Goal: Task Accomplishment & Management: Complete application form

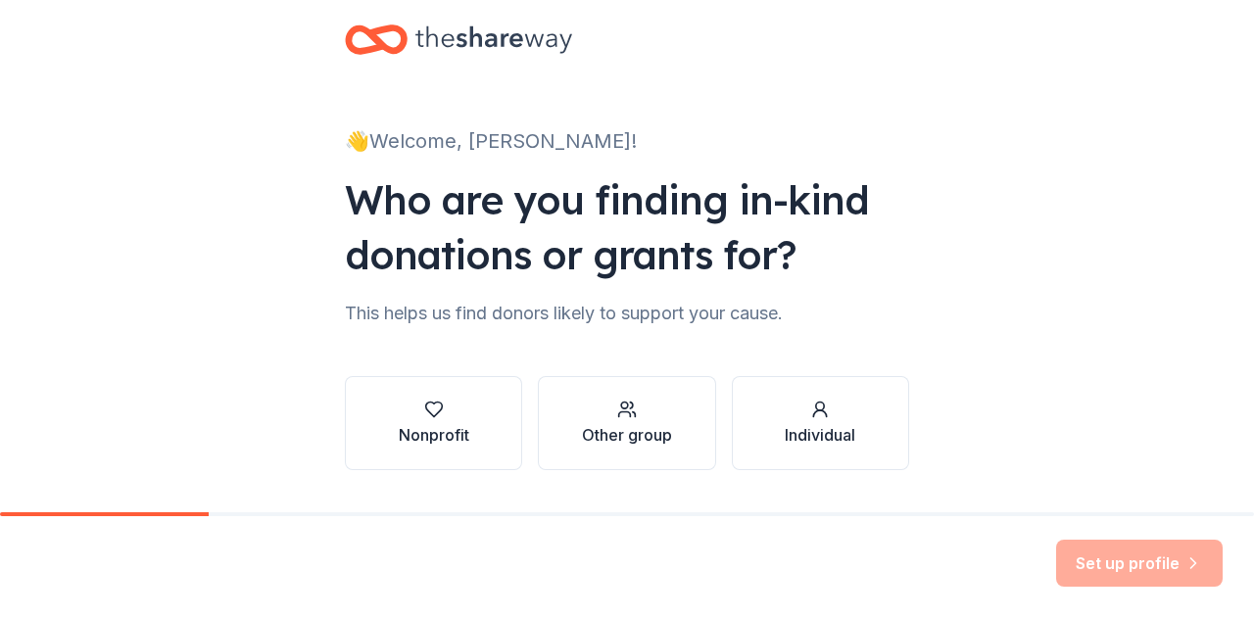
scroll to position [82, 0]
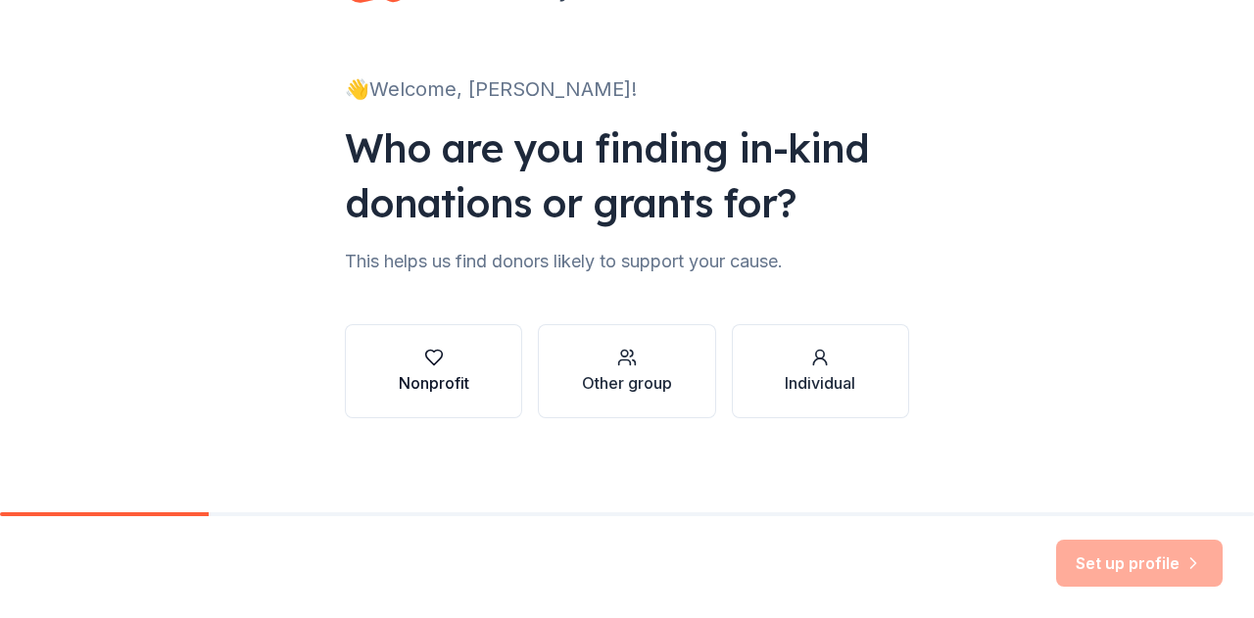
click at [463, 374] on button "Nonprofit" at bounding box center [433, 371] width 177 height 94
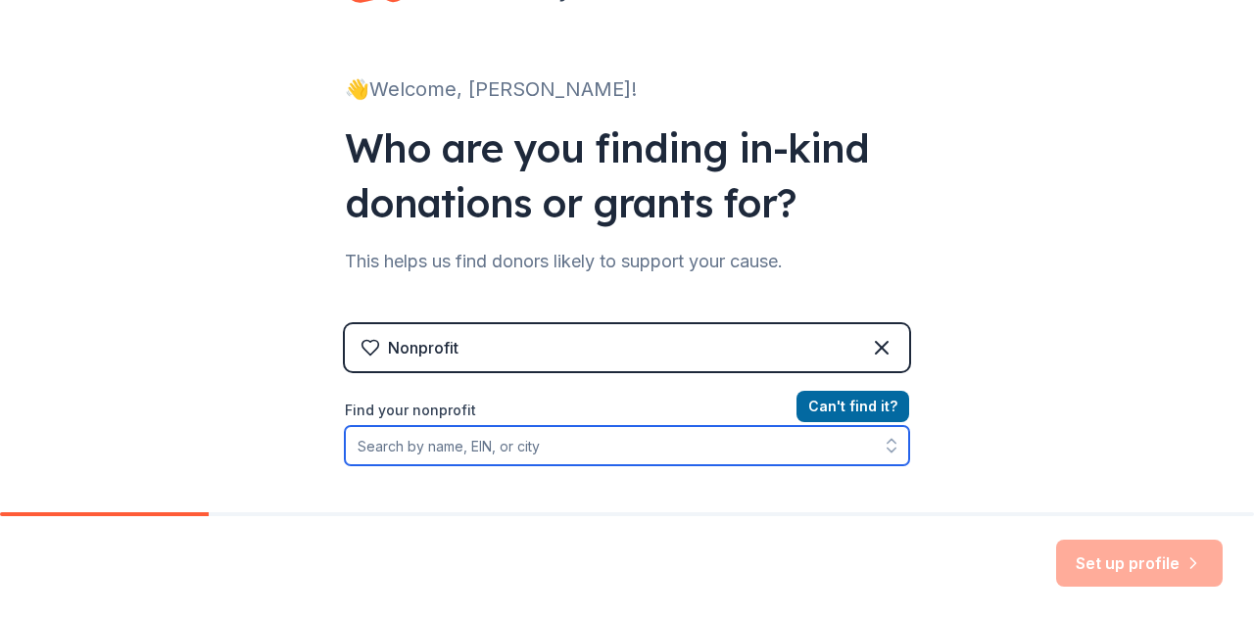
click at [520, 441] on input "Find your nonprofit" at bounding box center [627, 445] width 564 height 39
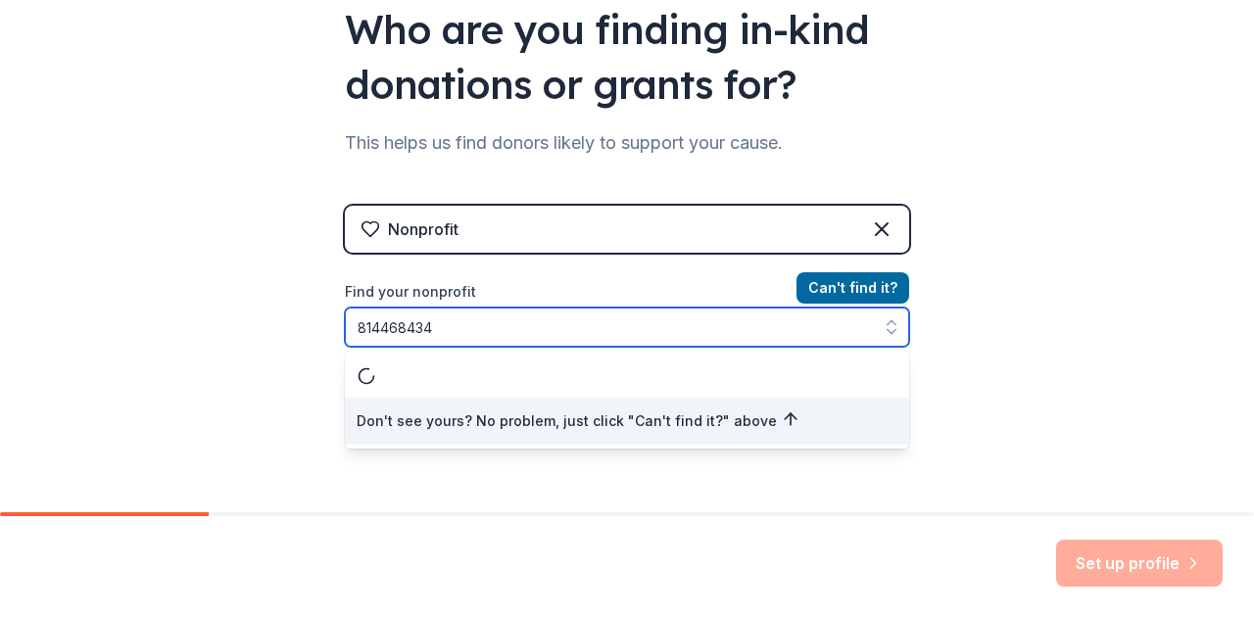
scroll to position [231, 0]
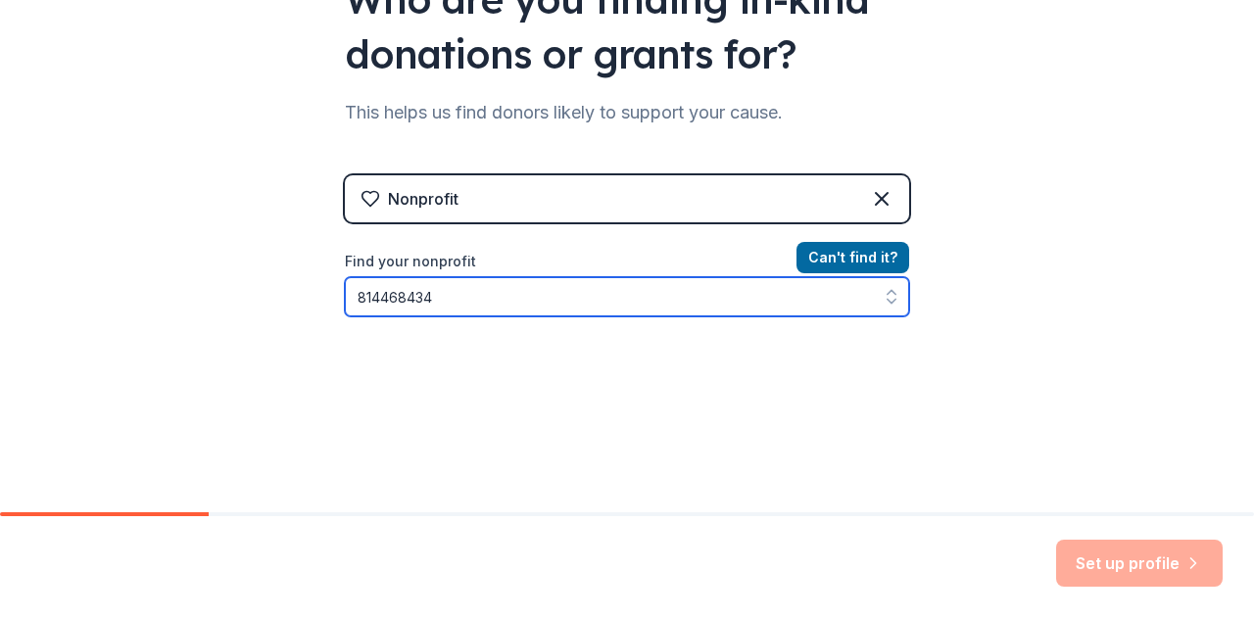
click at [367, 290] on input "814468434" at bounding box center [627, 296] width 564 height 39
click at [401, 297] on input "814468434" at bounding box center [627, 296] width 564 height 39
type input "814467434"
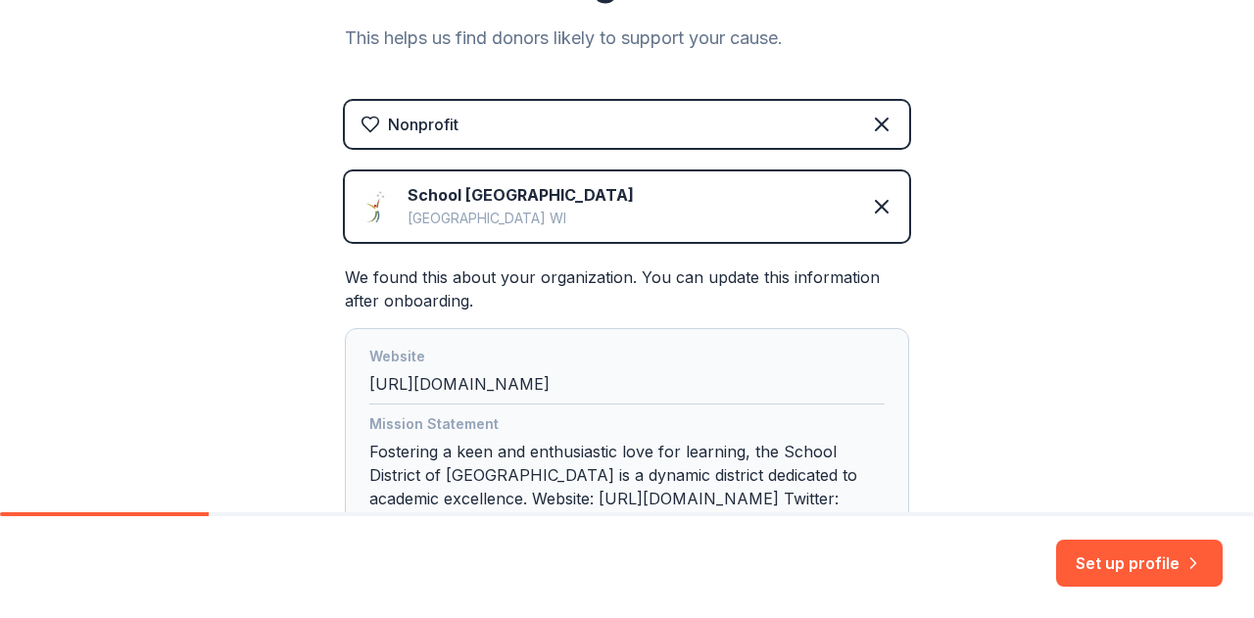
scroll to position [288, 0]
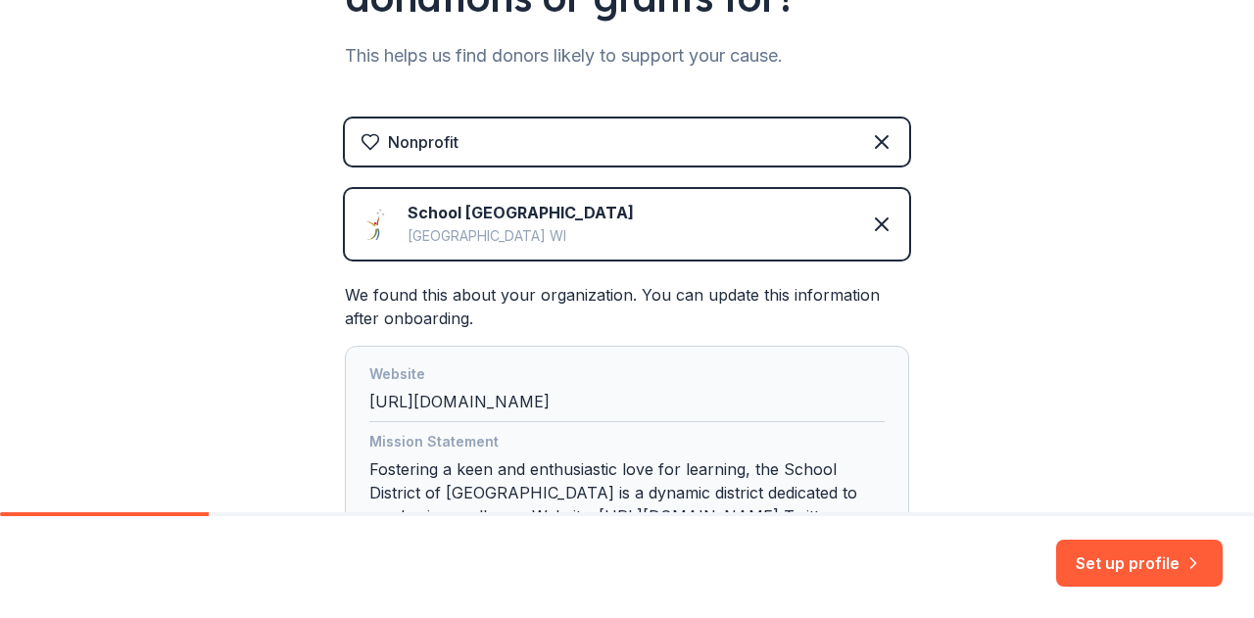
click at [496, 210] on div "School [GEOGRAPHIC_DATA]" at bounding box center [520, 213] width 226 height 24
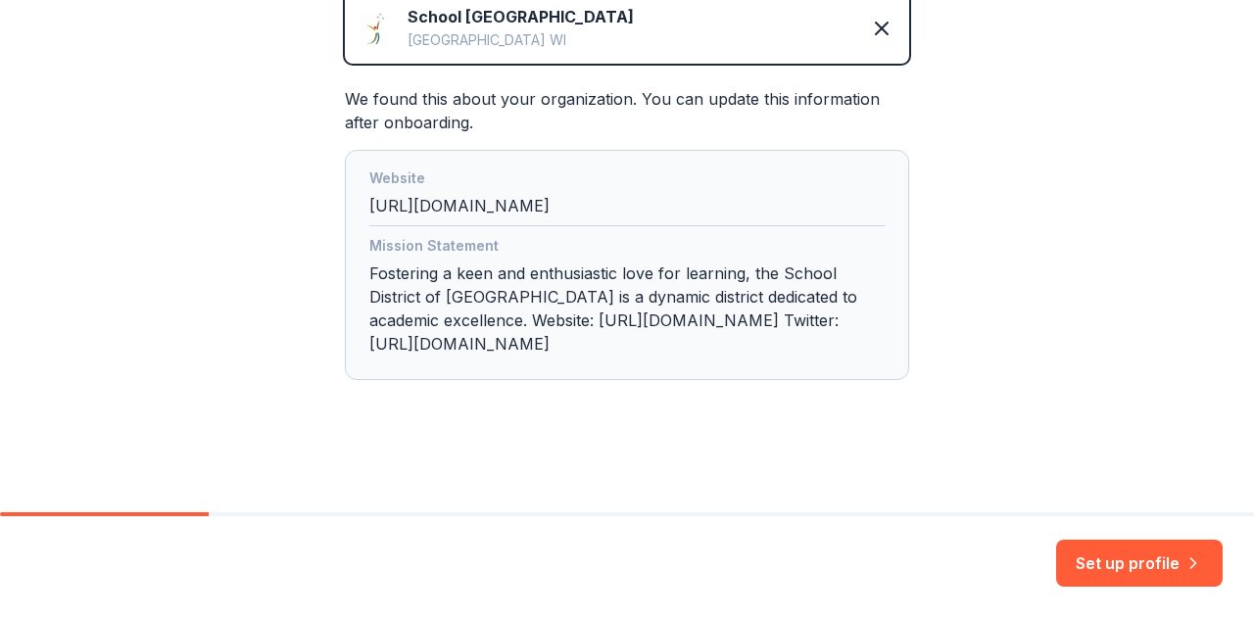
drag, startPoint x: 1153, startPoint y: 572, endPoint x: 944, endPoint y: 348, distance: 306.3
click at [944, 348] on div "👋 Welcome, [PERSON_NAME]! Who are you finding in-kind donations or grants for? …" at bounding box center [627, 309] width 1254 height 618
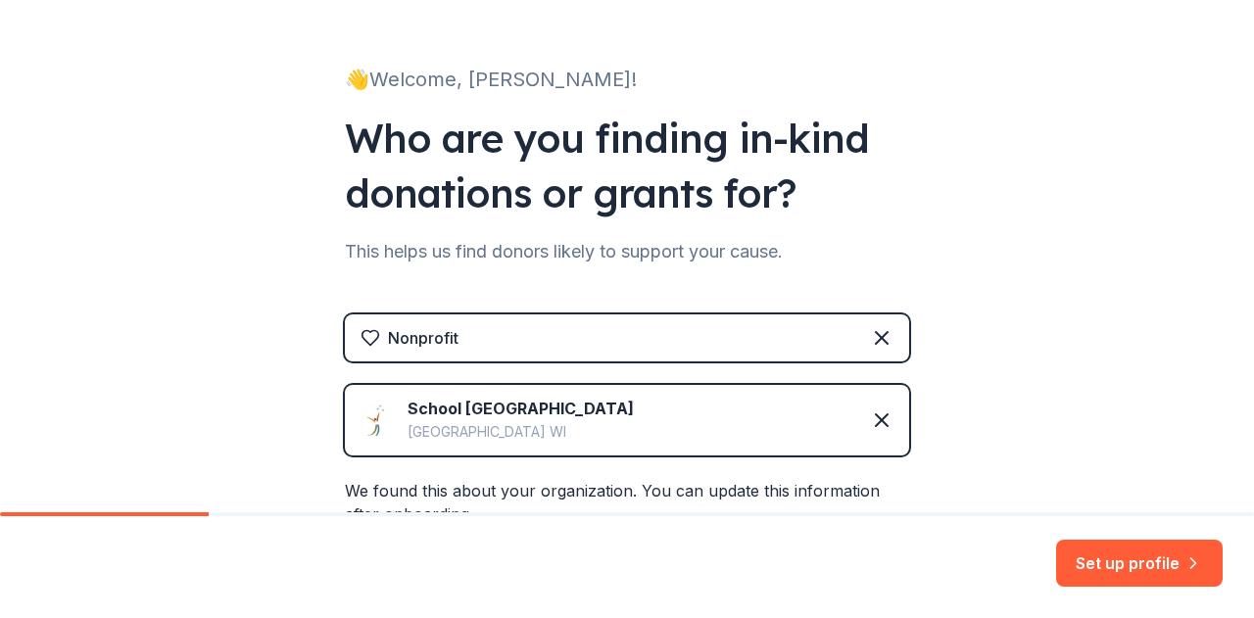
scroll to position [92, 0]
click at [878, 418] on icon at bounding box center [882, 420] width 24 height 24
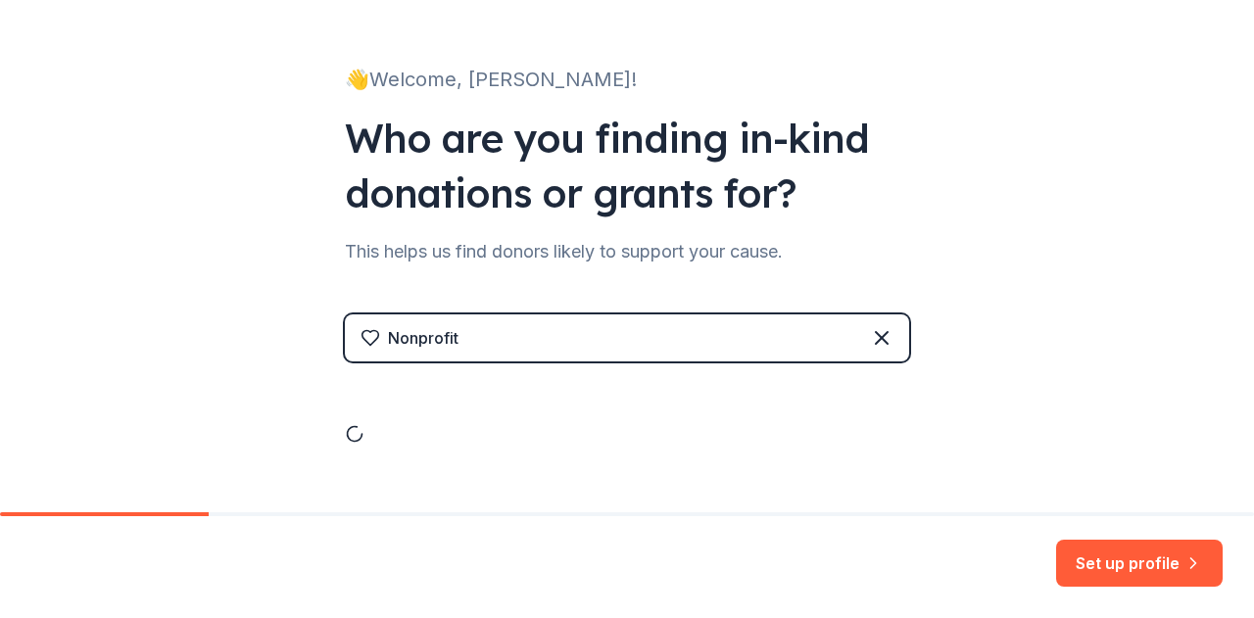
scroll to position [82, 0]
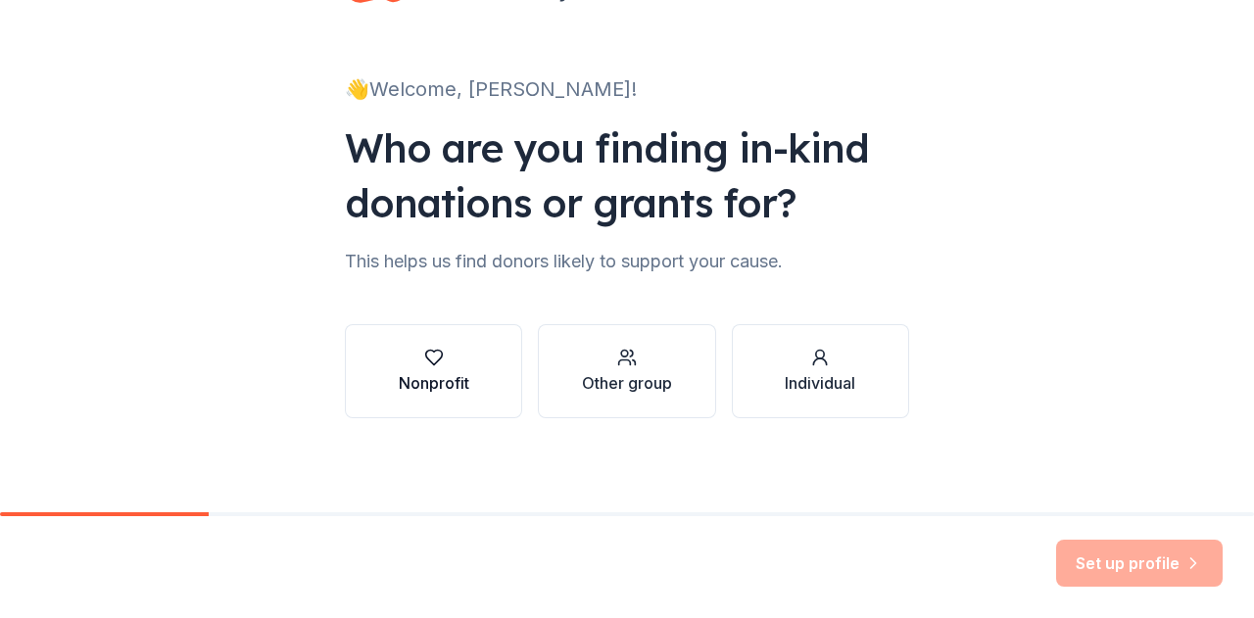
click at [466, 373] on button "Nonprofit" at bounding box center [433, 371] width 177 height 94
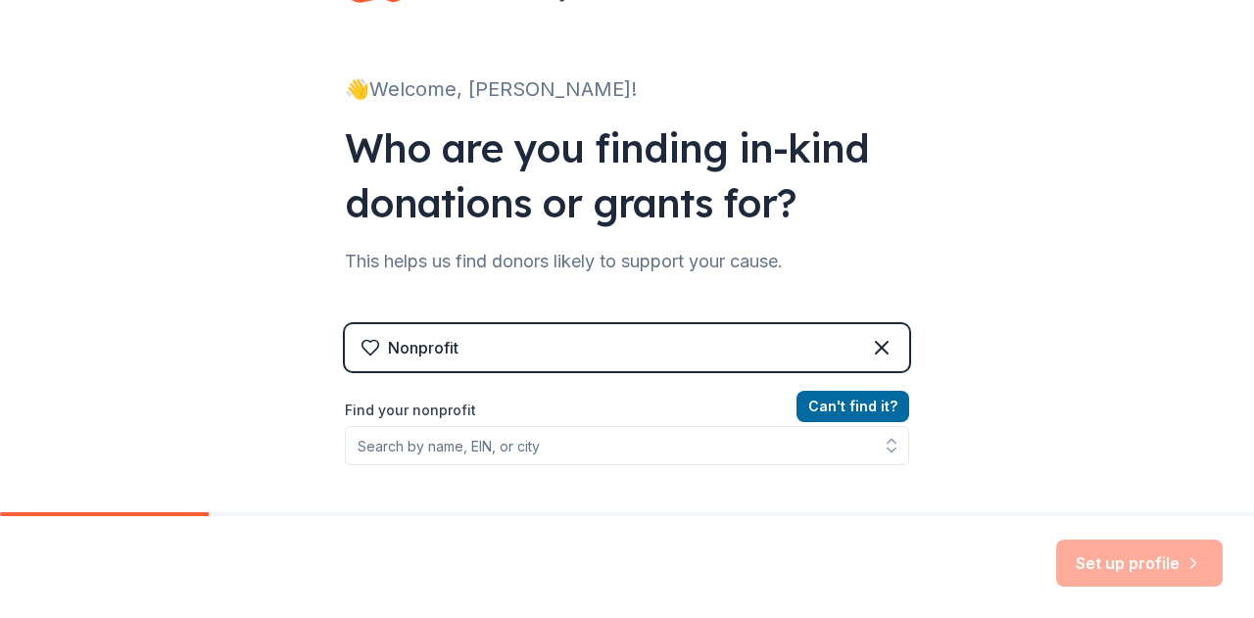
click at [507, 356] on div "Nonprofit" at bounding box center [627, 347] width 564 height 47
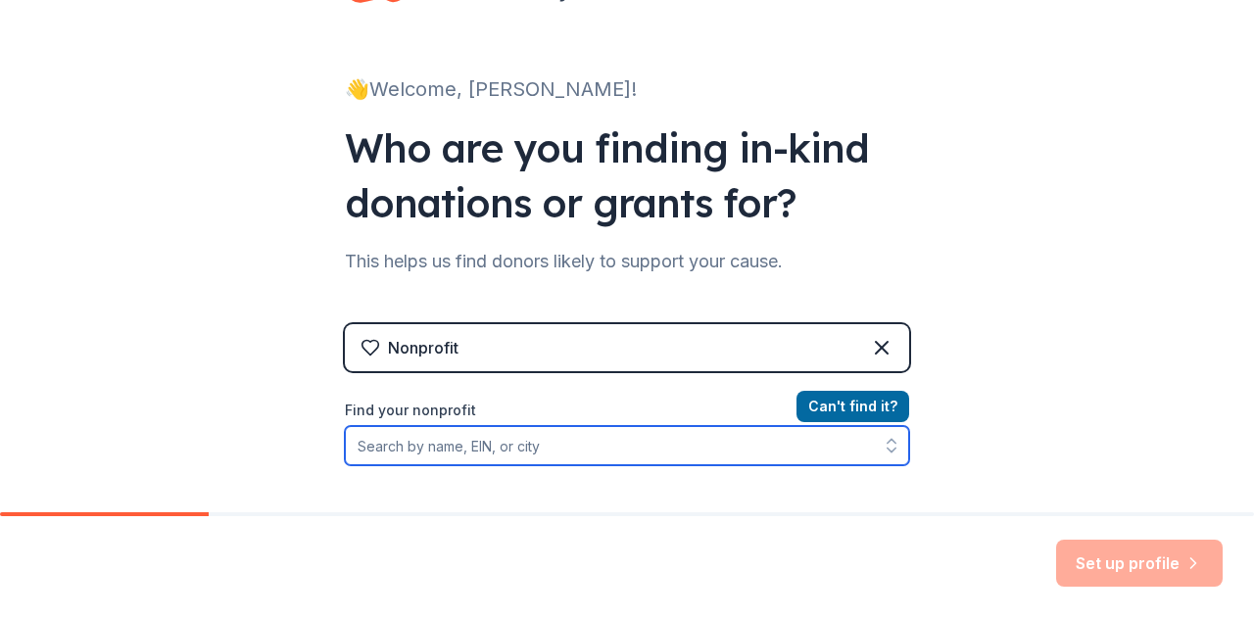
click at [487, 452] on input "Find your nonprofit" at bounding box center [627, 445] width 564 height 39
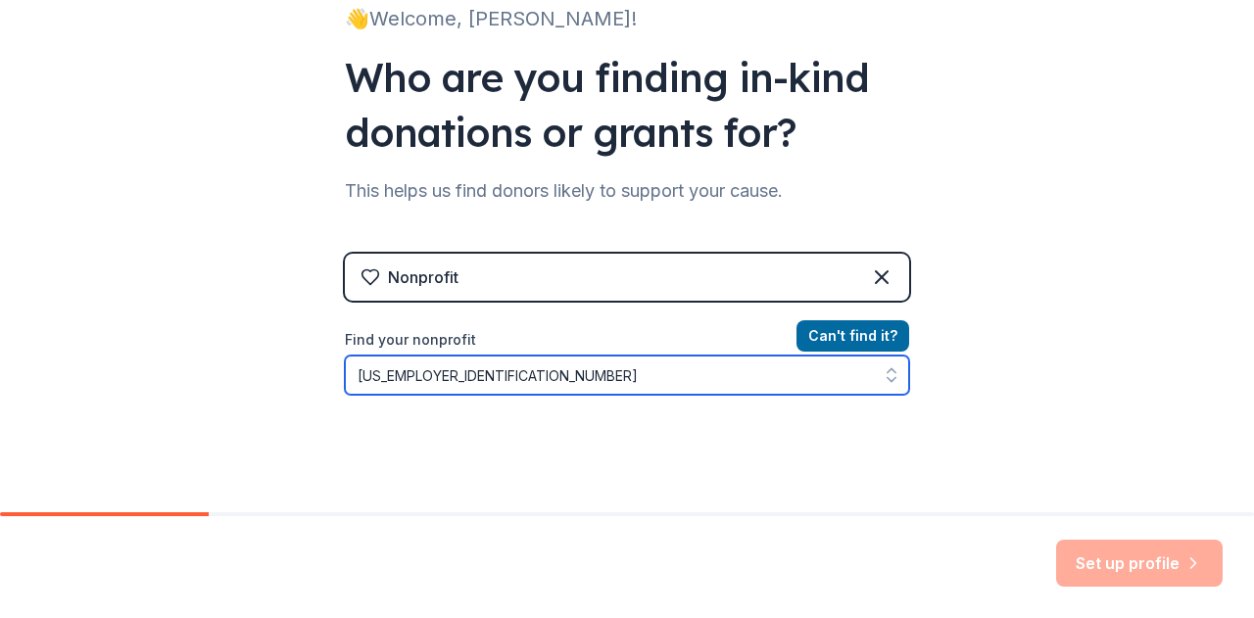
click at [404, 373] on input "[US_EMPLOYER_IDENTIFICATION_NUMBER]" at bounding box center [627, 375] width 564 height 39
type input "[US_EMPLOYER_IDENTIFICATION_NUMBER]"
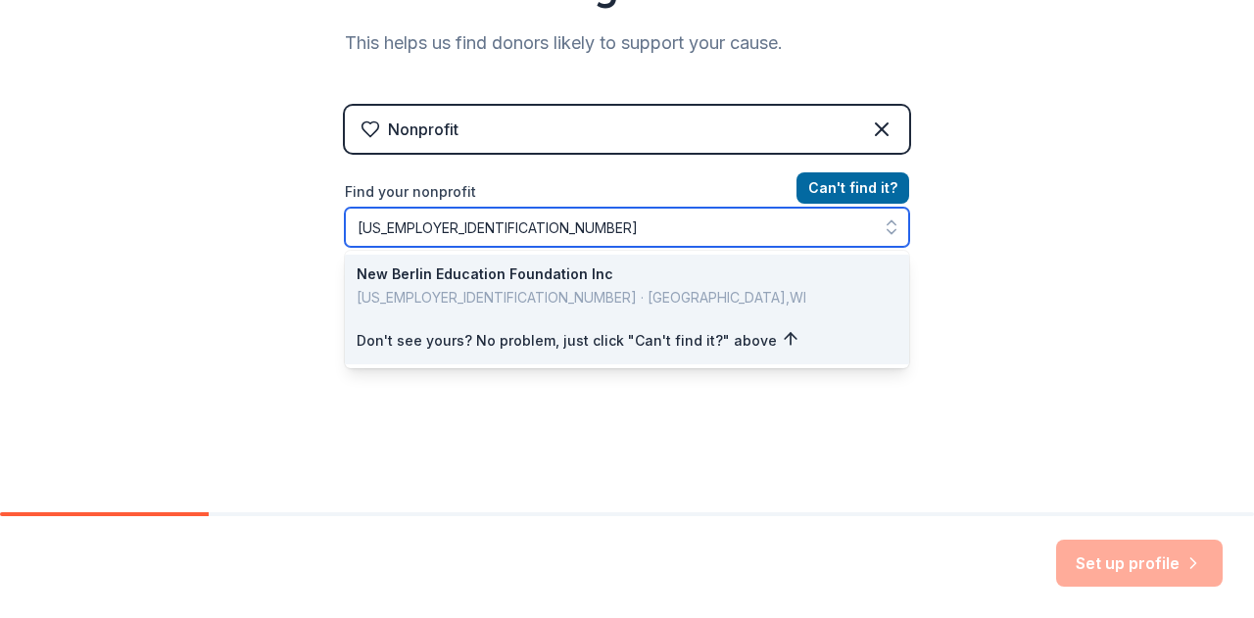
scroll to position [325, 0]
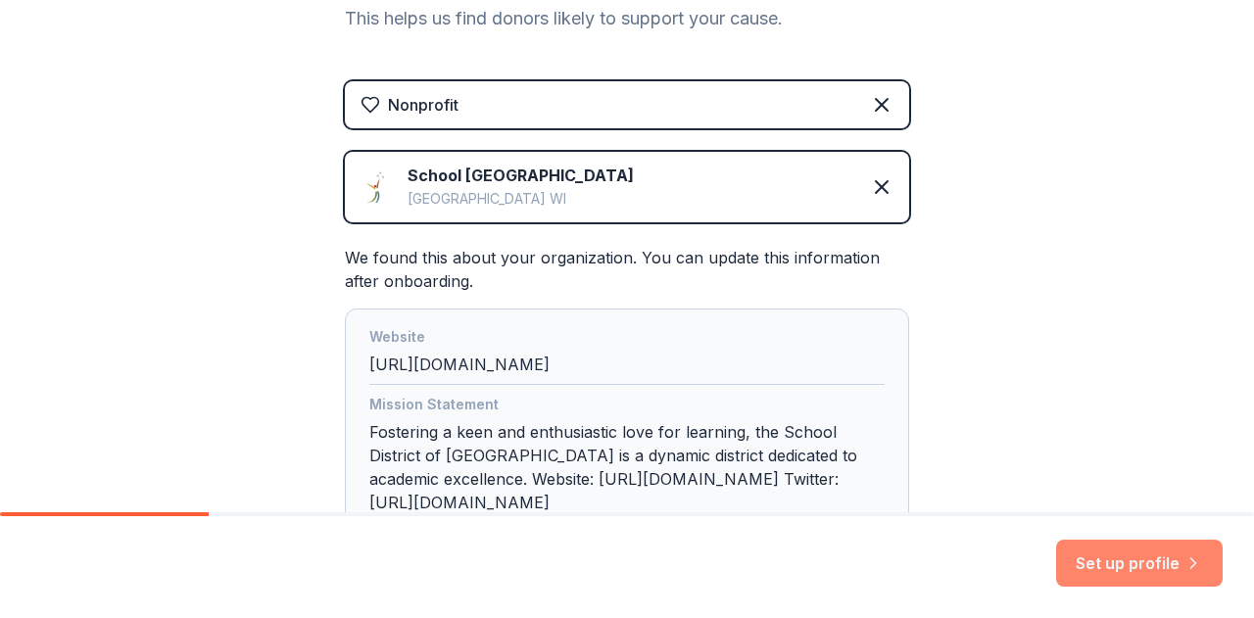
click at [1126, 552] on button "Set up profile" at bounding box center [1139, 563] width 167 height 47
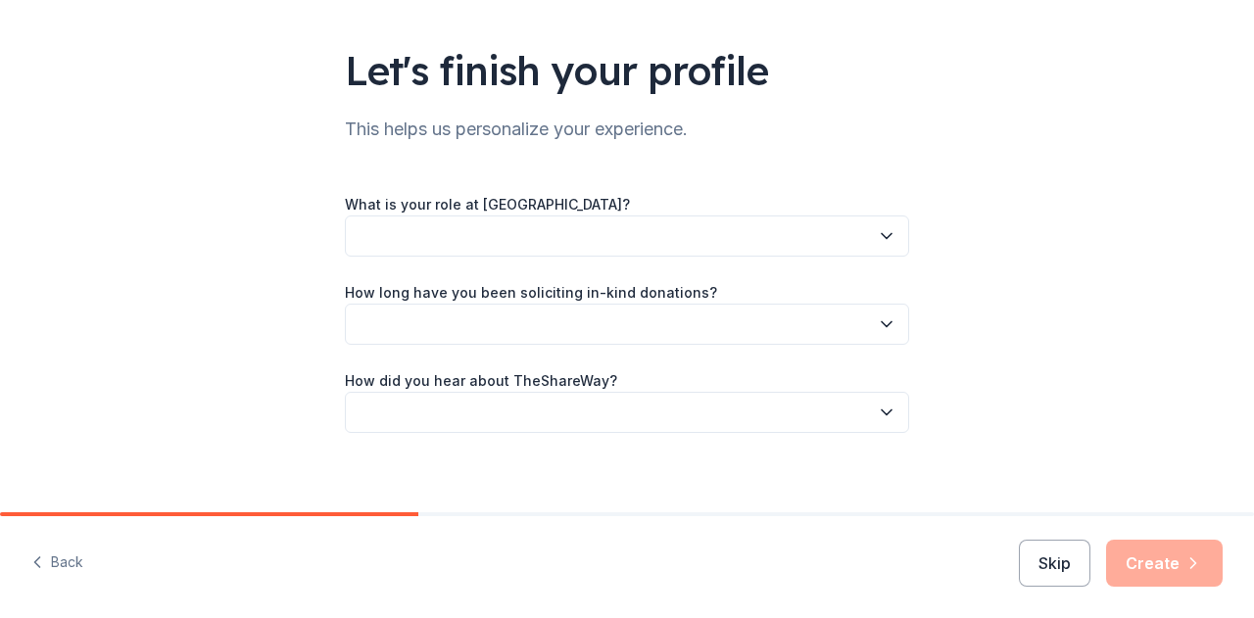
scroll to position [127, 0]
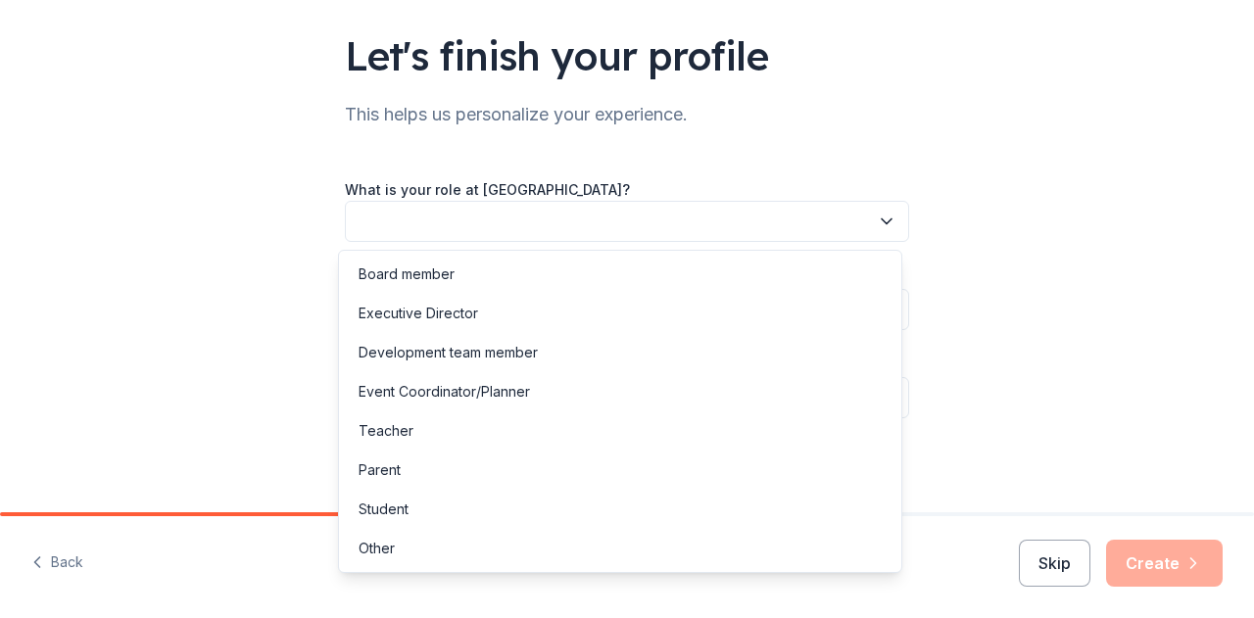
click at [502, 221] on button "button" at bounding box center [627, 221] width 564 height 41
click at [503, 316] on div "Executive Director" at bounding box center [620, 313] width 554 height 39
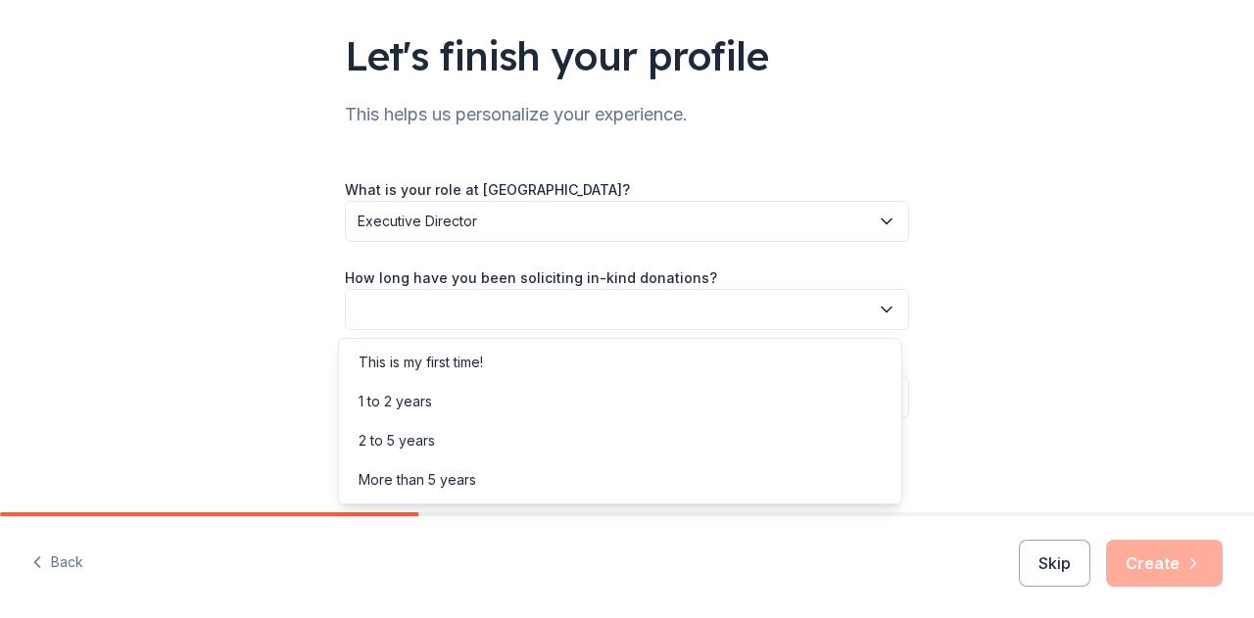
click at [503, 316] on button "button" at bounding box center [627, 309] width 564 height 41
click at [494, 469] on div "More than 5 years" at bounding box center [620, 479] width 554 height 39
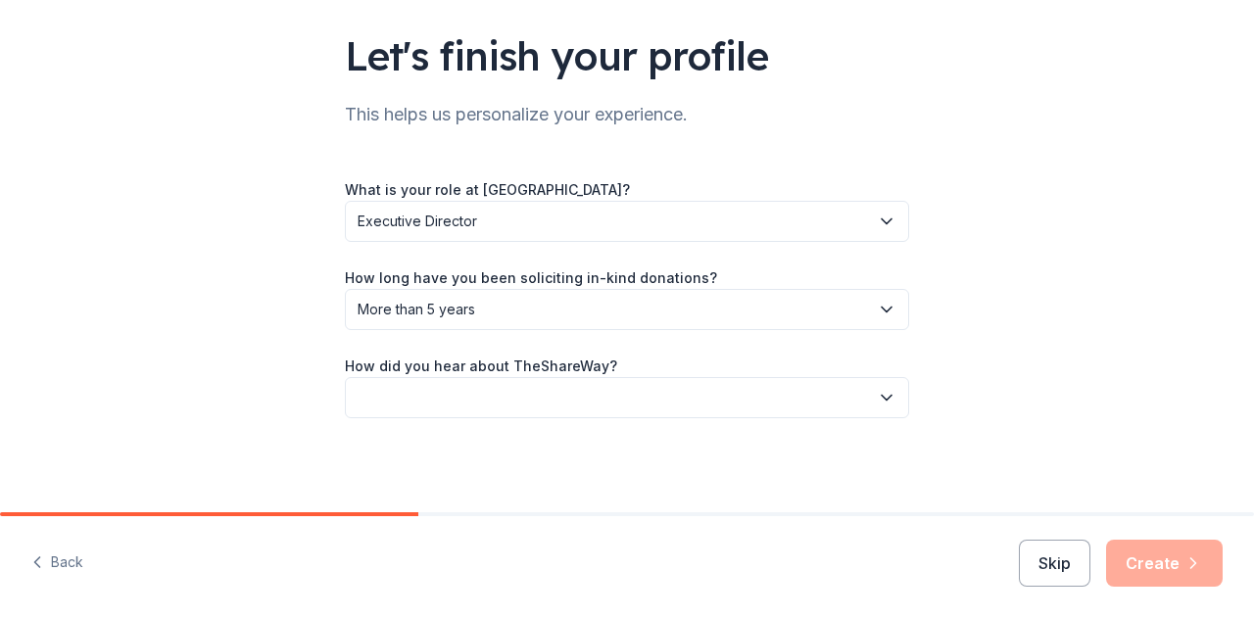
click at [611, 396] on button "button" at bounding box center [627, 397] width 564 height 41
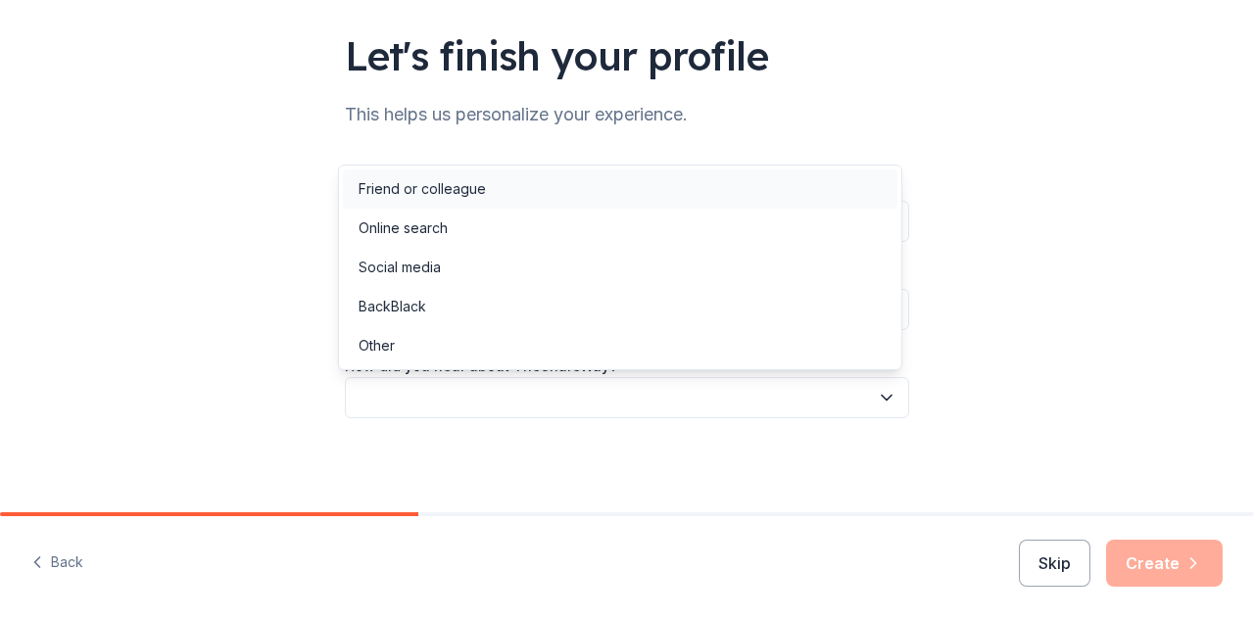
click at [562, 199] on div "Friend or colleague" at bounding box center [620, 188] width 554 height 39
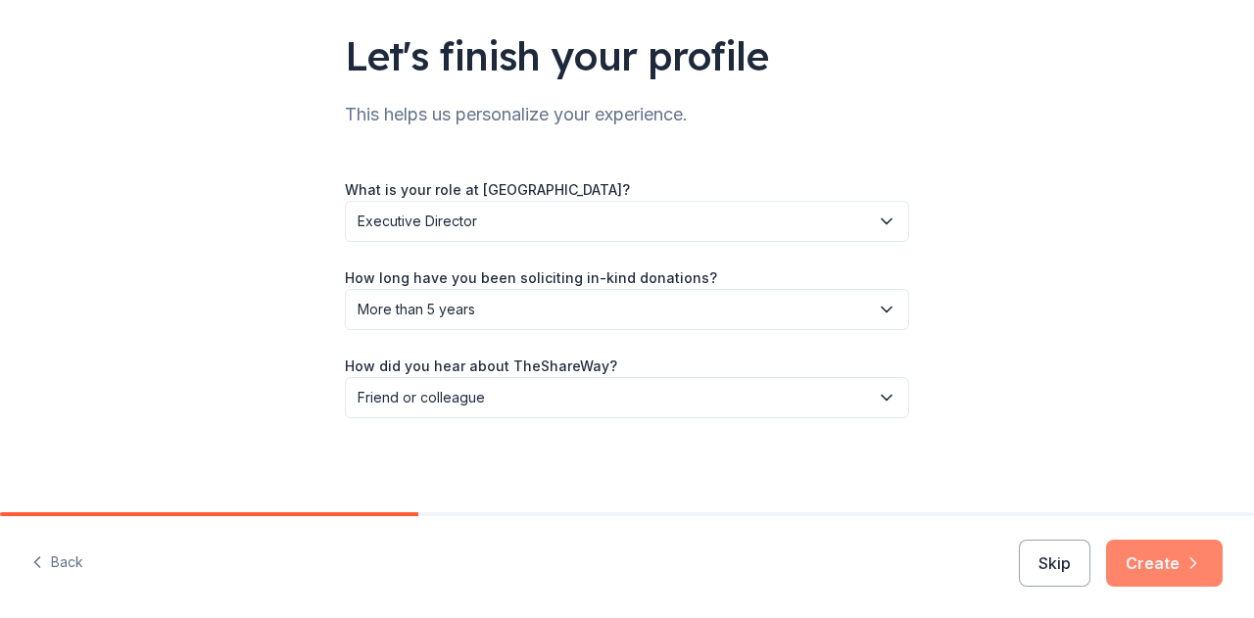
click at [1161, 559] on button "Create" at bounding box center [1164, 563] width 117 height 47
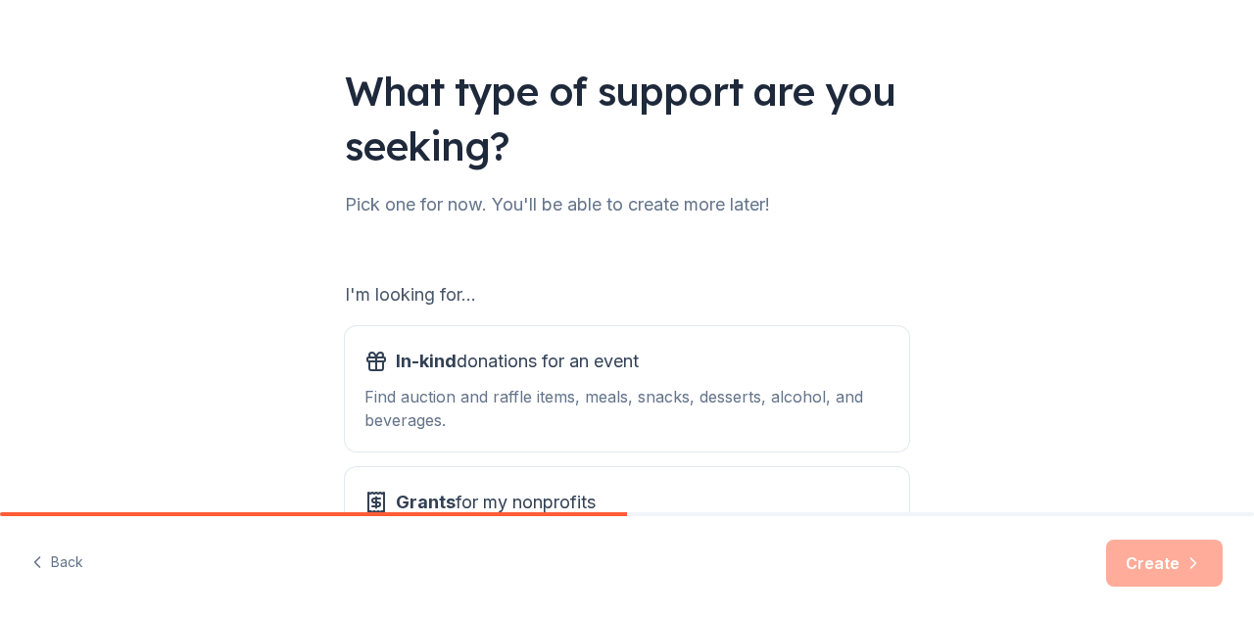
scroll to position [196, 0]
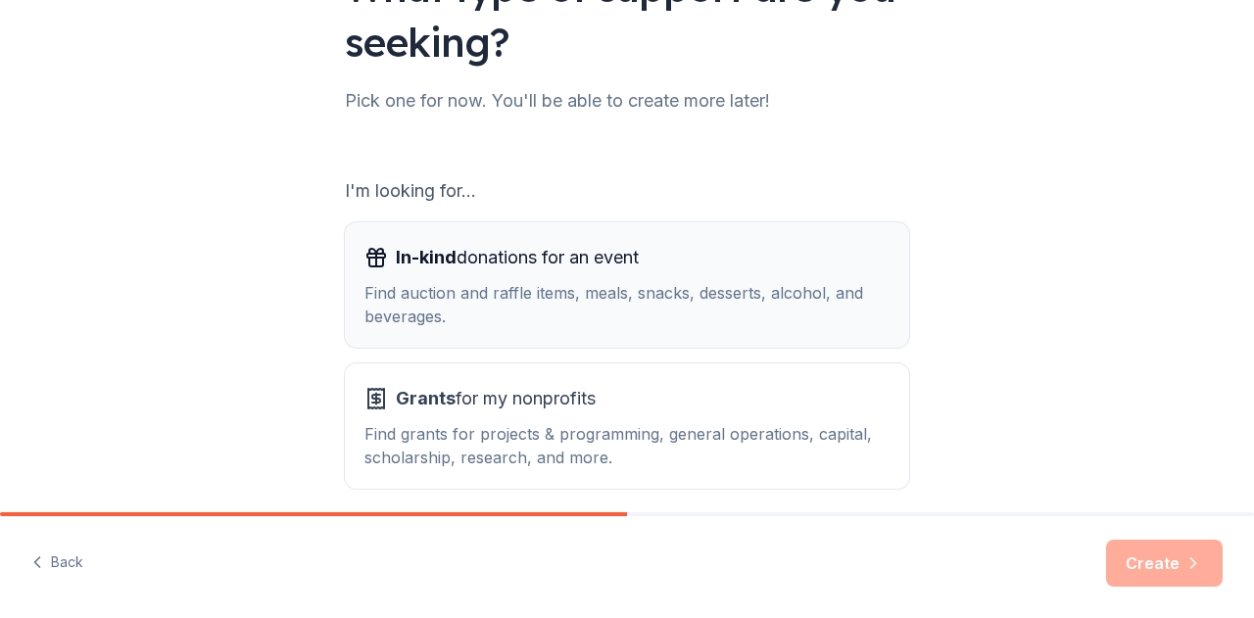
click at [597, 255] on span "In-kind donations for an event" at bounding box center [517, 257] width 243 height 31
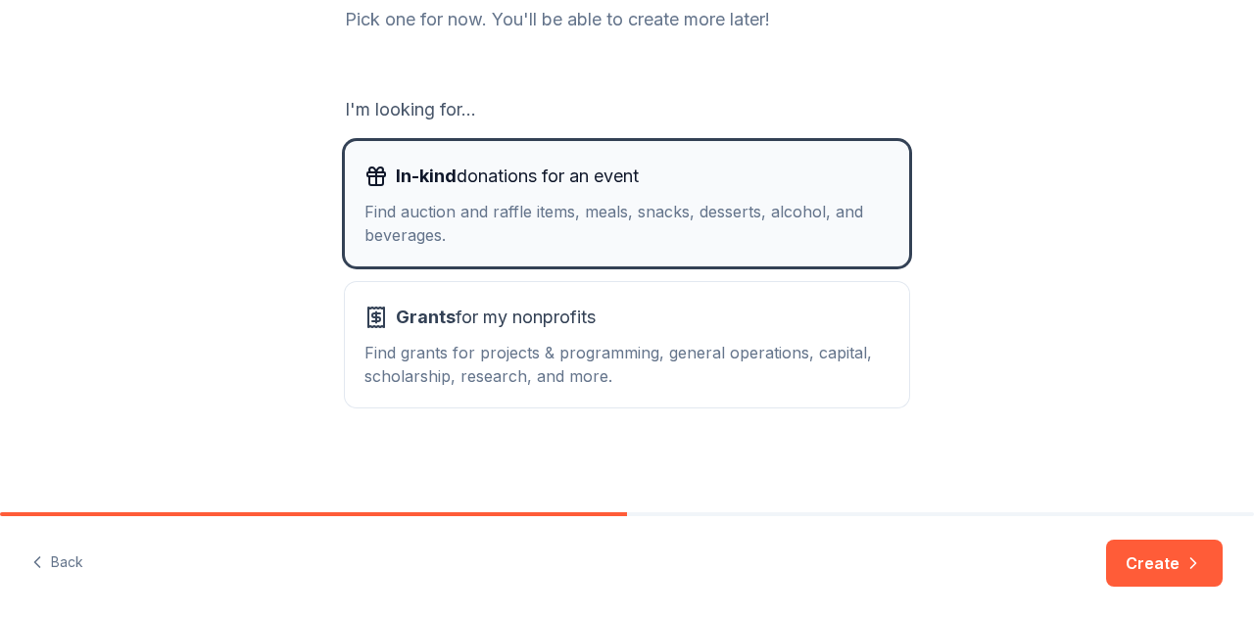
scroll to position [278, 0]
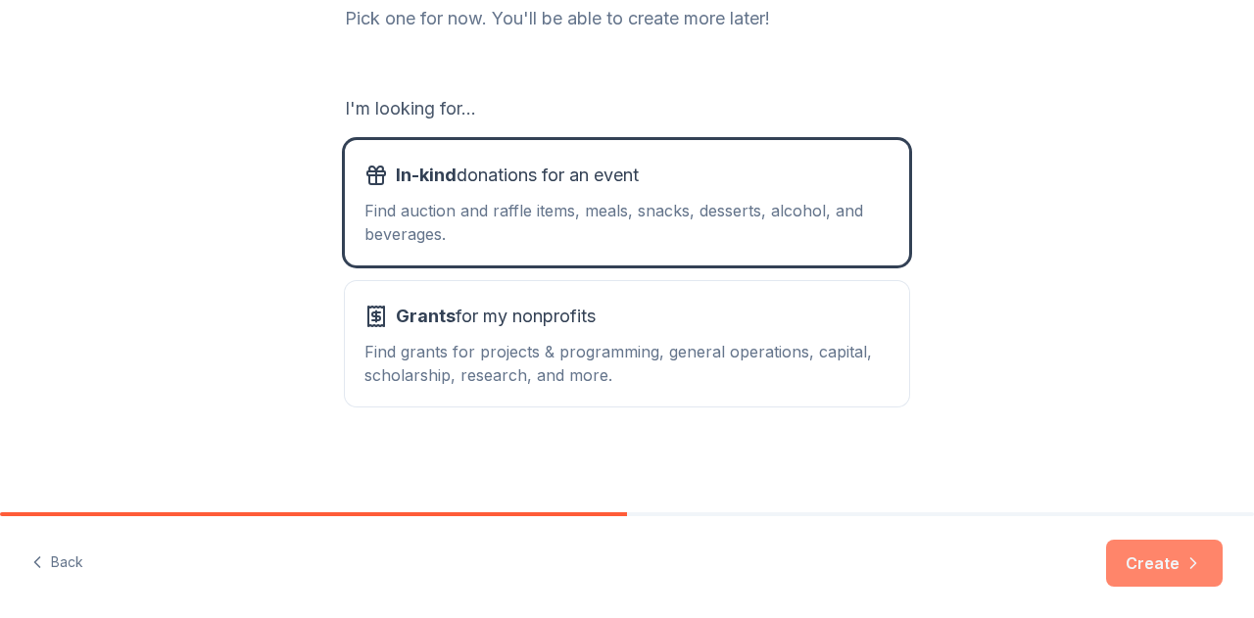
click at [1173, 575] on button "Create" at bounding box center [1164, 563] width 117 height 47
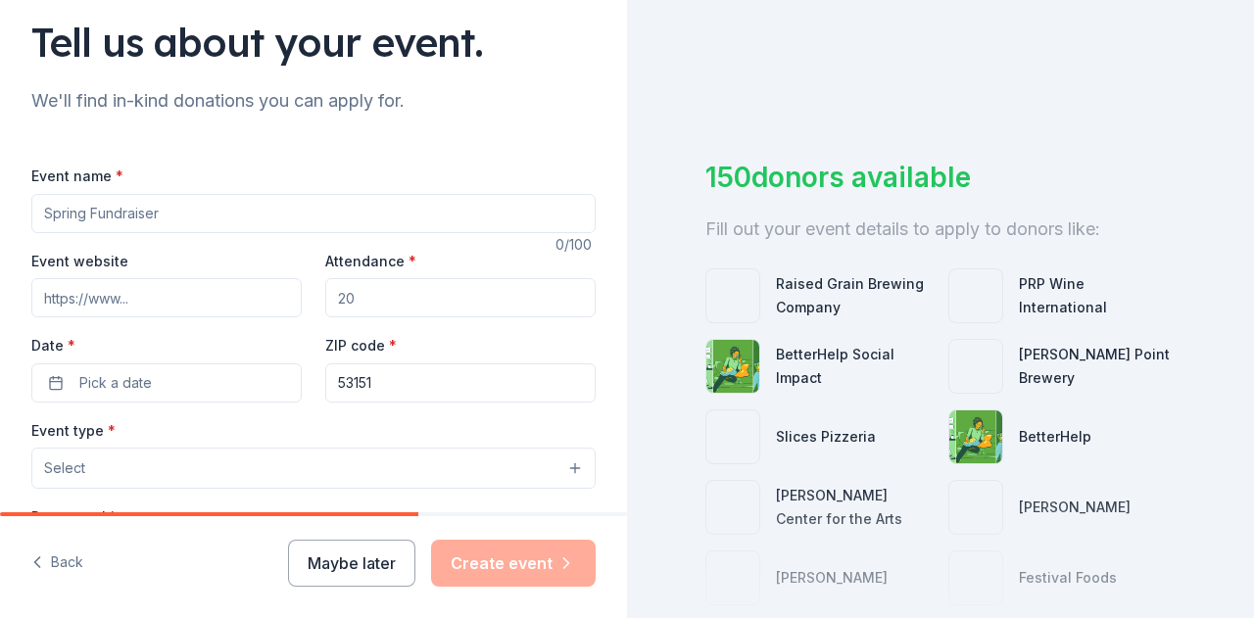
scroll to position [196, 0]
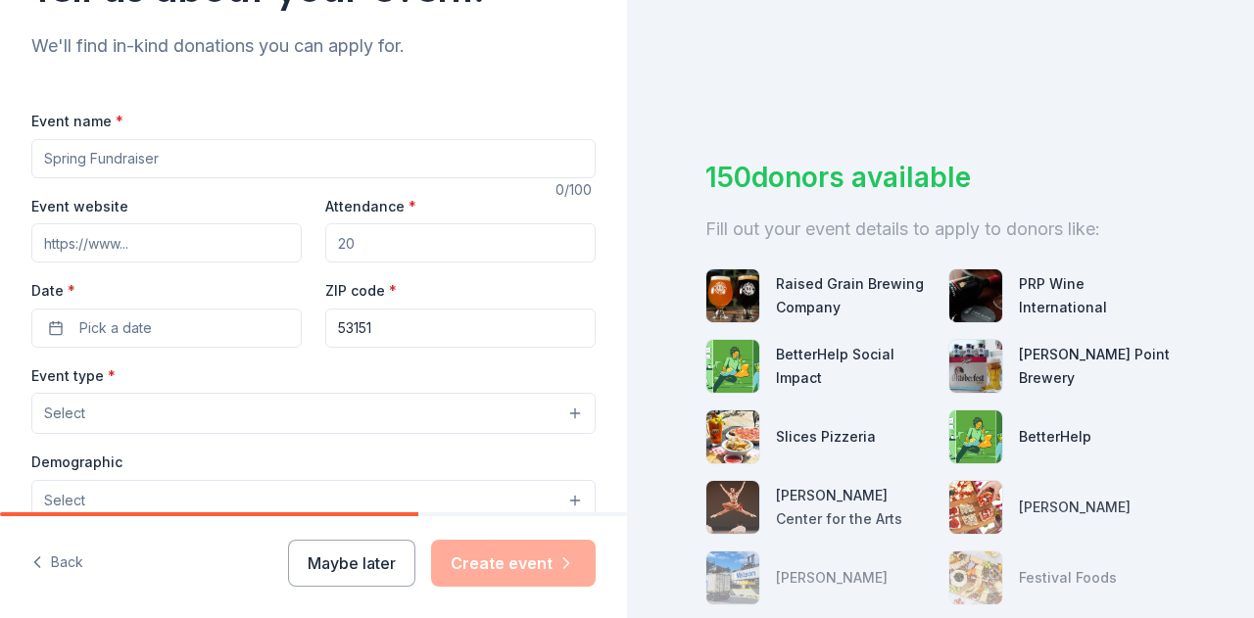
click at [195, 164] on input "Event name *" at bounding box center [313, 158] width 564 height 39
click at [292, 164] on input "Event name *" at bounding box center [313, 158] width 564 height 39
type input "Toast to Education 2026"
type input "[DOMAIN_NAME]"
type input "600"
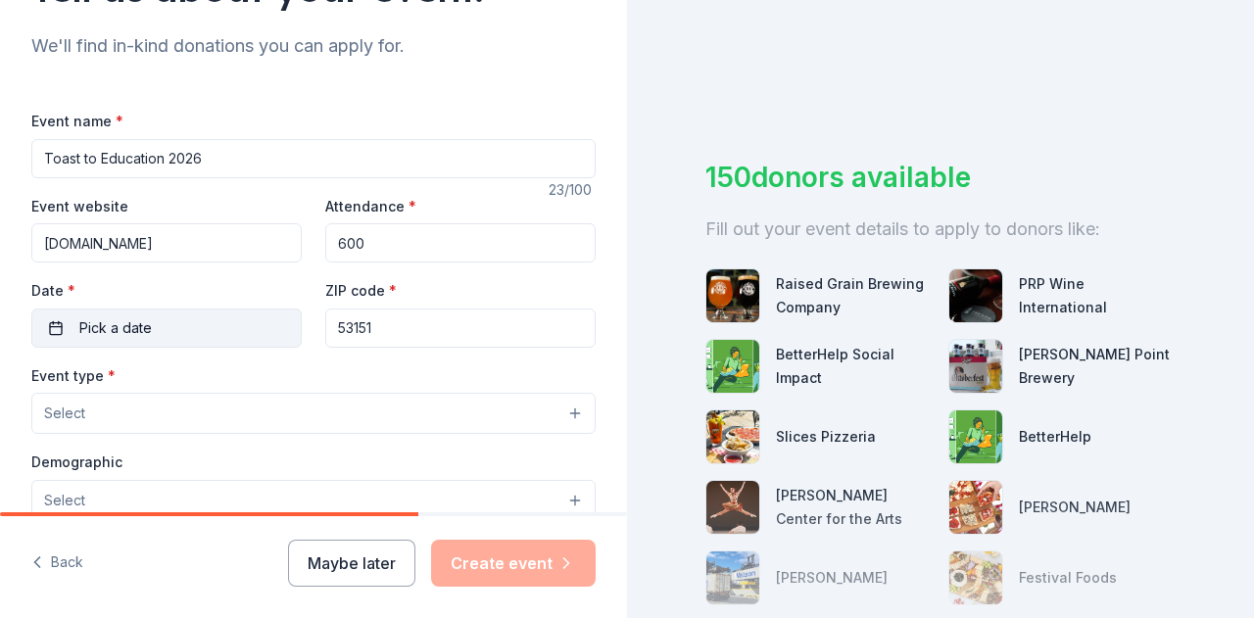
click at [243, 326] on button "Pick a date" at bounding box center [166, 328] width 270 height 39
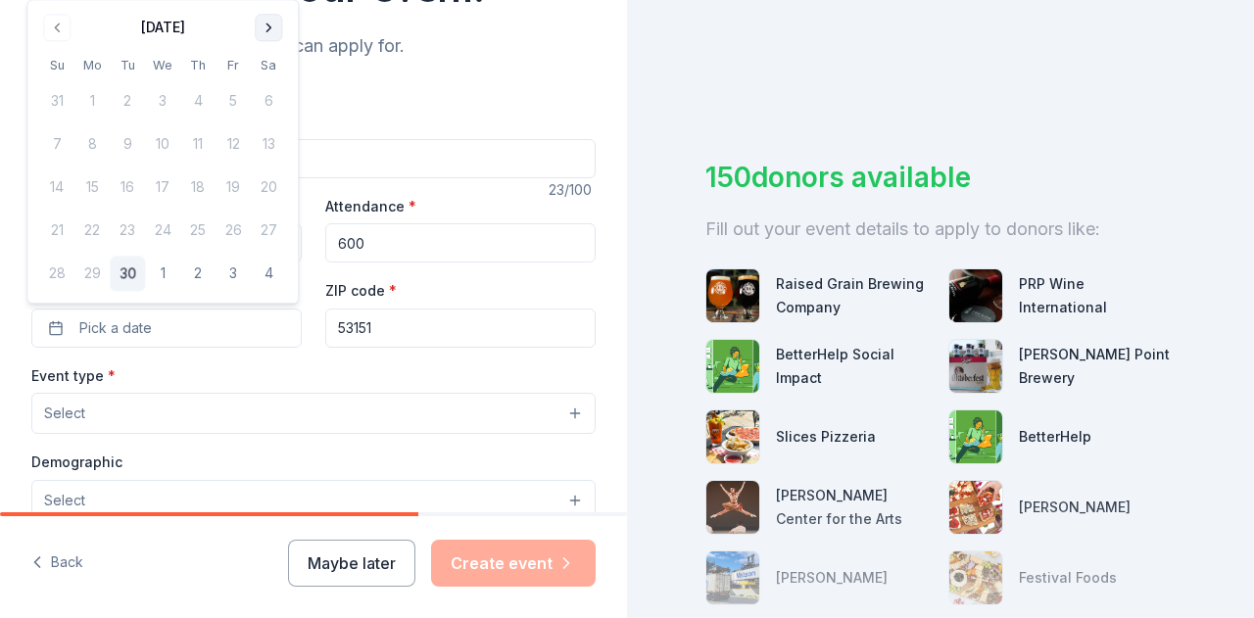
click at [262, 24] on button "Go to next month" at bounding box center [268, 27] width 27 height 27
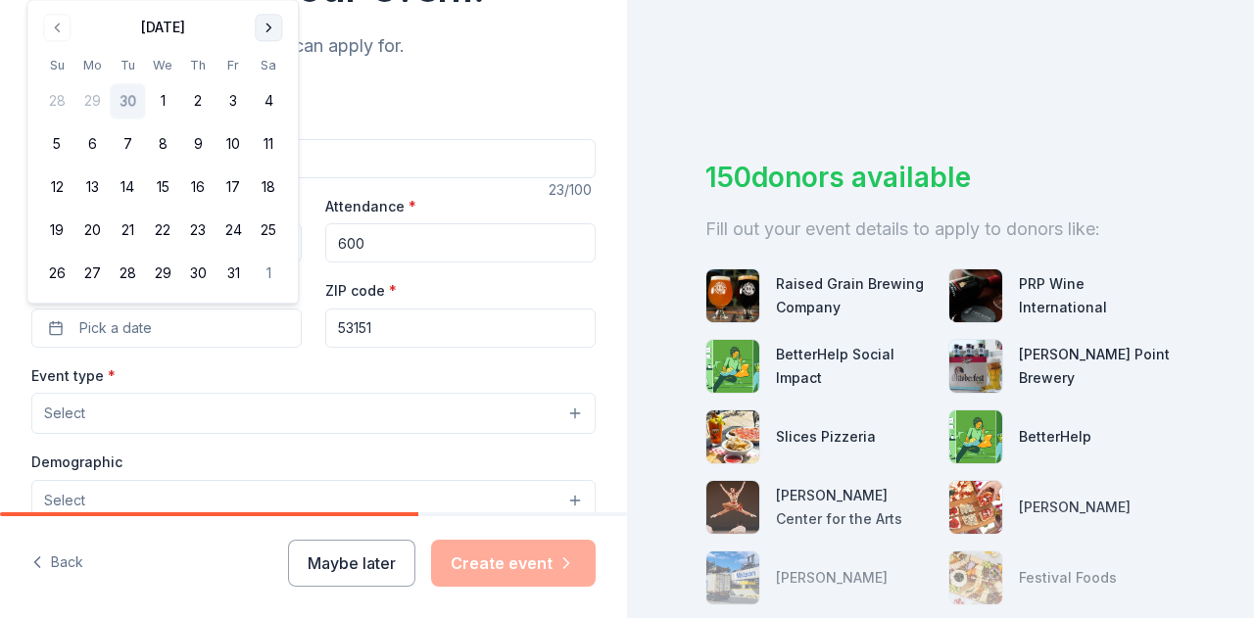
click at [262, 24] on button "Go to next month" at bounding box center [268, 27] width 27 height 27
click at [262, 24] on th "Sa" at bounding box center [268, 22] width 35 height 21
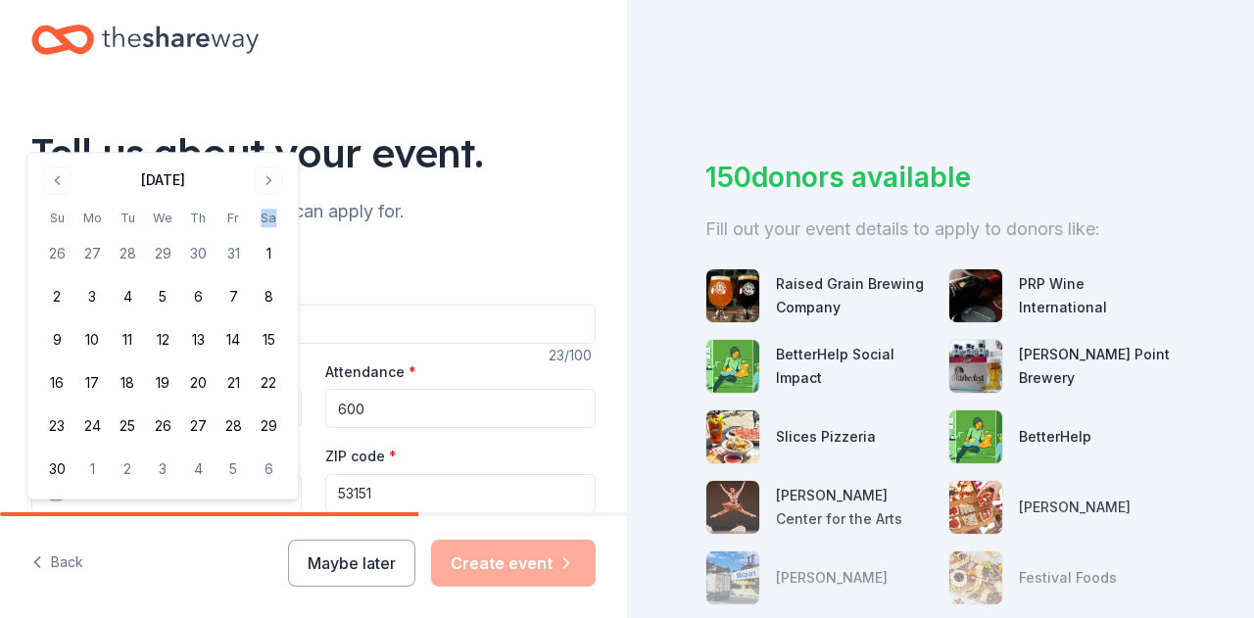
scroll to position [0, 0]
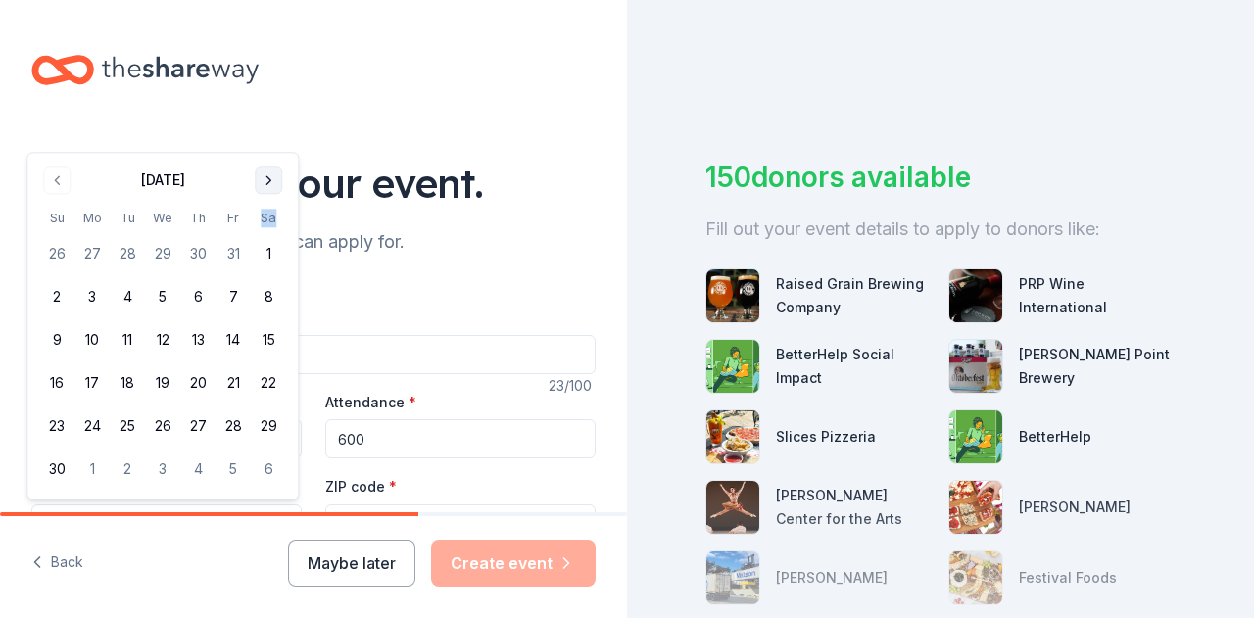
click at [278, 180] on button "Go to next month" at bounding box center [268, 180] width 27 height 27
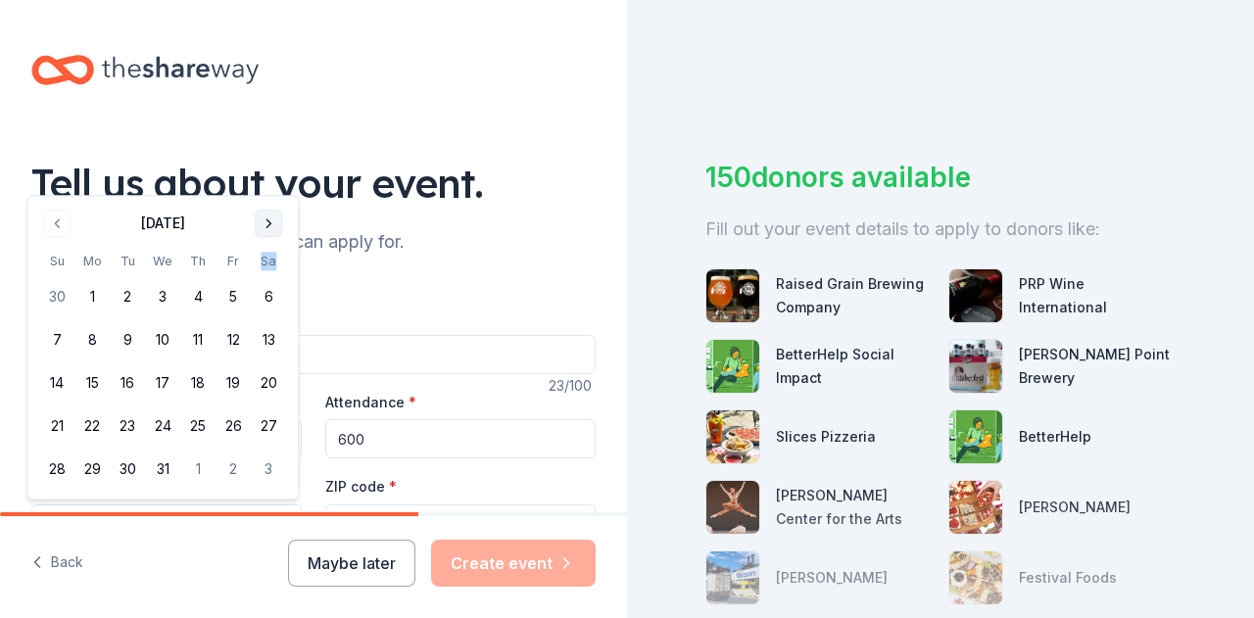
click at [263, 219] on button "Go to next month" at bounding box center [268, 223] width 27 height 27
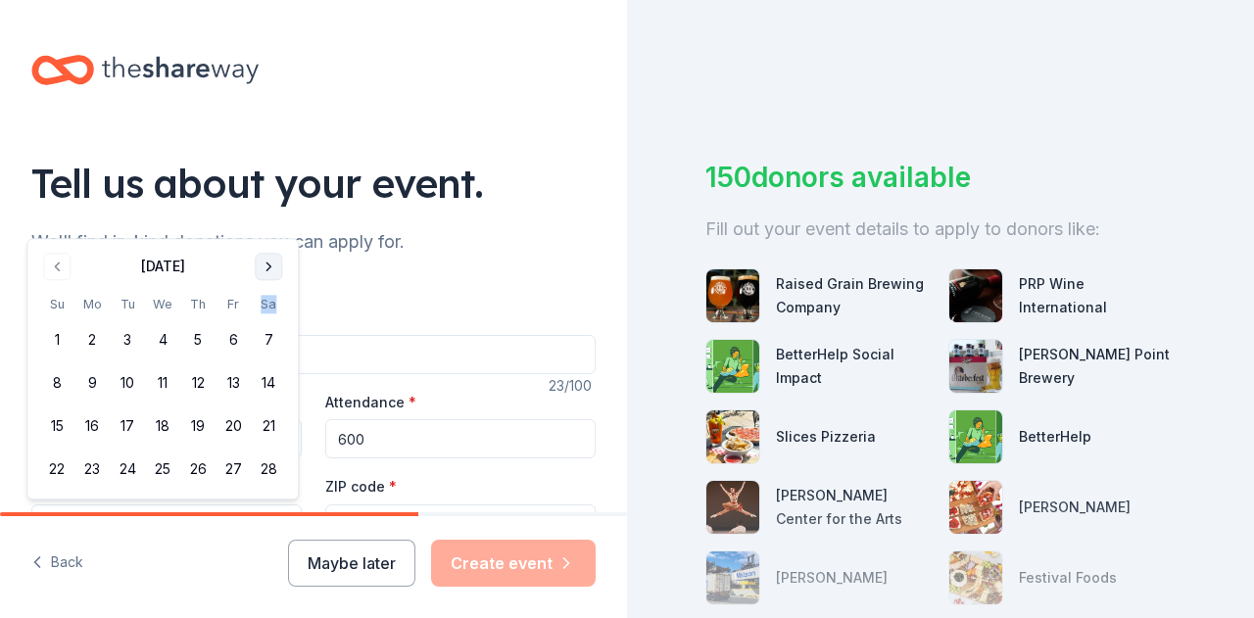
click at [272, 267] on button "Go to next month" at bounding box center [268, 266] width 27 height 27
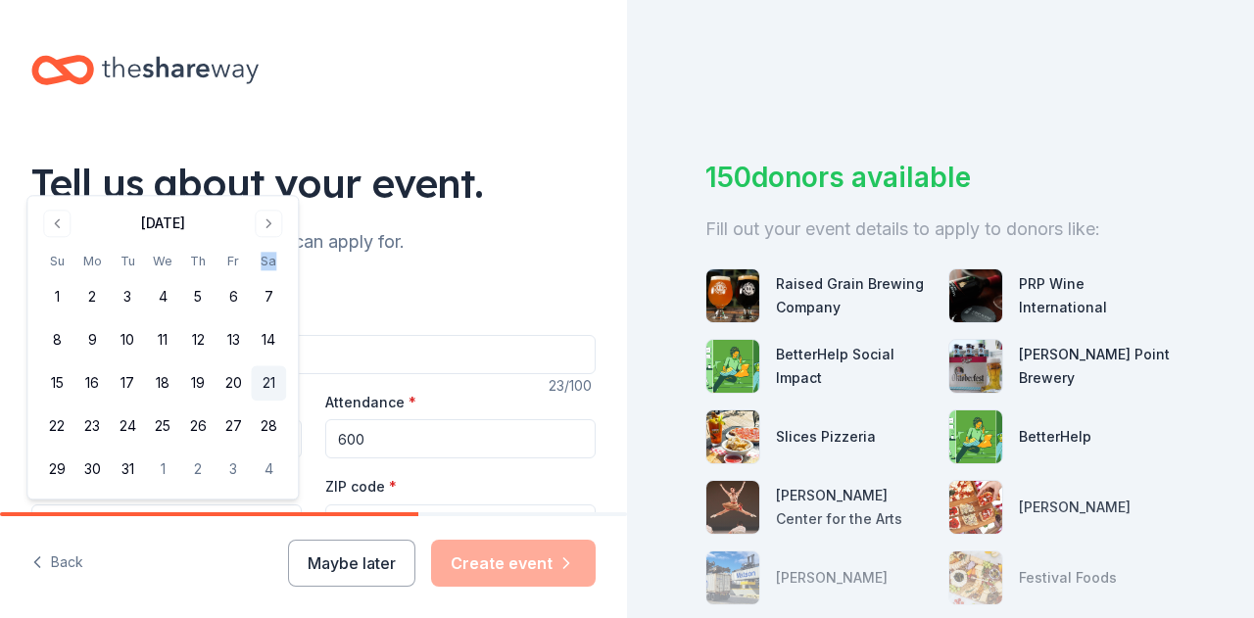
click at [272, 380] on button "21" at bounding box center [268, 383] width 35 height 35
click at [264, 378] on button "21" at bounding box center [268, 383] width 35 height 35
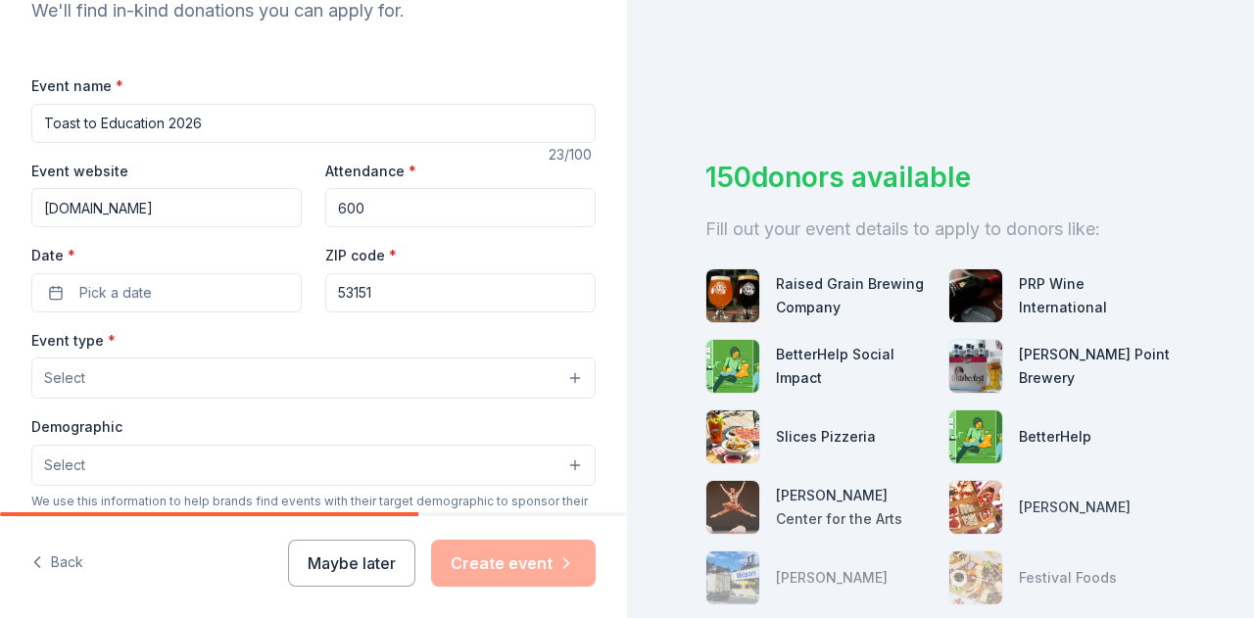
scroll to position [294, 0]
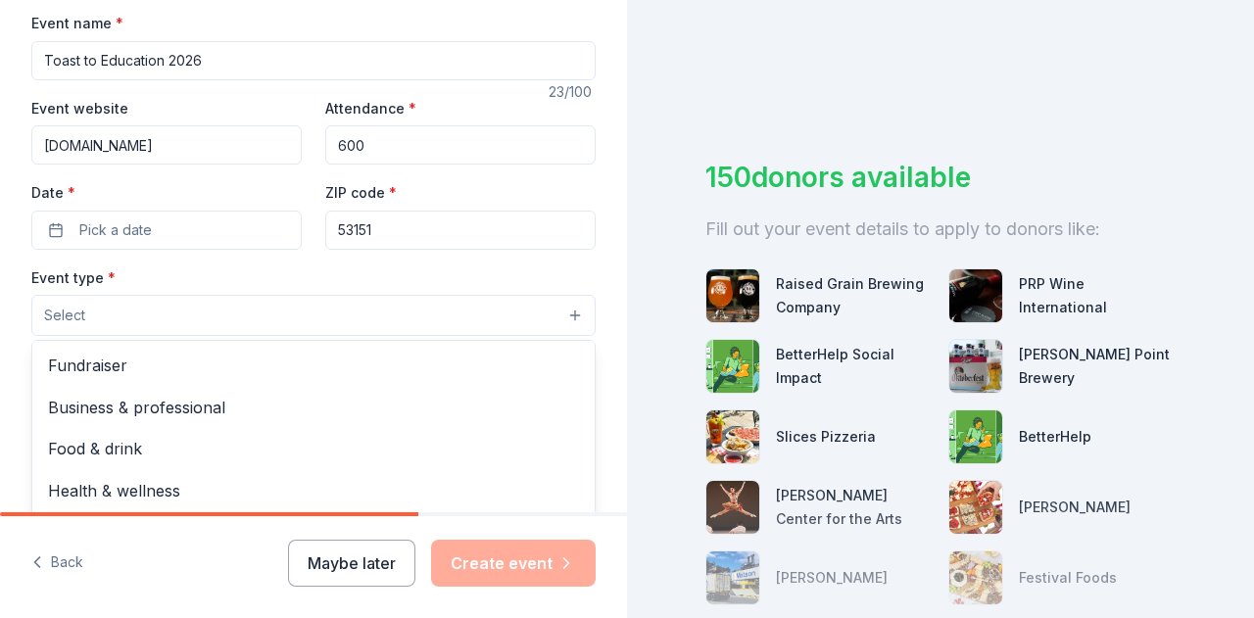
click at [143, 318] on button "Select" at bounding box center [313, 315] width 564 height 41
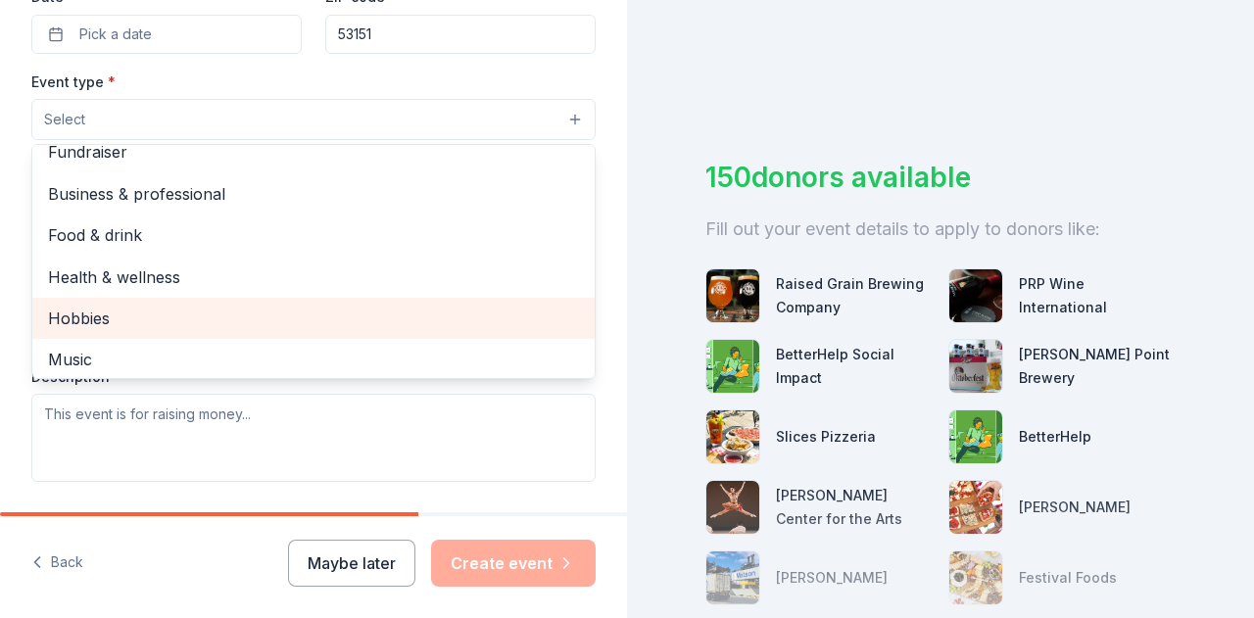
scroll to position [0, 0]
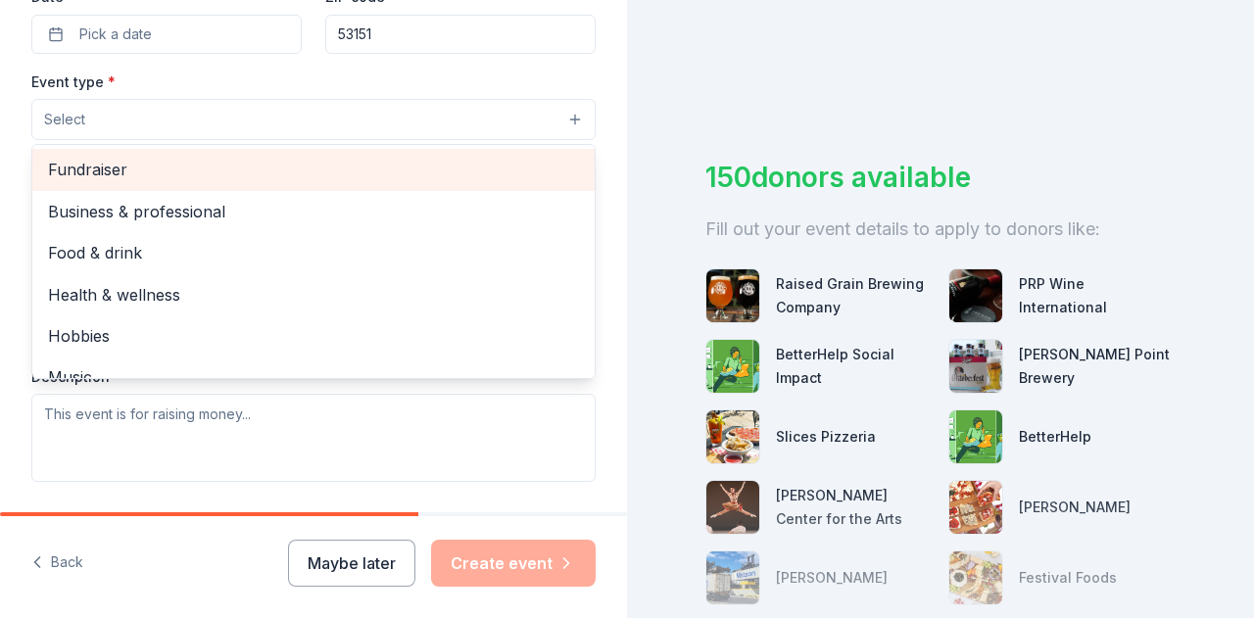
click at [99, 181] on div "Fundraiser" at bounding box center [313, 169] width 562 height 41
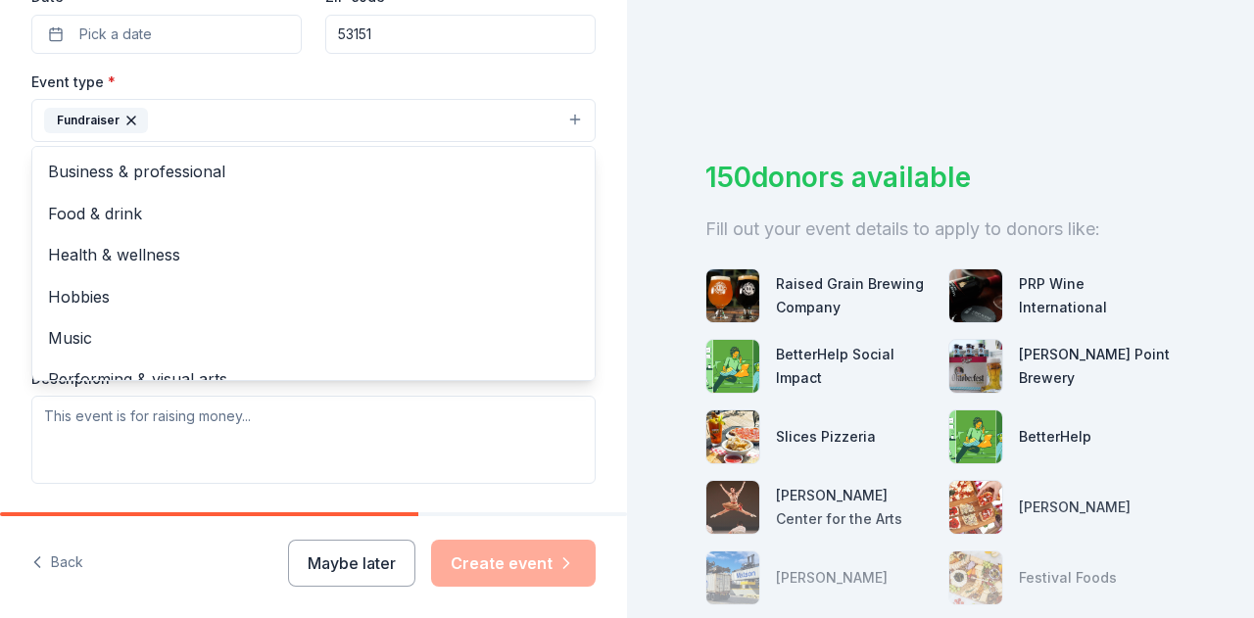
click at [521, 85] on div "Event type * Fundraiser Business & professional Food & drink Health & wellness …" at bounding box center [313, 106] width 564 height 73
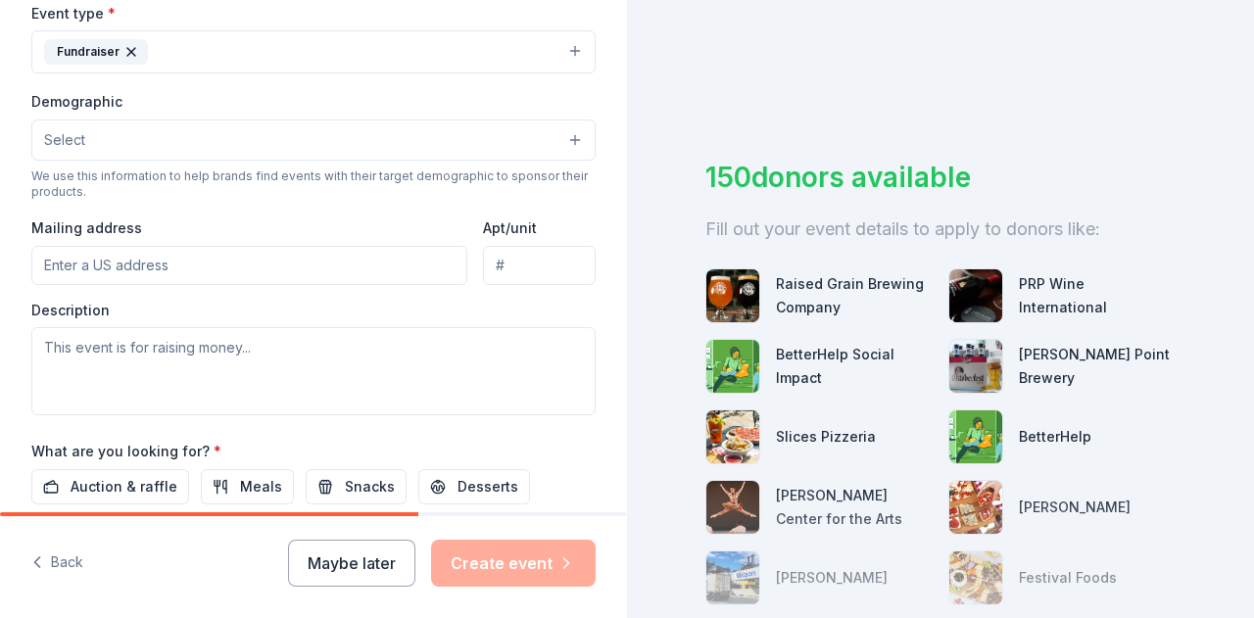
scroll to position [588, 0]
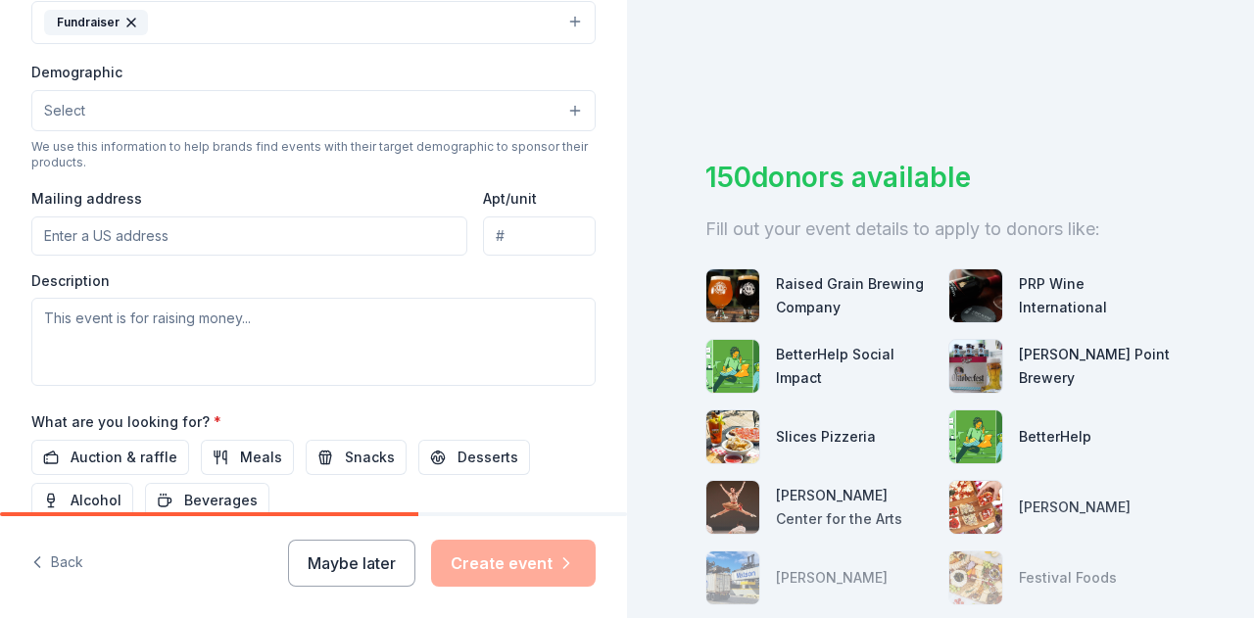
click at [167, 117] on button "Select" at bounding box center [313, 110] width 564 height 41
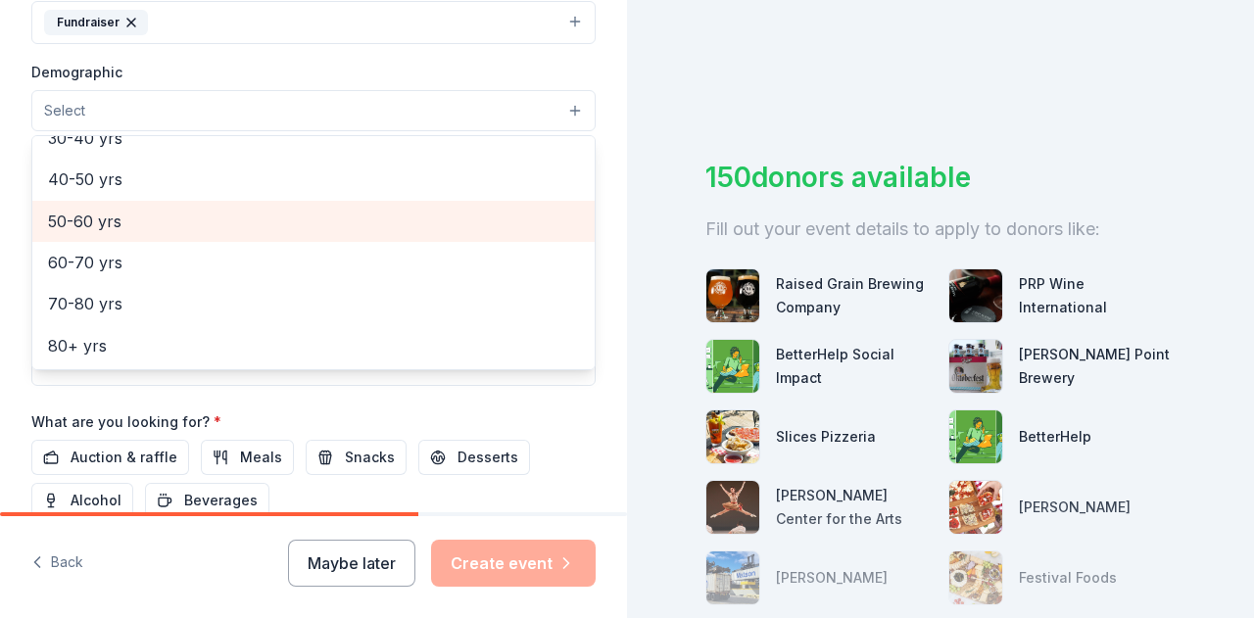
scroll to position [0, 0]
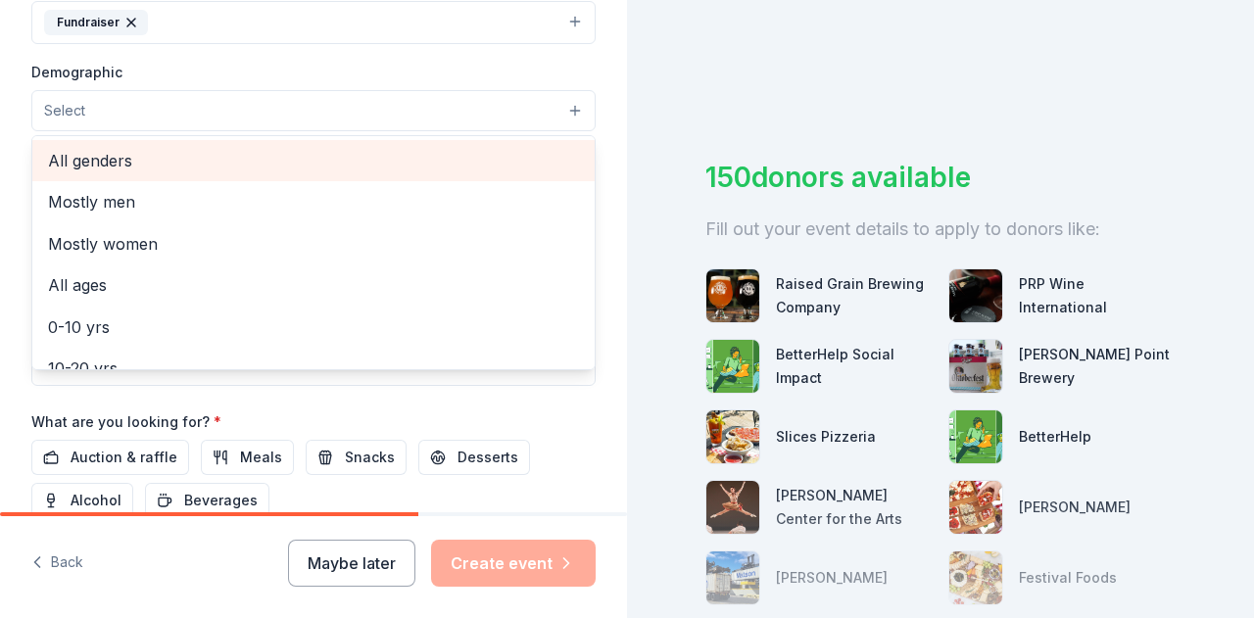
click at [129, 148] on span "All genders" at bounding box center [313, 160] width 531 height 25
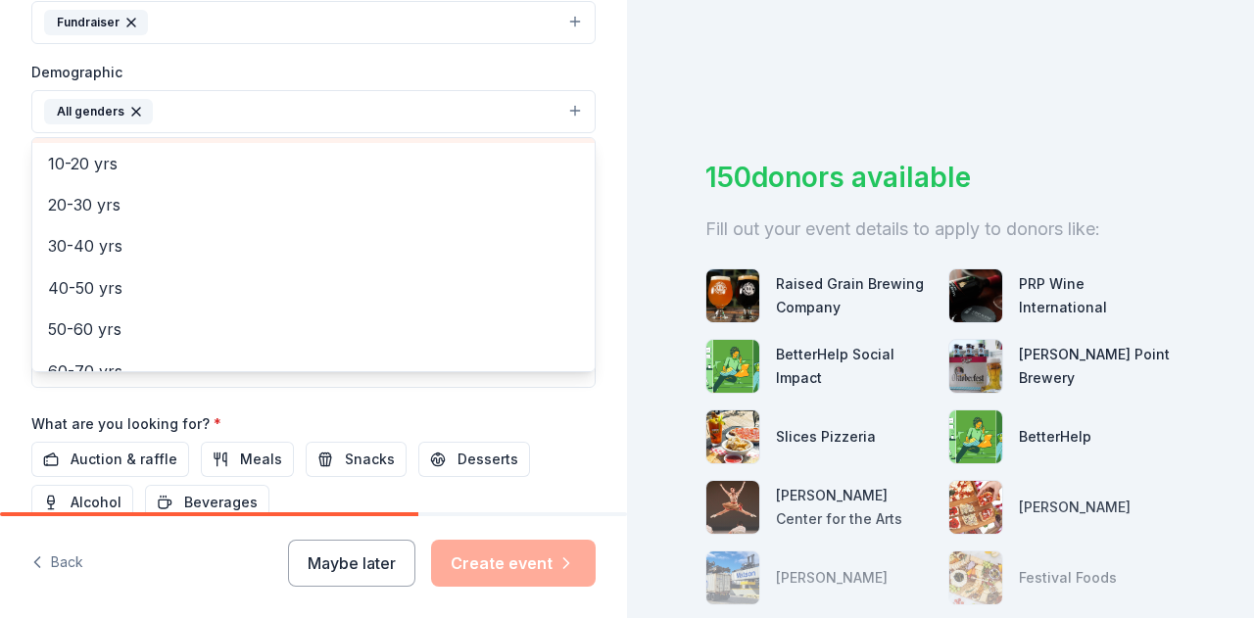
scroll to position [196, 0]
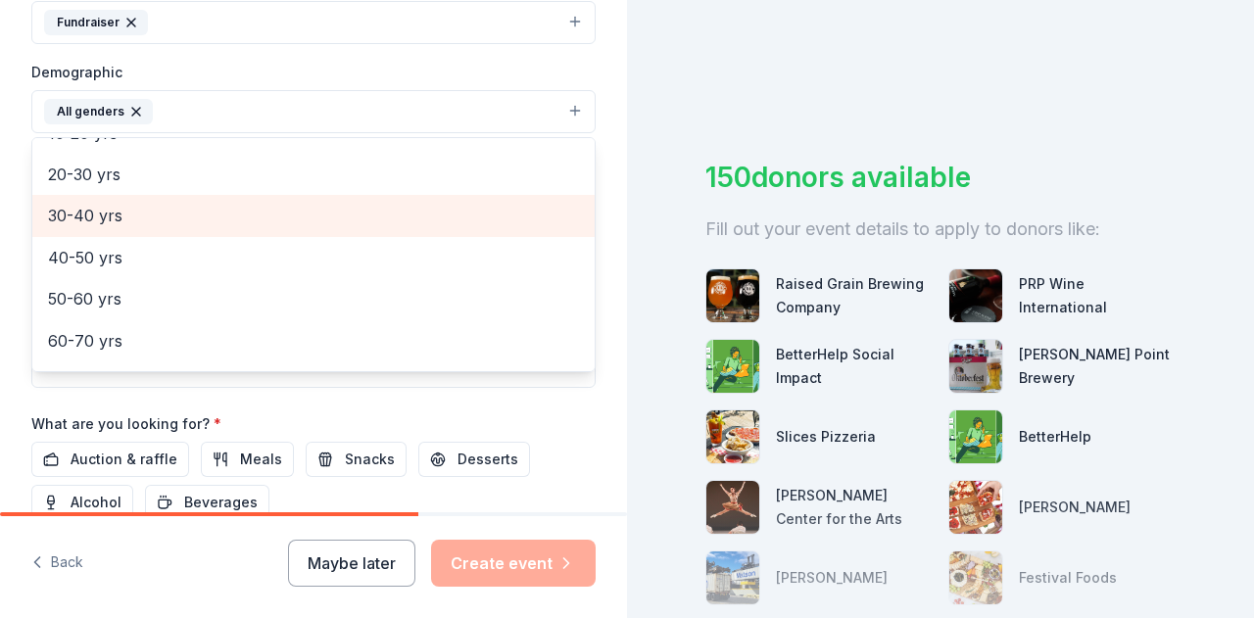
click at [98, 212] on span "30-40 yrs" at bounding box center [313, 215] width 531 height 25
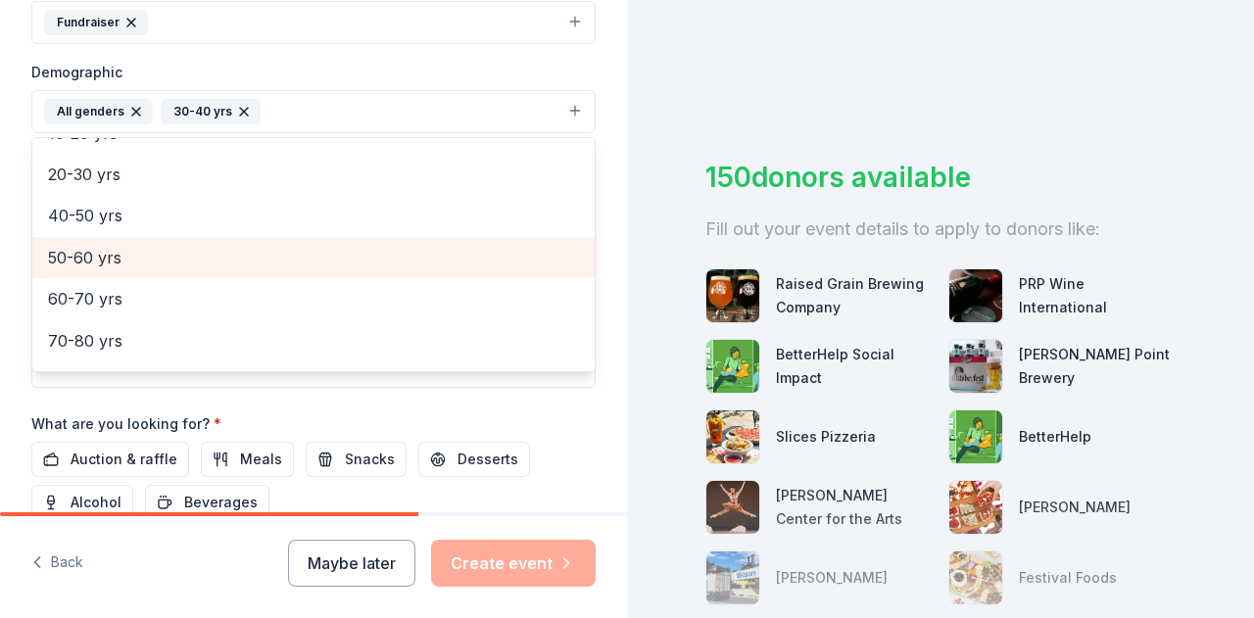
click at [82, 258] on span "50-60 yrs" at bounding box center [313, 257] width 531 height 25
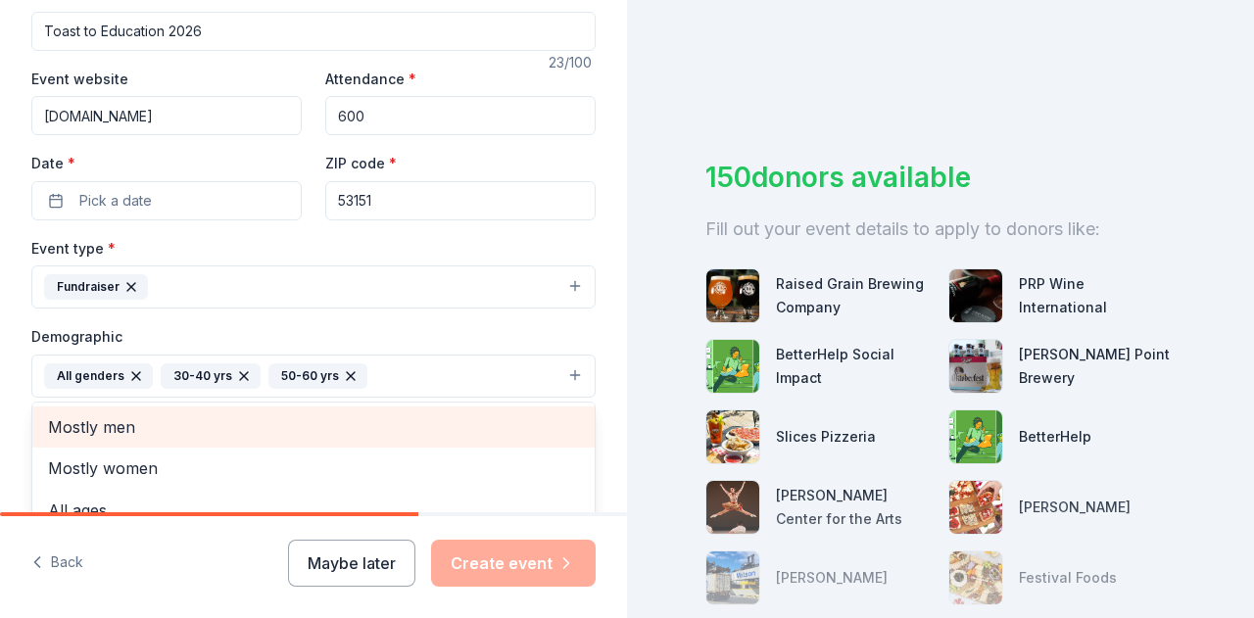
scroll to position [294, 0]
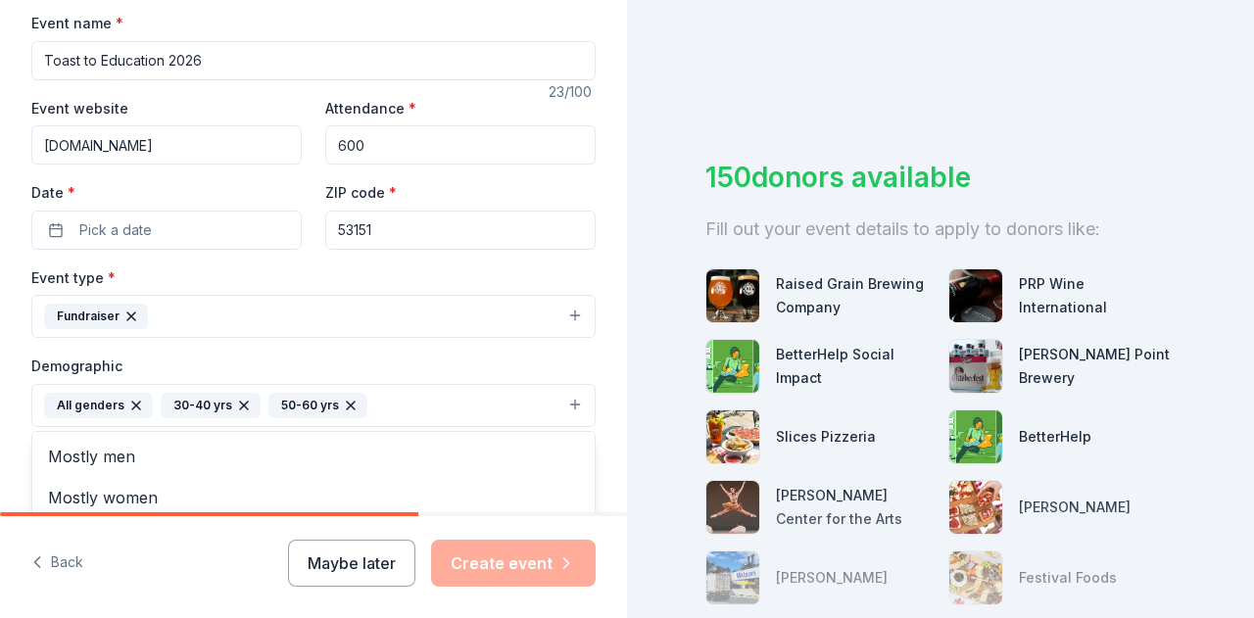
click at [603, 269] on div "Tell us about your event. We'll find in-kind donations you can apply for. Event…" at bounding box center [313, 360] width 627 height 1308
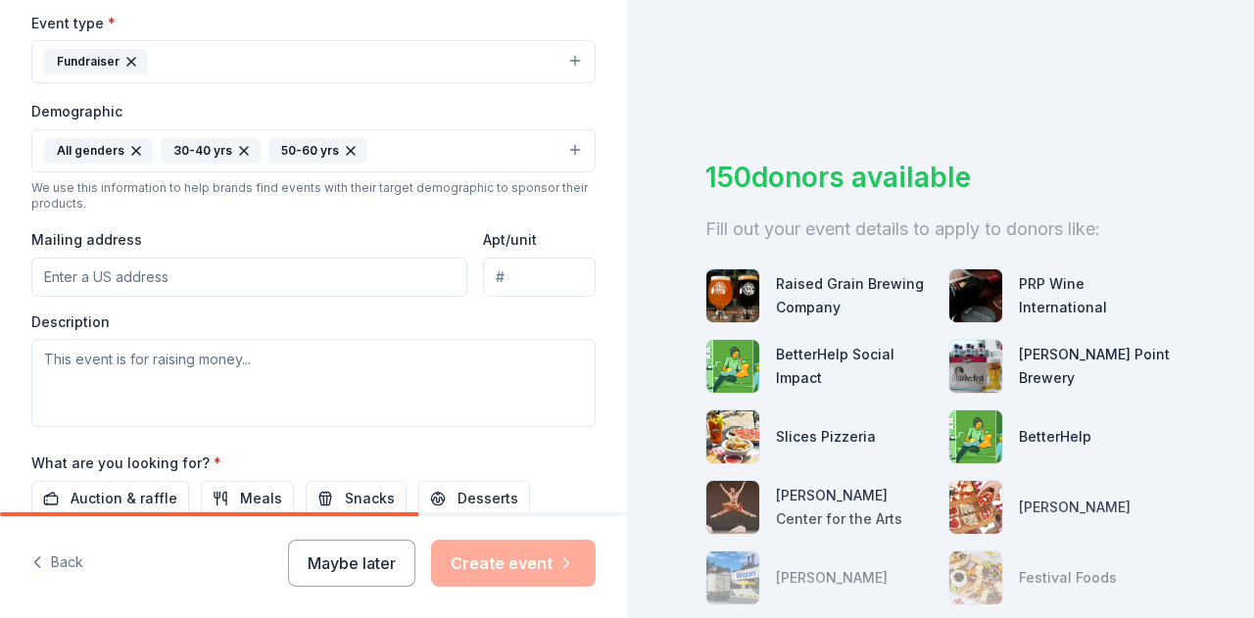
scroll to position [588, 0]
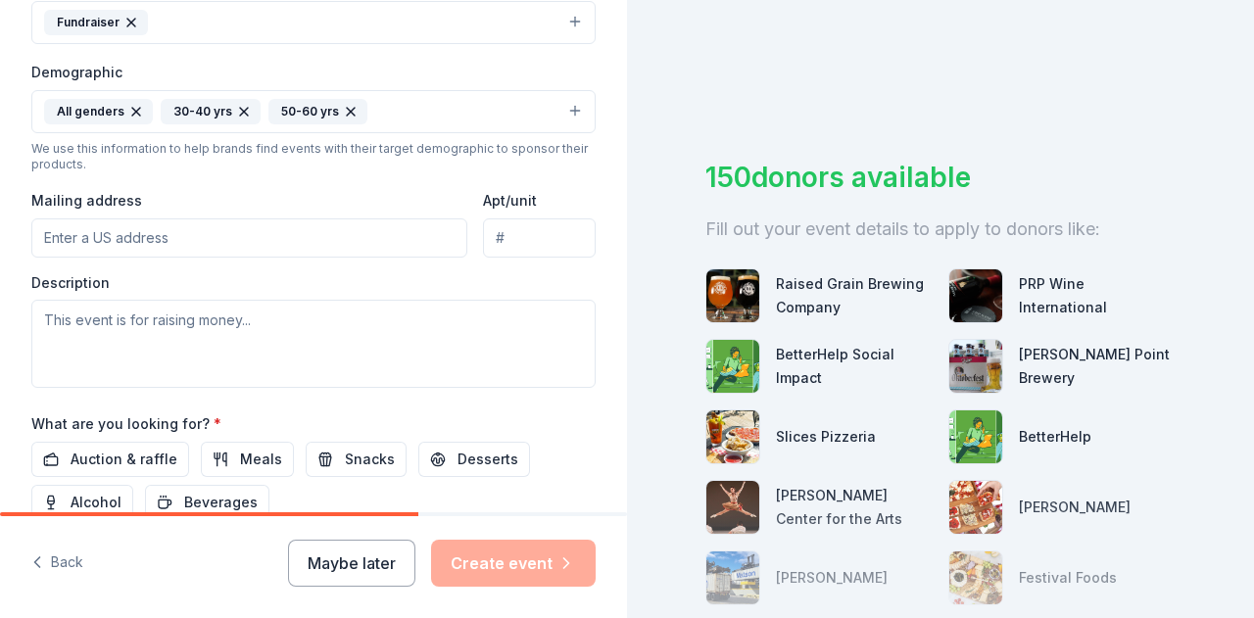
click at [96, 228] on input "Mailing address" at bounding box center [249, 237] width 436 height 39
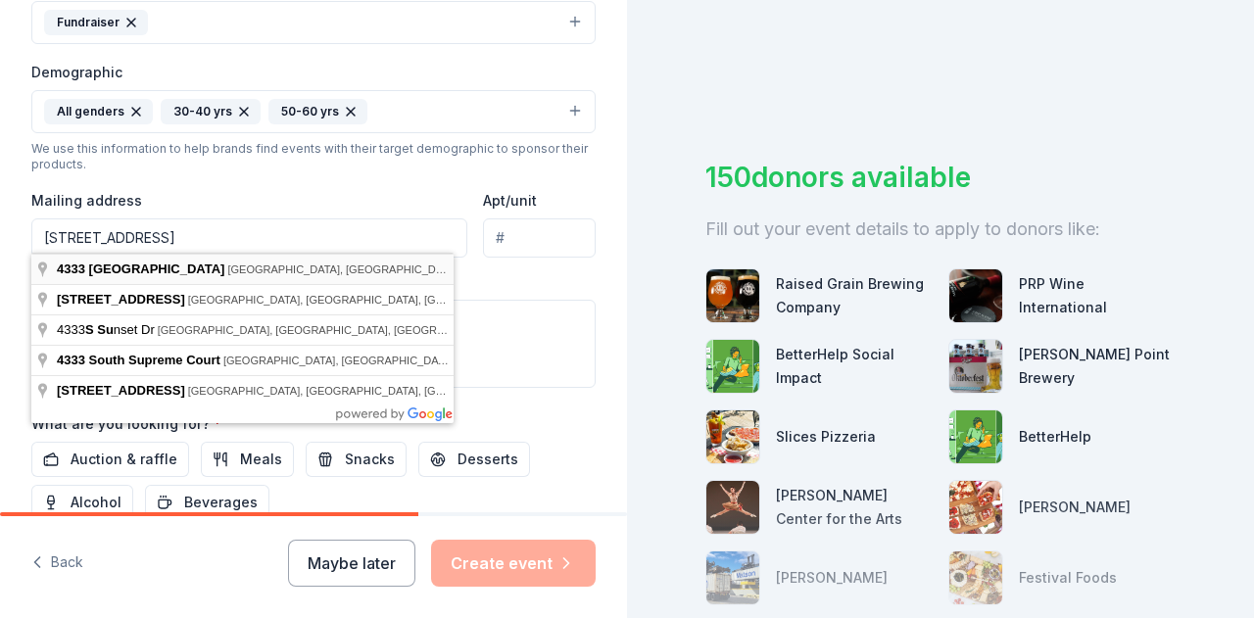
type input "[STREET_ADDRESS]"
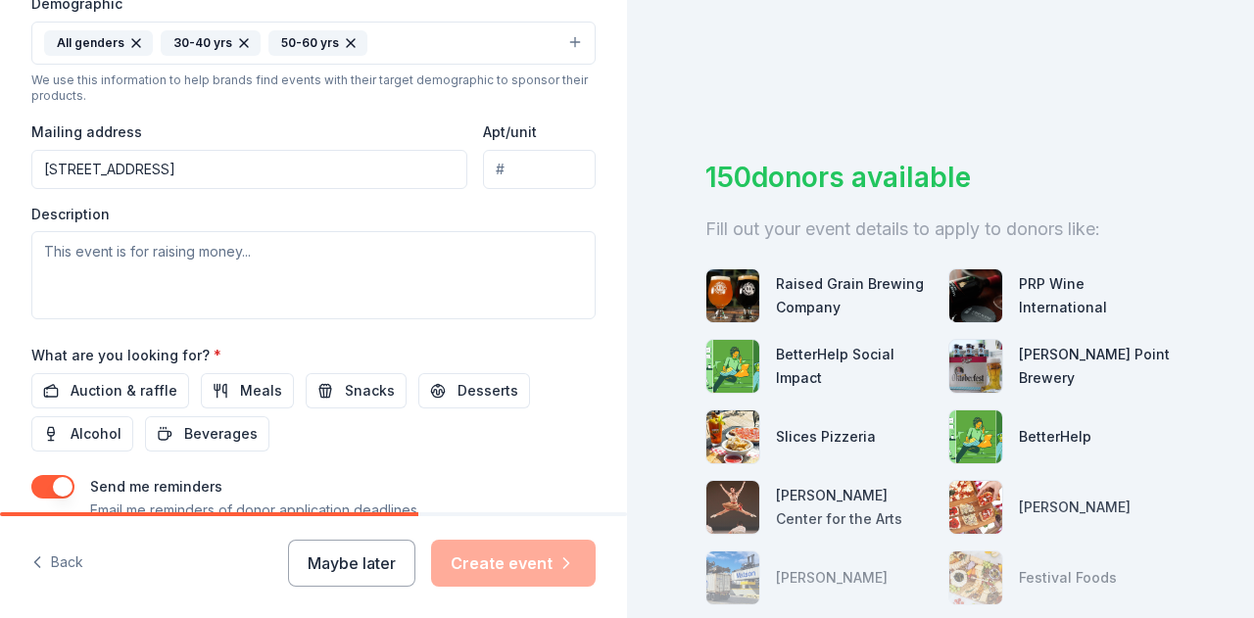
scroll to position [686, 0]
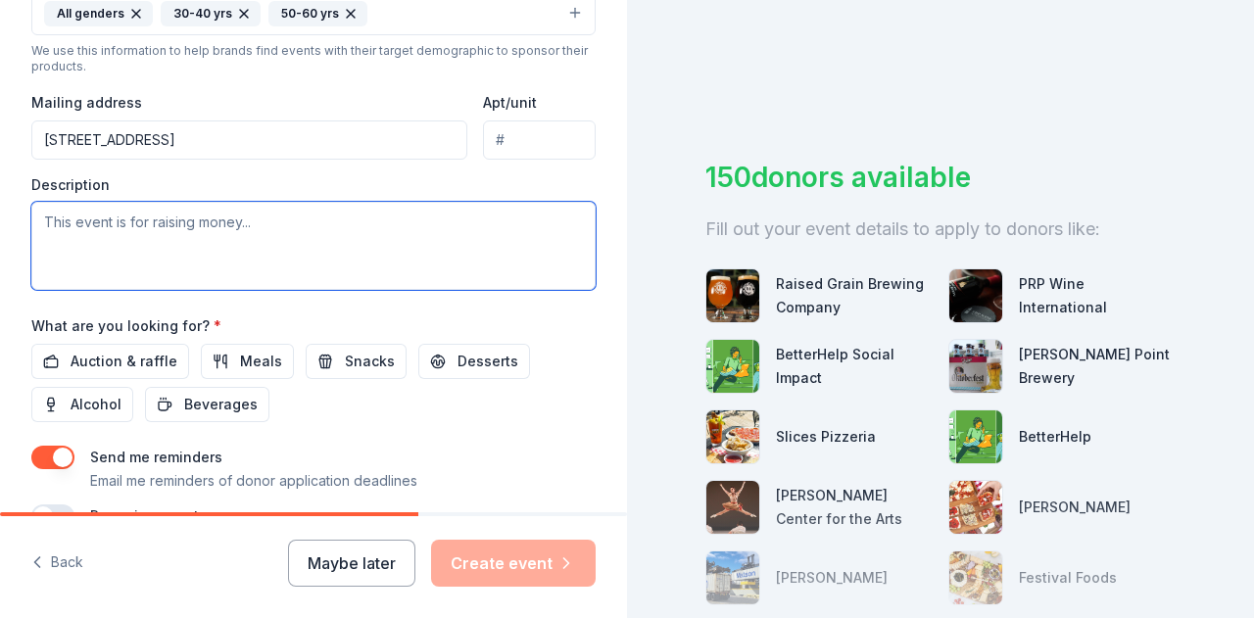
click at [185, 237] on textarea at bounding box center [313, 246] width 564 height 88
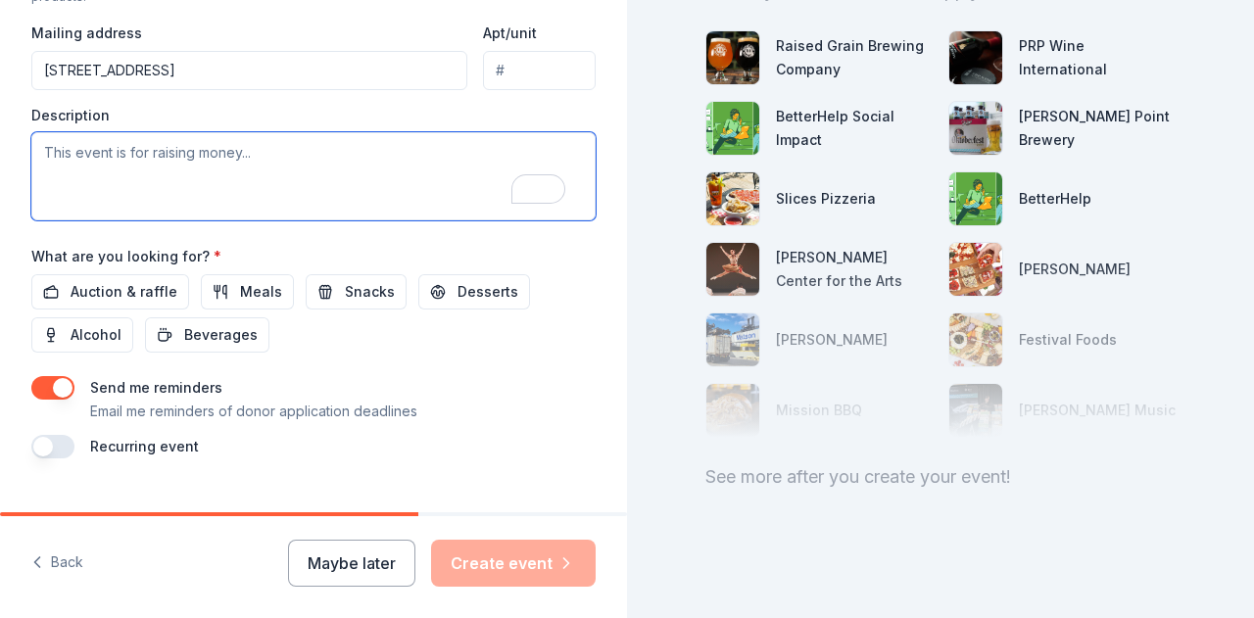
scroll to position [789, 0]
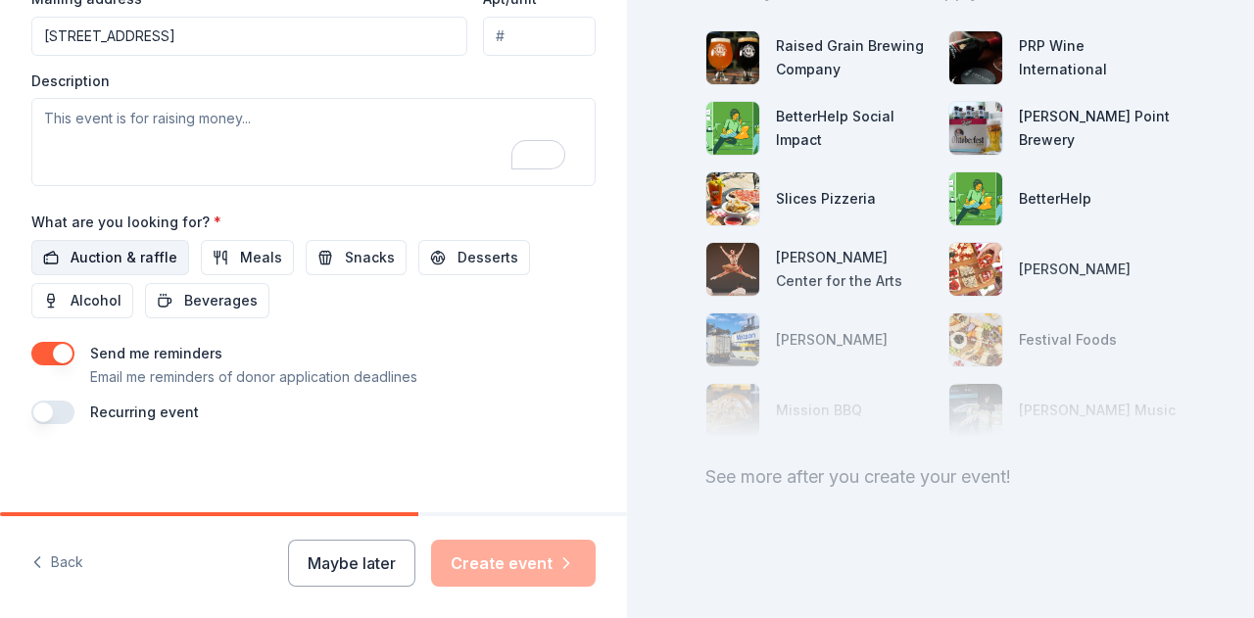
click at [129, 250] on span "Auction & raffle" at bounding box center [124, 258] width 107 height 24
click at [266, 256] on span "Meals" at bounding box center [261, 258] width 42 height 24
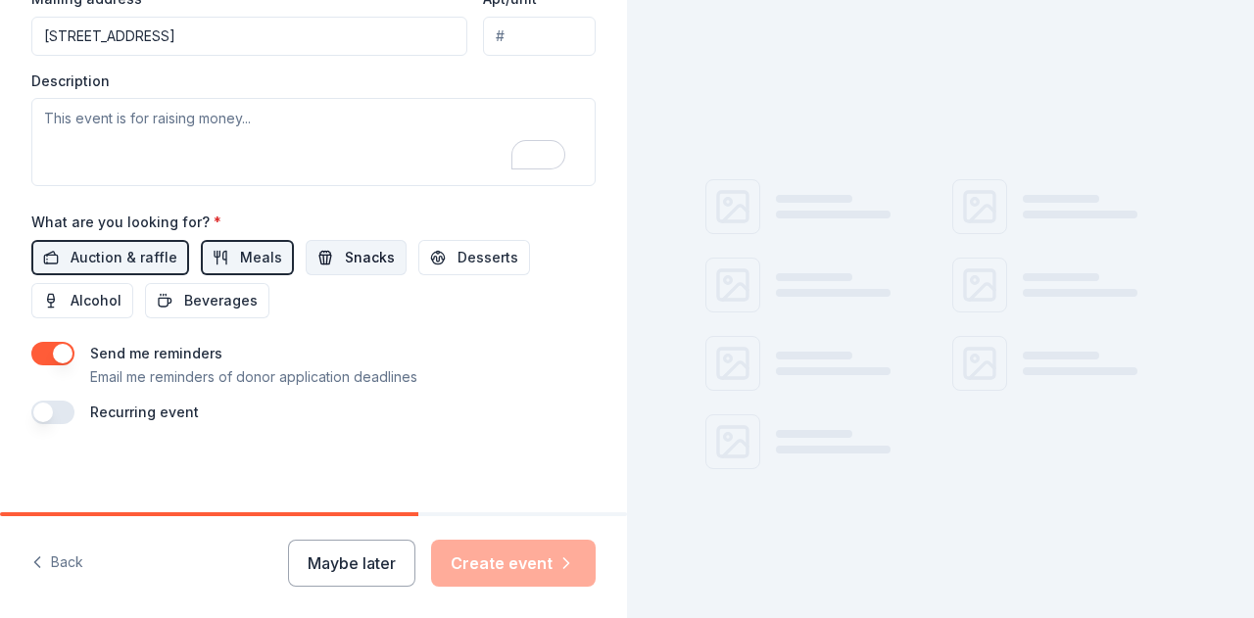
scroll to position [253, 0]
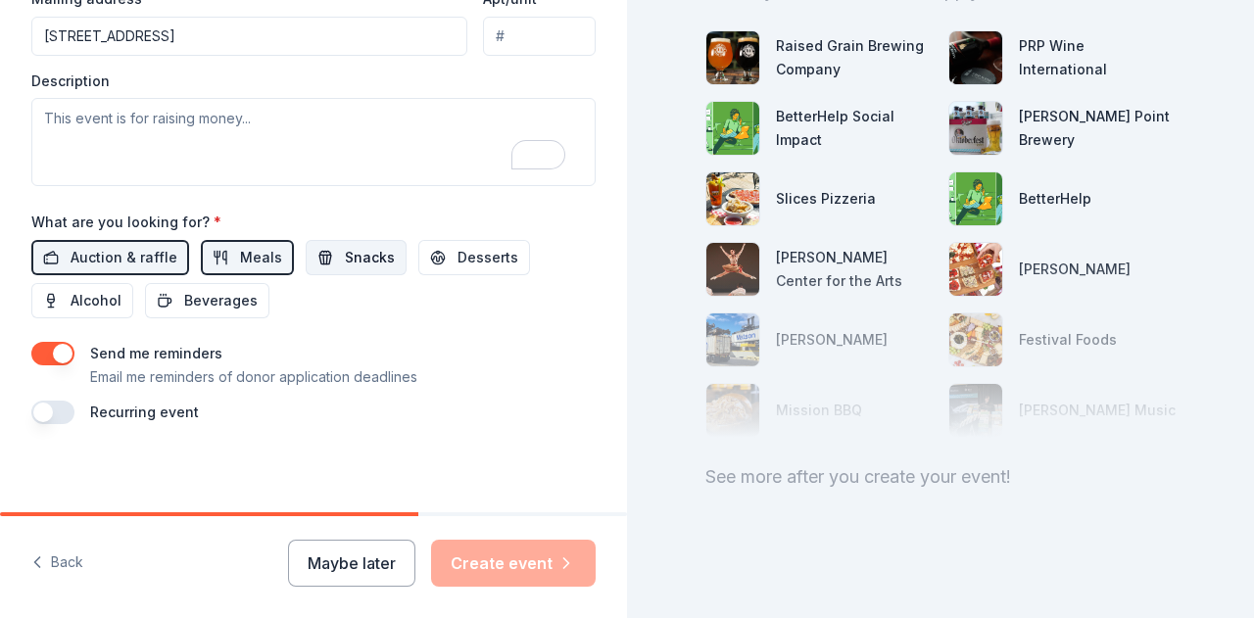
click at [377, 249] on span "Snacks" at bounding box center [370, 258] width 50 height 24
click at [492, 249] on span "Desserts" at bounding box center [487, 258] width 61 height 24
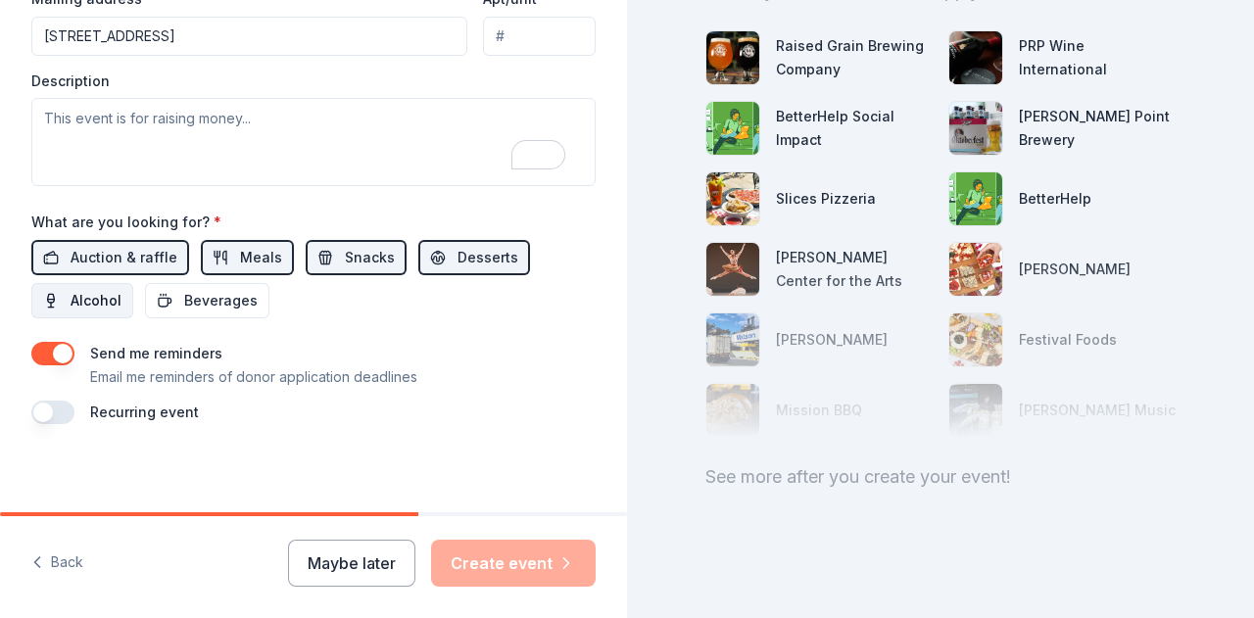
click at [59, 299] on button "Alcohol" at bounding box center [82, 300] width 102 height 35
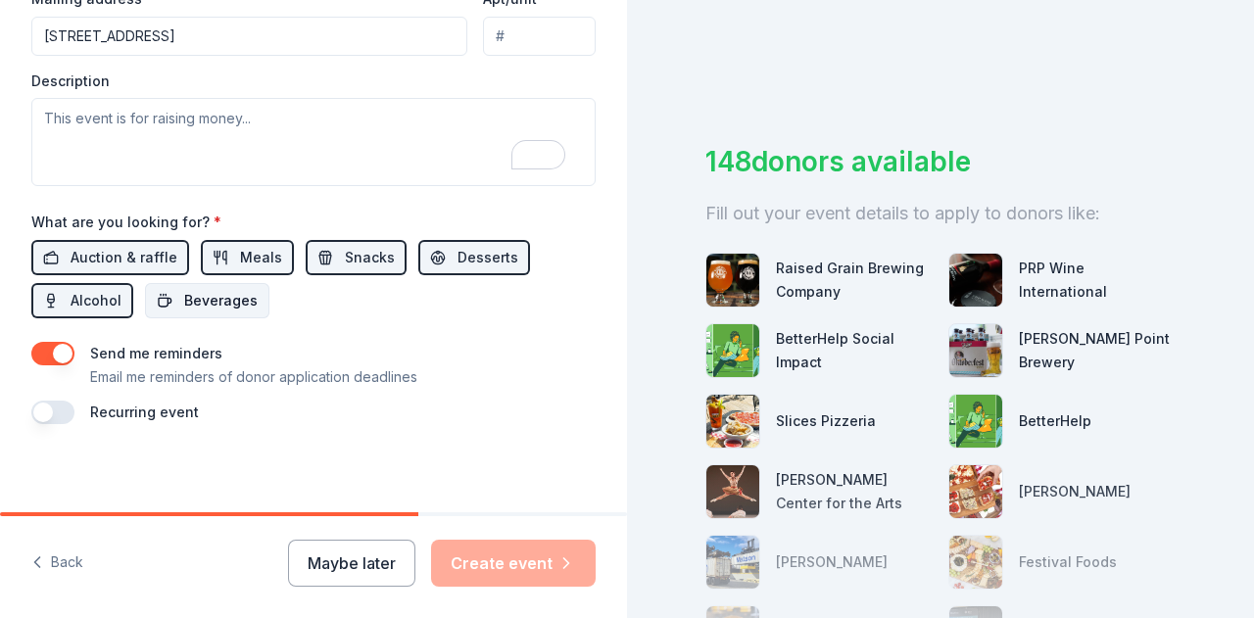
click at [195, 305] on span "Beverages" at bounding box center [220, 301] width 73 height 24
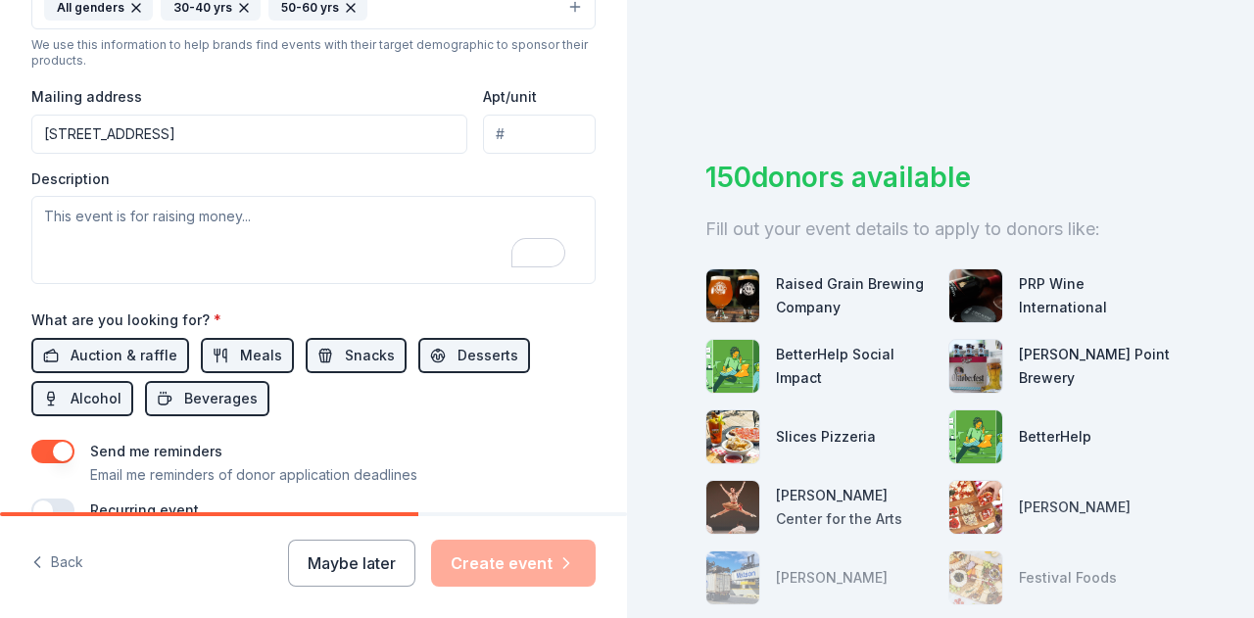
scroll to position [691, 0]
click at [139, 256] on textarea "To enrich screen reader interactions, please activate Accessibility in Grammarl…" at bounding box center [313, 240] width 564 height 88
paste textarea "Toast to Education Beer & Wine Tasting is a benefit event for the Education Fou…"
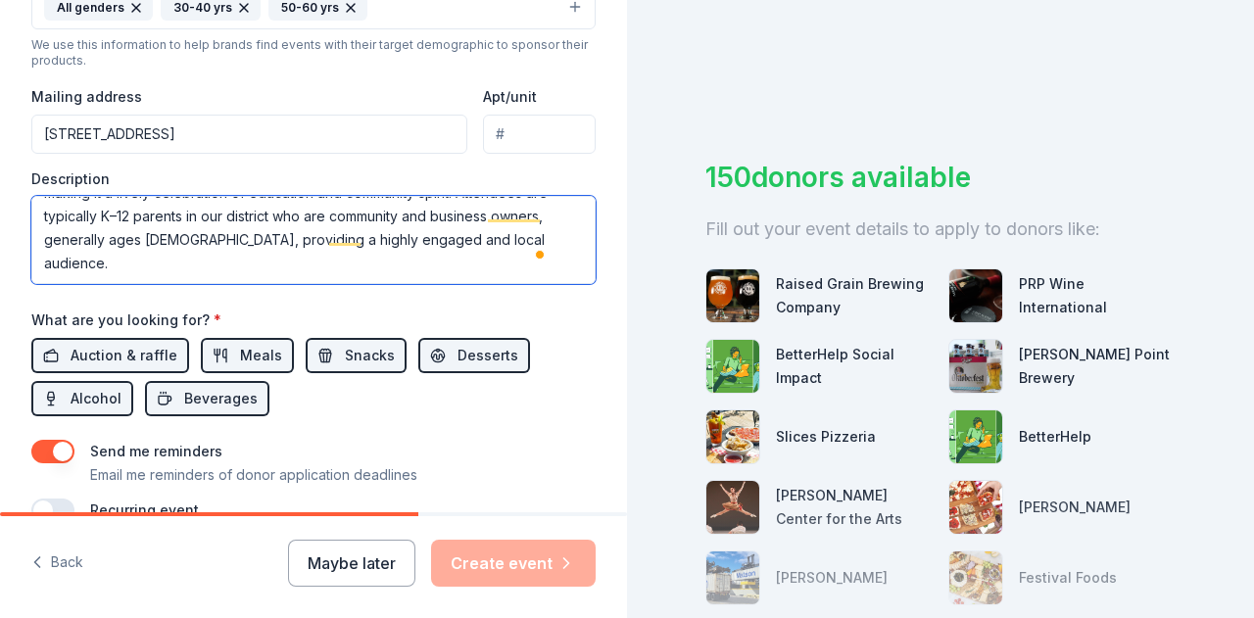
scroll to position [531, 0]
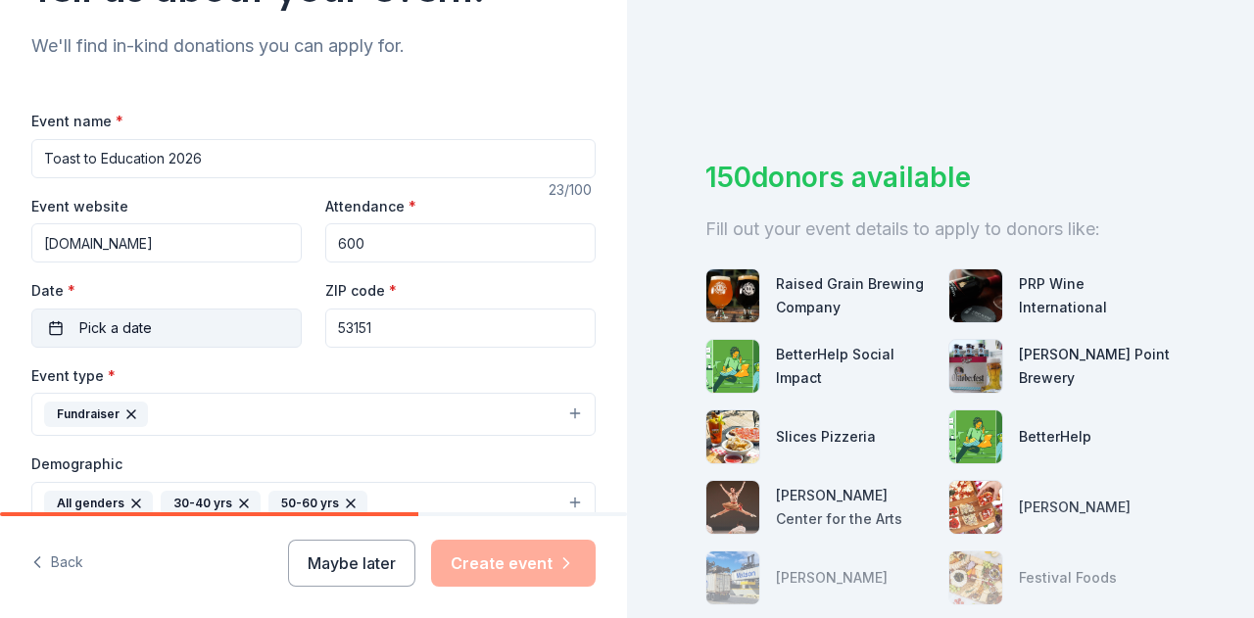
type textarea "Toast to Education Beer & Wine Tasting is a benefit event for the Education Fou…"
click at [99, 333] on span "Pick a date" at bounding box center [115, 328] width 72 height 24
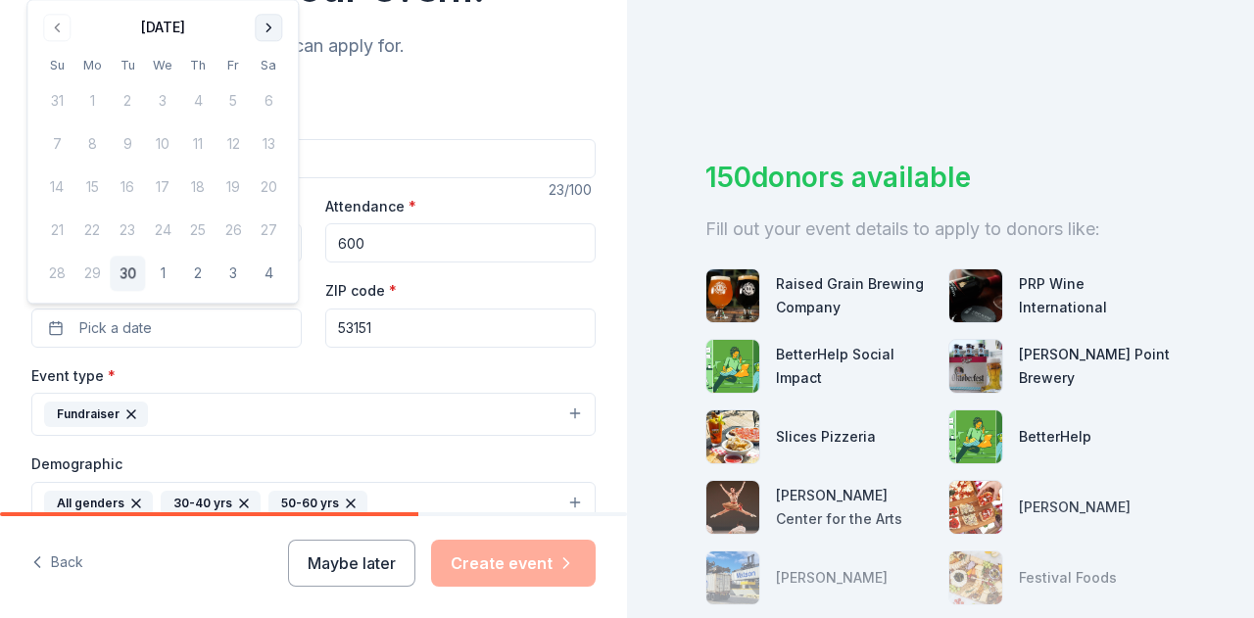
click at [262, 27] on button "Go to next month" at bounding box center [268, 27] width 27 height 27
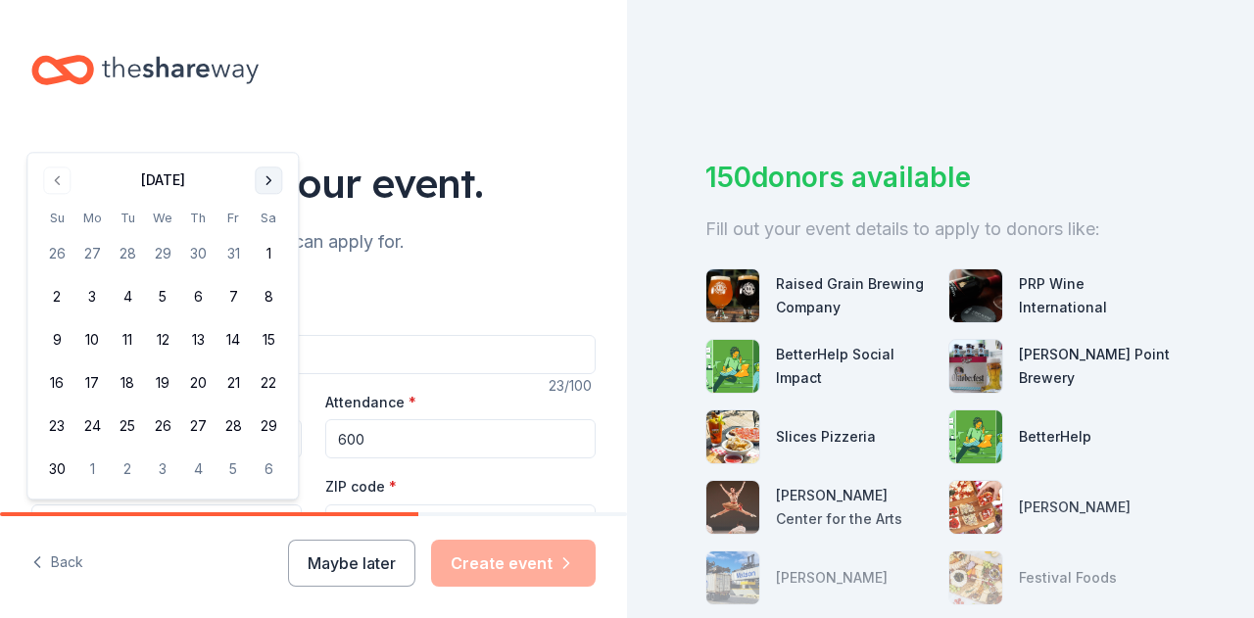
click at [265, 175] on button "Go to next month" at bounding box center [268, 180] width 27 height 27
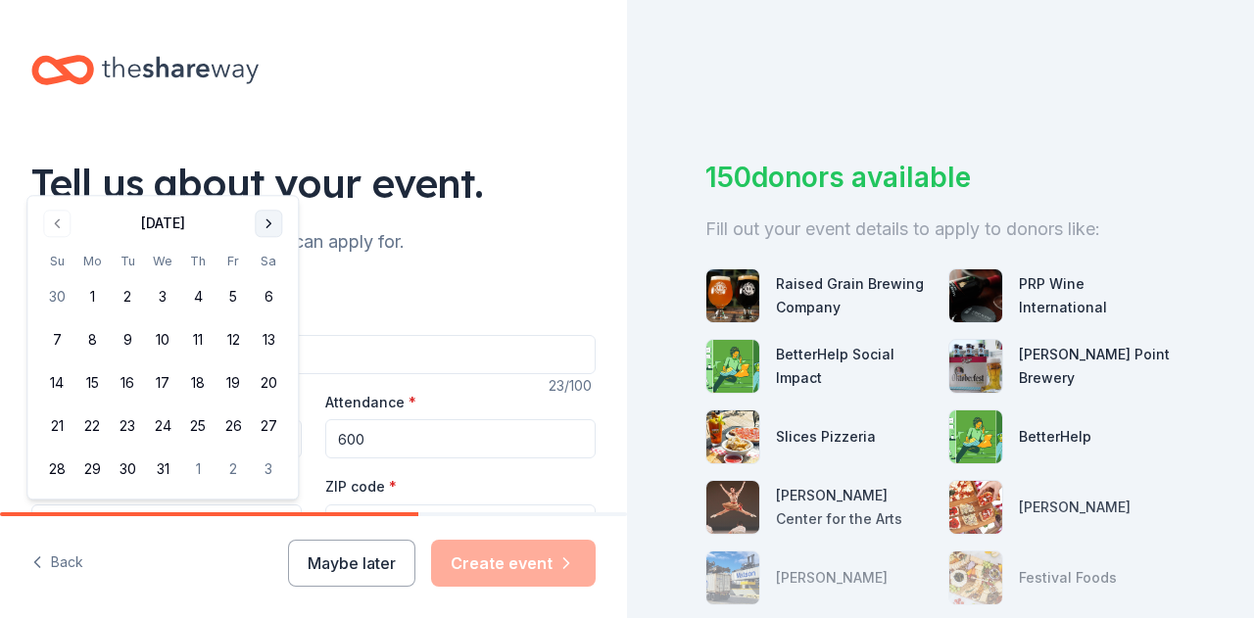
click at [263, 222] on button "Go to next month" at bounding box center [268, 223] width 27 height 27
click at [262, 222] on button "Go to next month" at bounding box center [268, 223] width 27 height 27
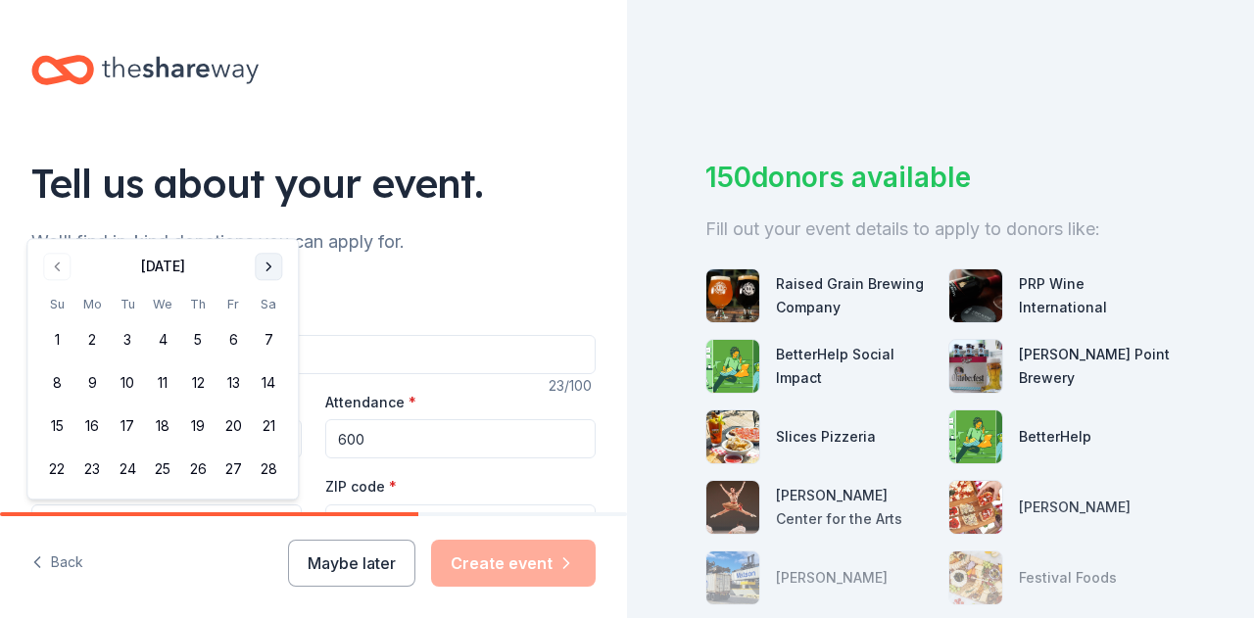
click at [266, 269] on button "Go to next month" at bounding box center [268, 266] width 27 height 27
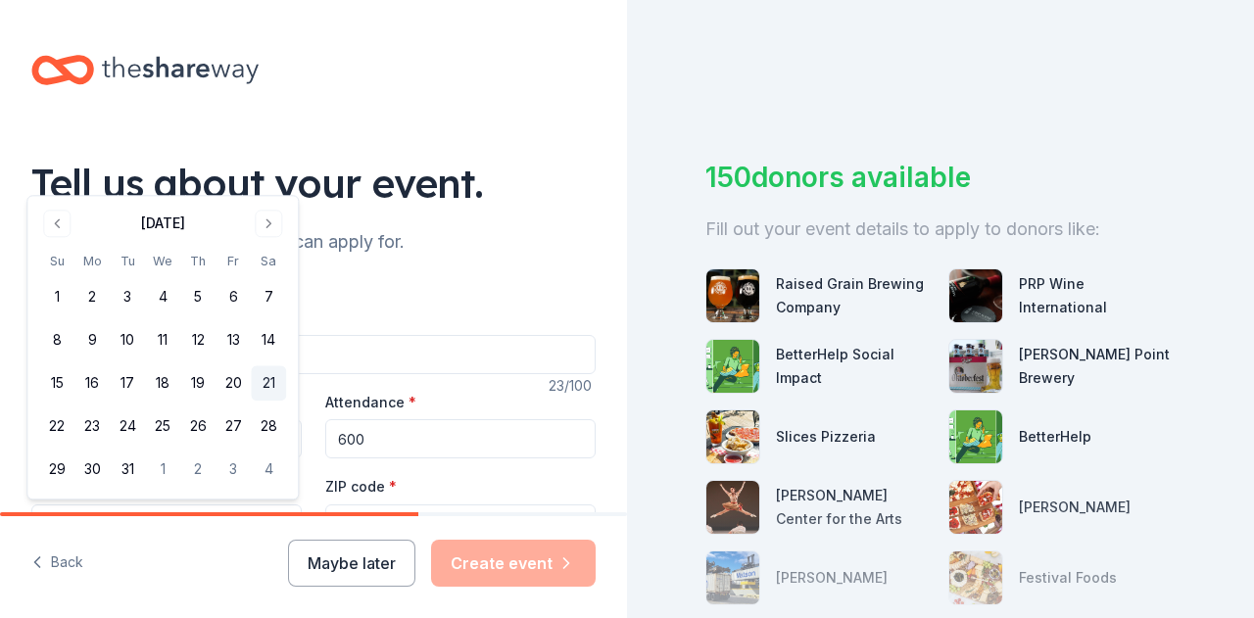
click at [279, 377] on button "21" at bounding box center [268, 383] width 35 height 35
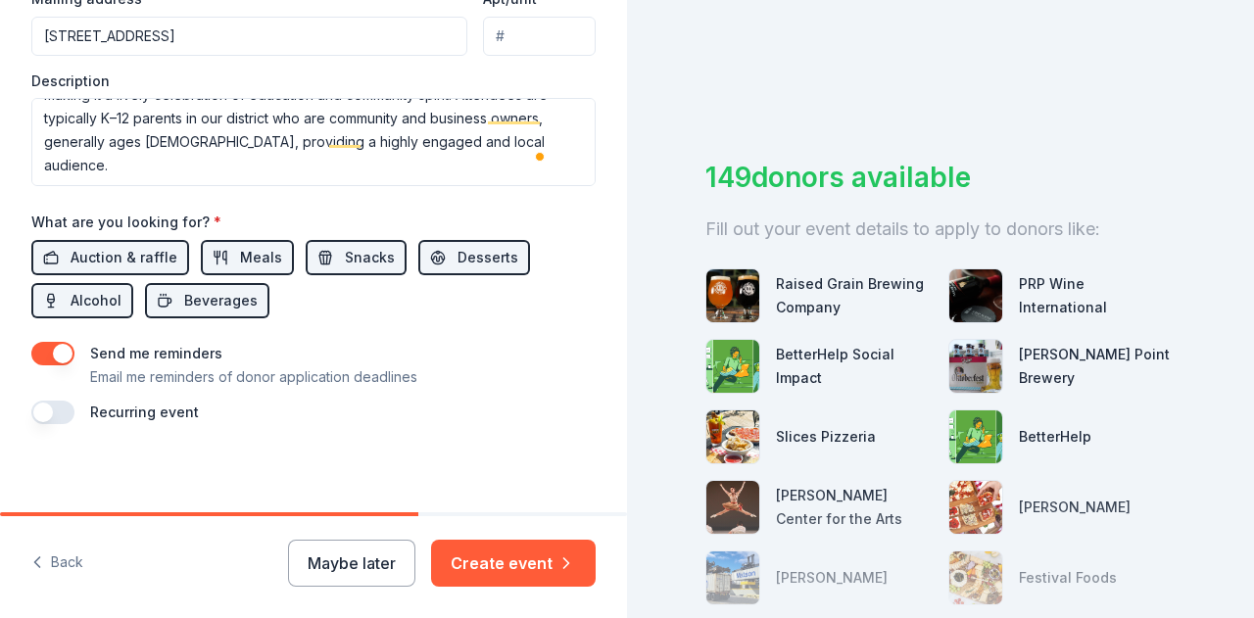
click at [506, 560] on button "Create event" at bounding box center [513, 563] width 165 height 47
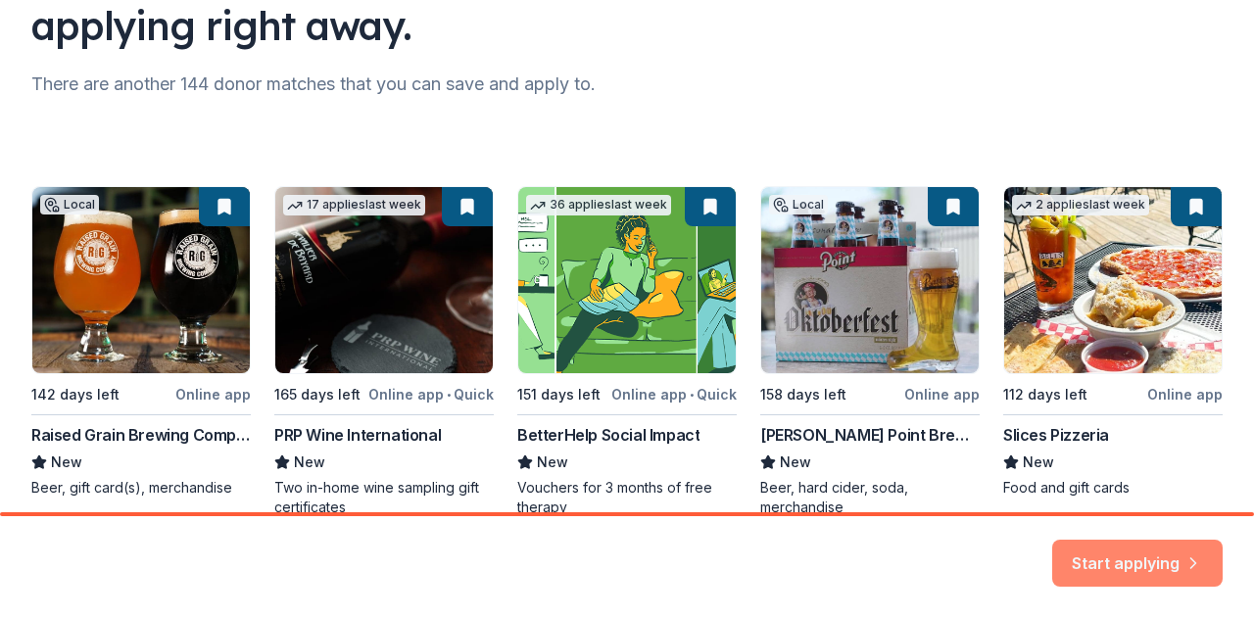
click at [1109, 571] on button "Start applying" at bounding box center [1137, 551] width 170 height 47
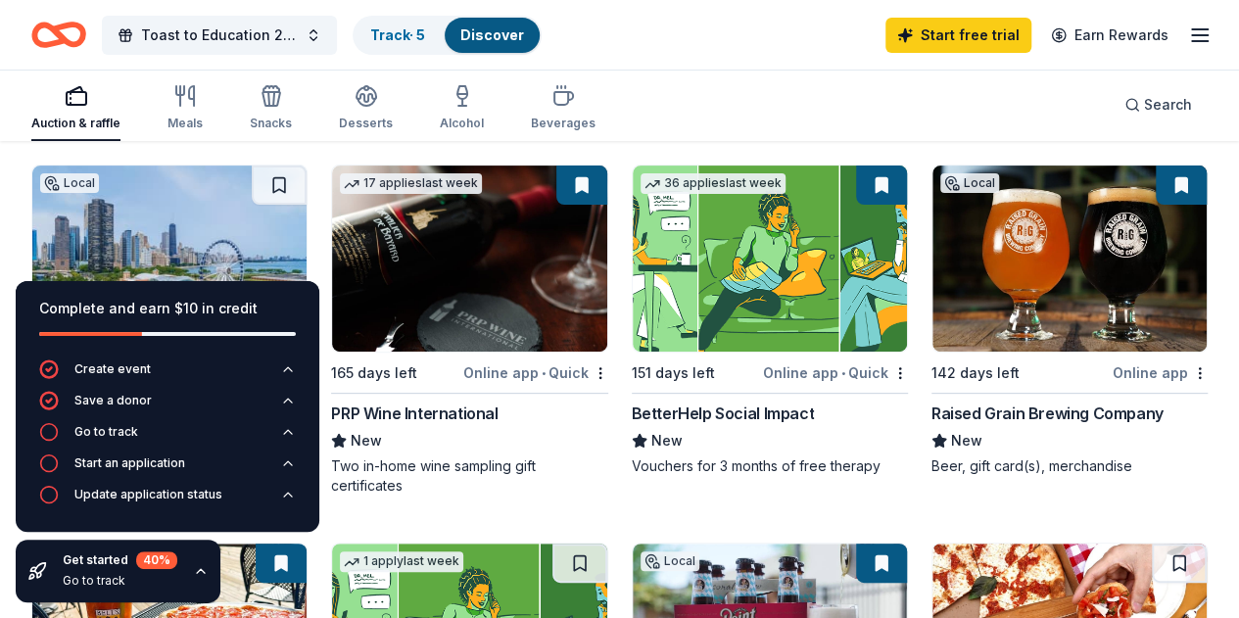
click at [109, 398] on div "Save a donor" at bounding box center [112, 401] width 77 height 16
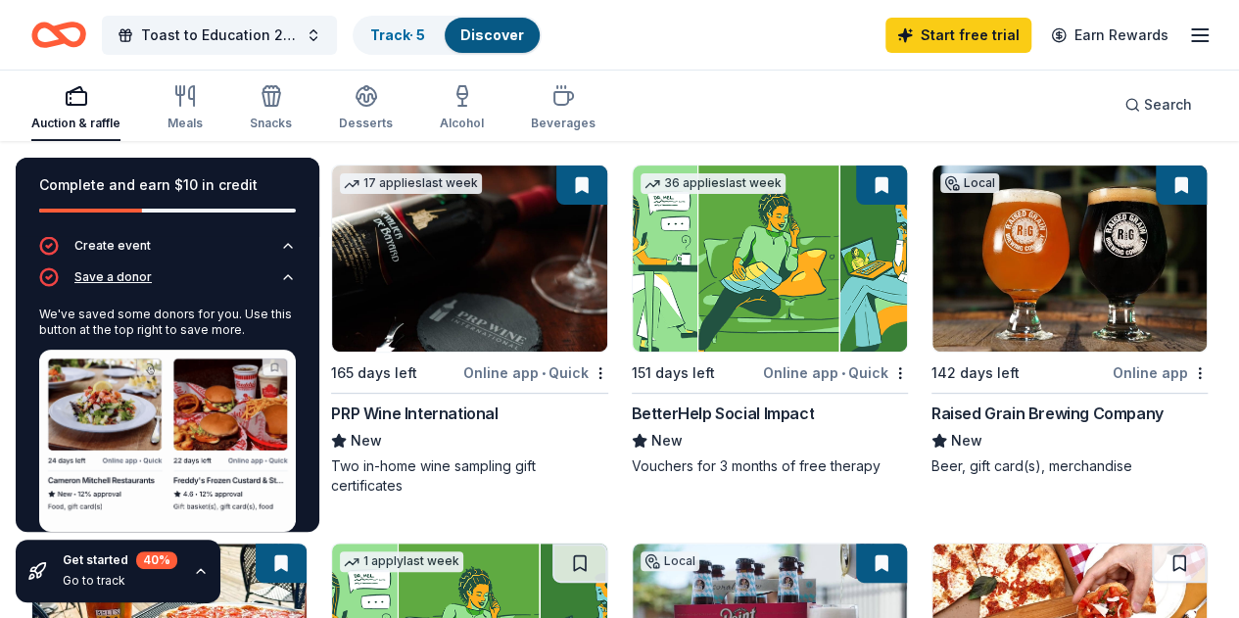
click at [114, 283] on div "Save a donor" at bounding box center [112, 277] width 77 height 16
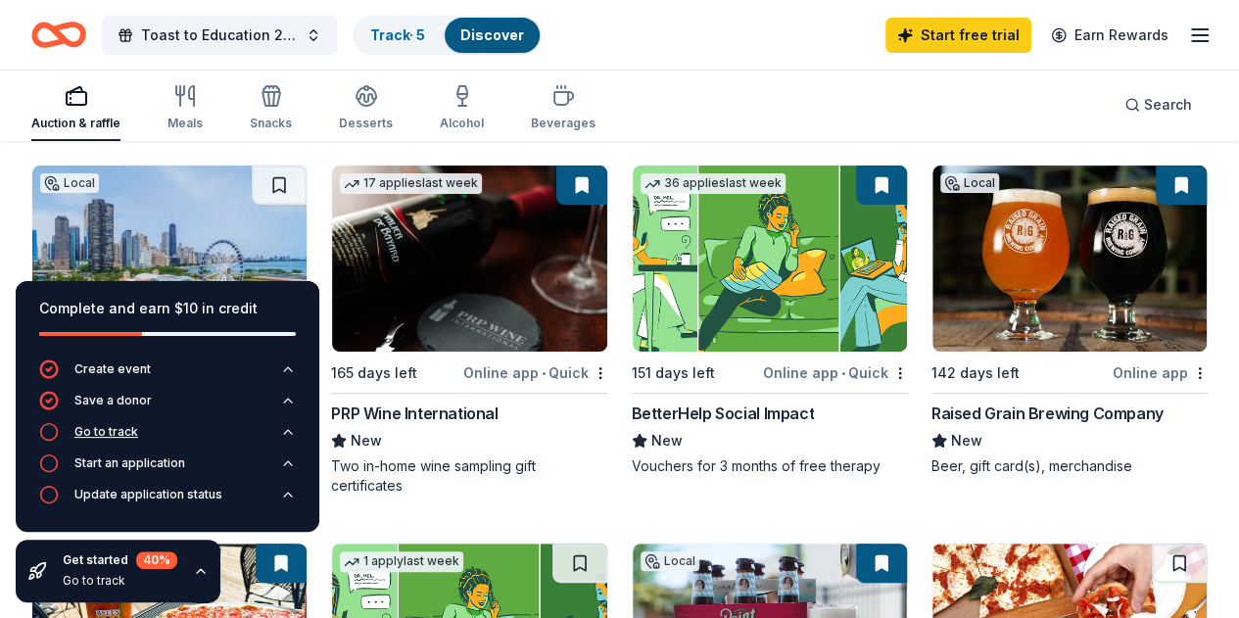
click at [88, 435] on div "Go to track" at bounding box center [106, 432] width 64 height 16
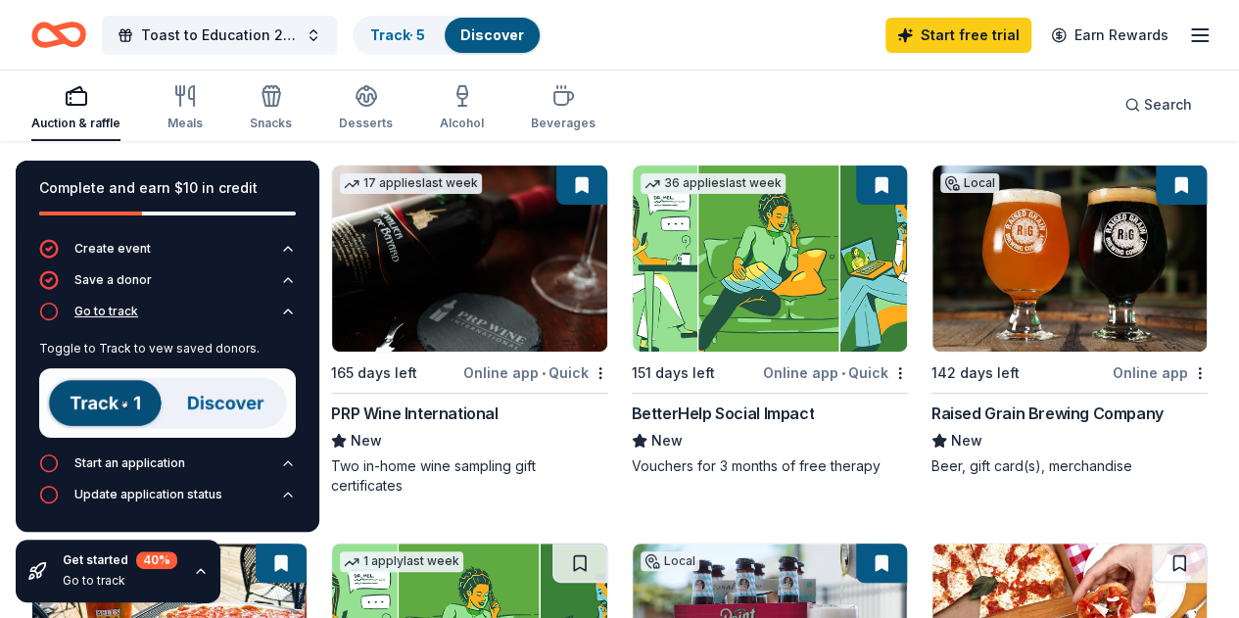
click at [114, 323] on button "Go to track" at bounding box center [167, 317] width 257 height 31
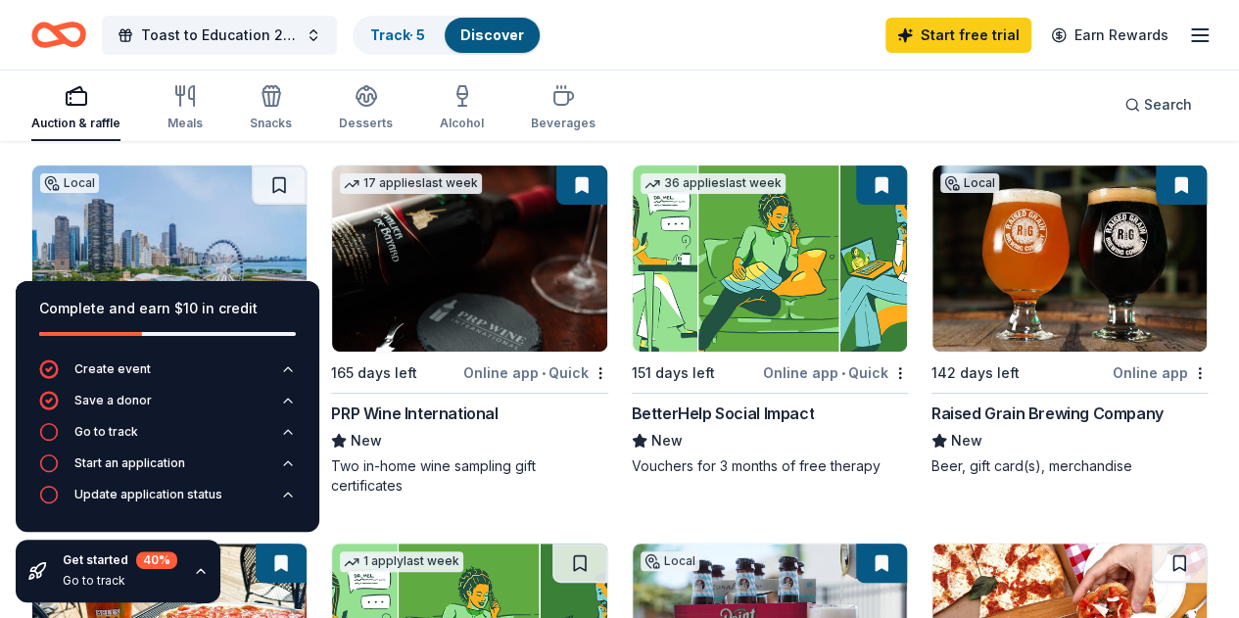
click at [664, 96] on div "Auction & raffle Meals Snacks Desserts Alcohol Beverages Search" at bounding box center [619, 105] width 1176 height 72
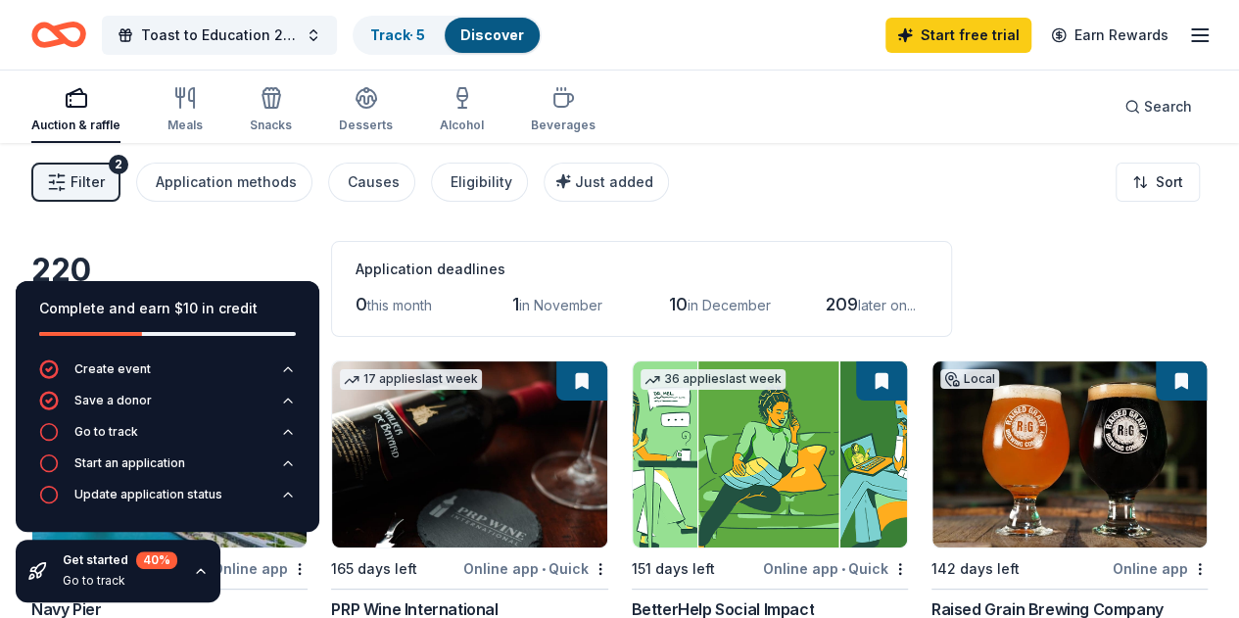
scroll to position [98, 0]
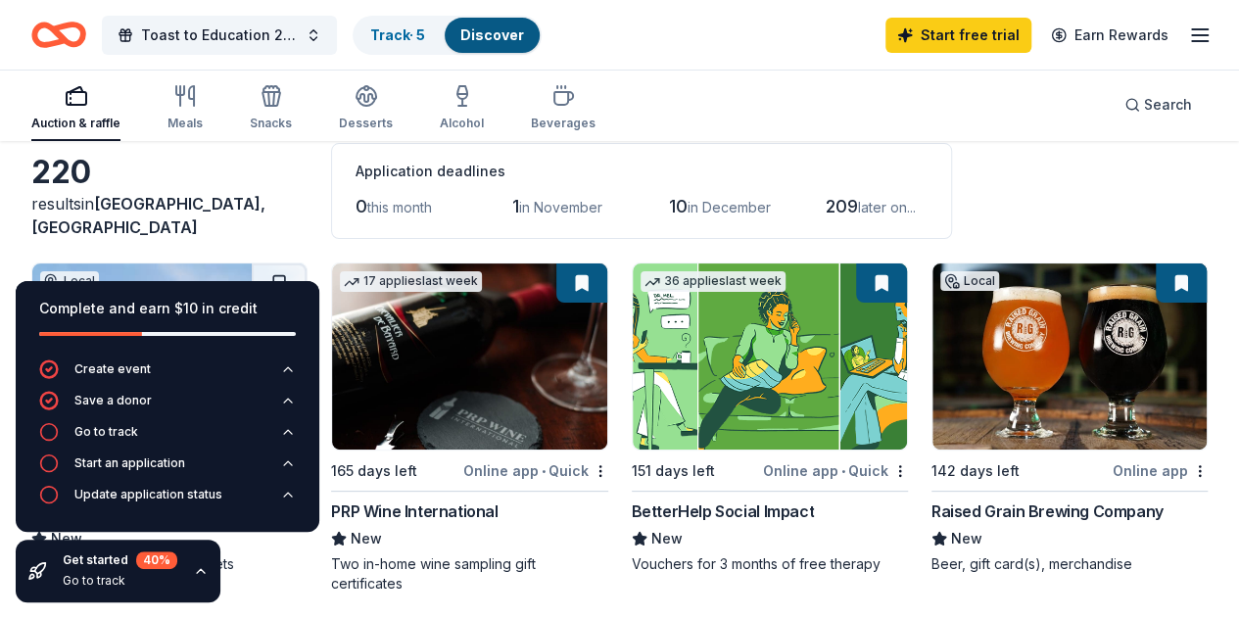
click at [519, 208] on span "in November" at bounding box center [560, 207] width 83 height 17
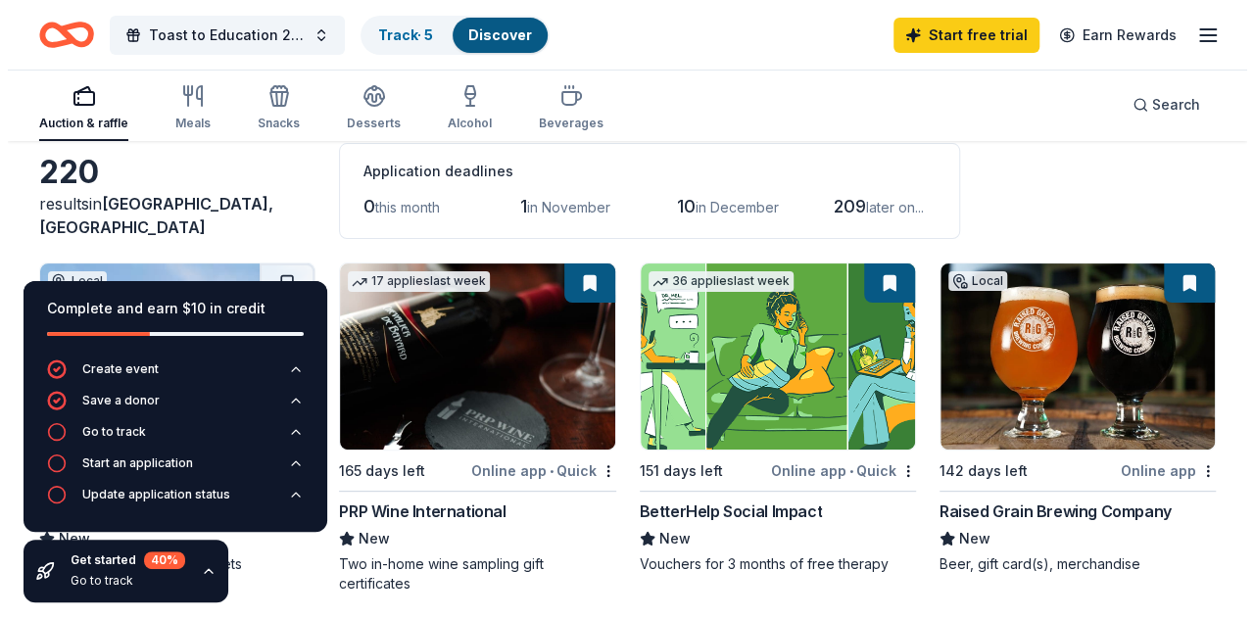
scroll to position [0, 0]
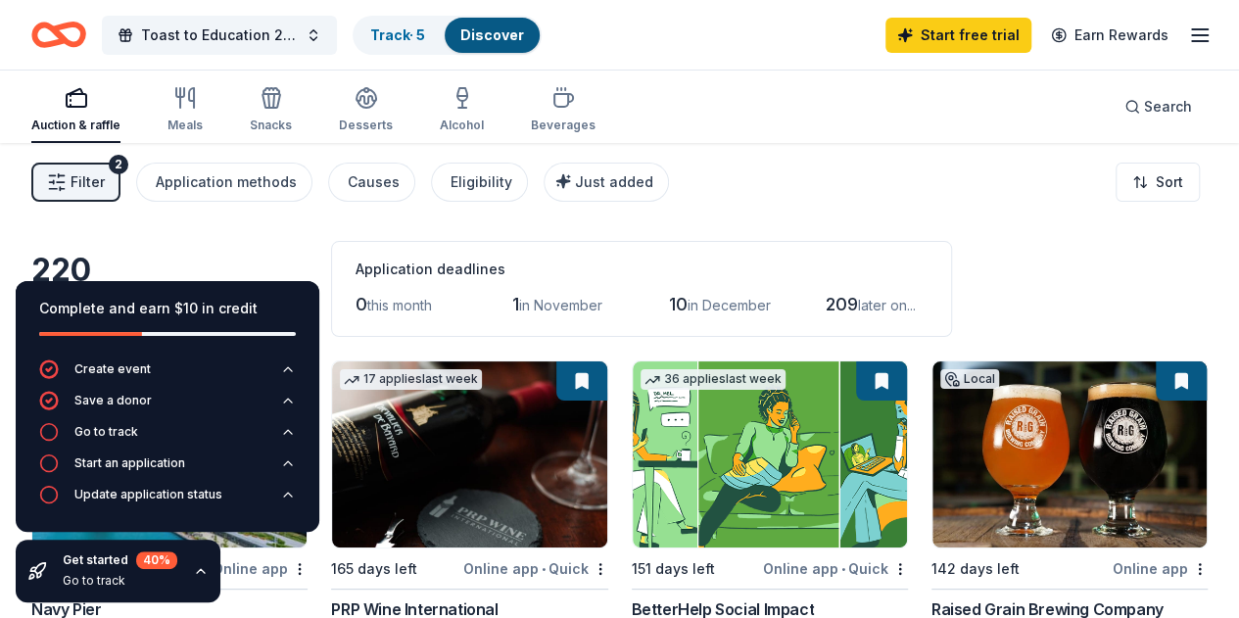
click at [103, 187] on span "Filter" at bounding box center [88, 182] width 34 height 24
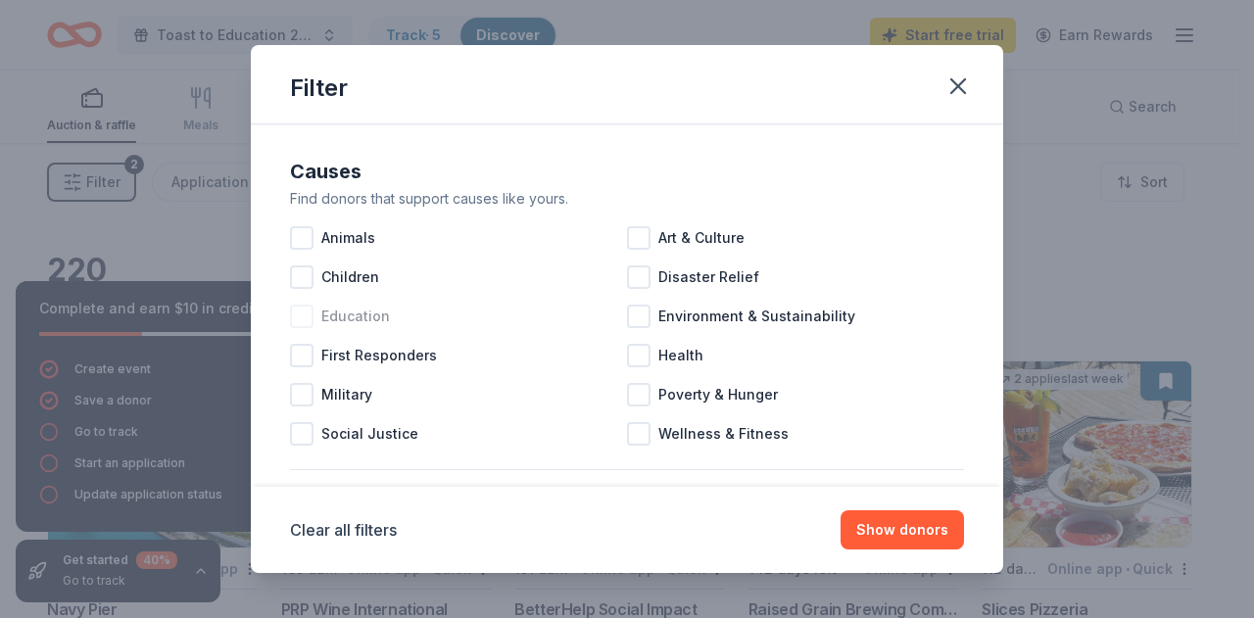
click at [296, 317] on div at bounding box center [302, 317] width 24 height 24
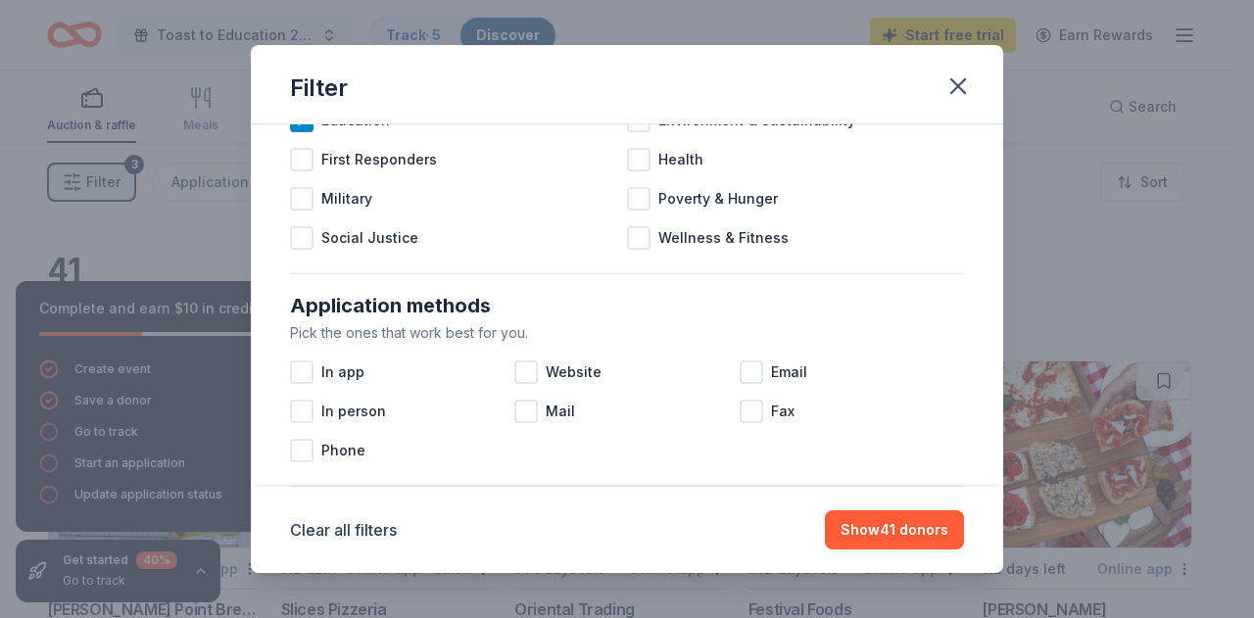
scroll to position [294, 0]
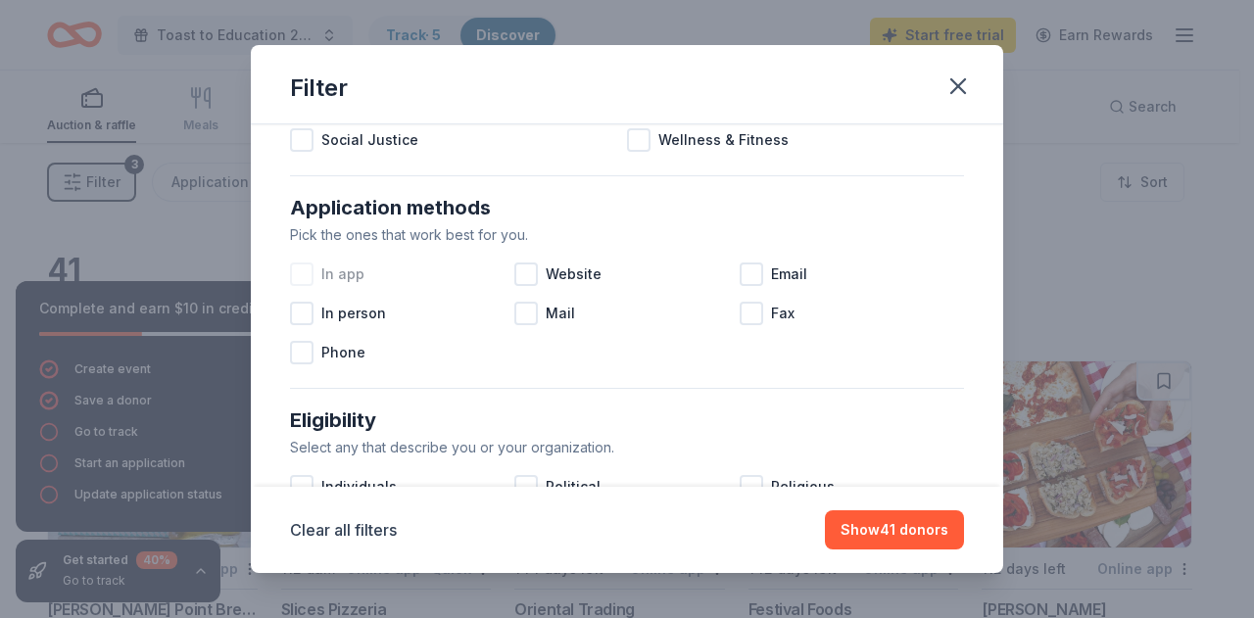
click at [344, 271] on span "In app" at bounding box center [342, 274] width 43 height 24
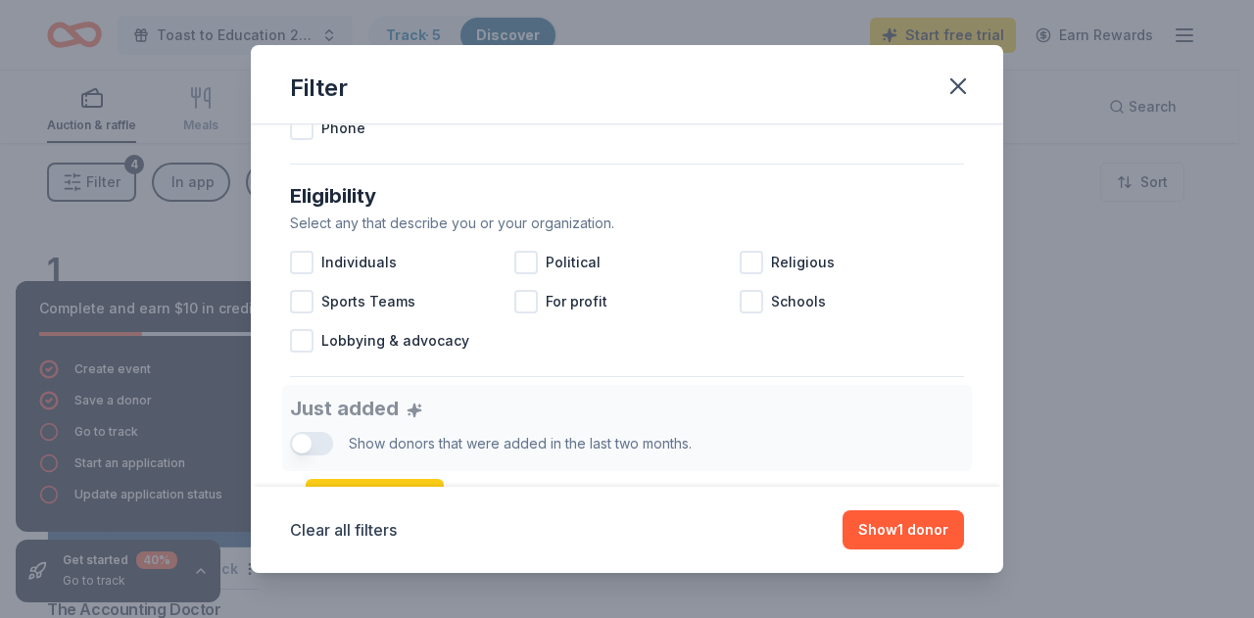
scroll to position [490, 0]
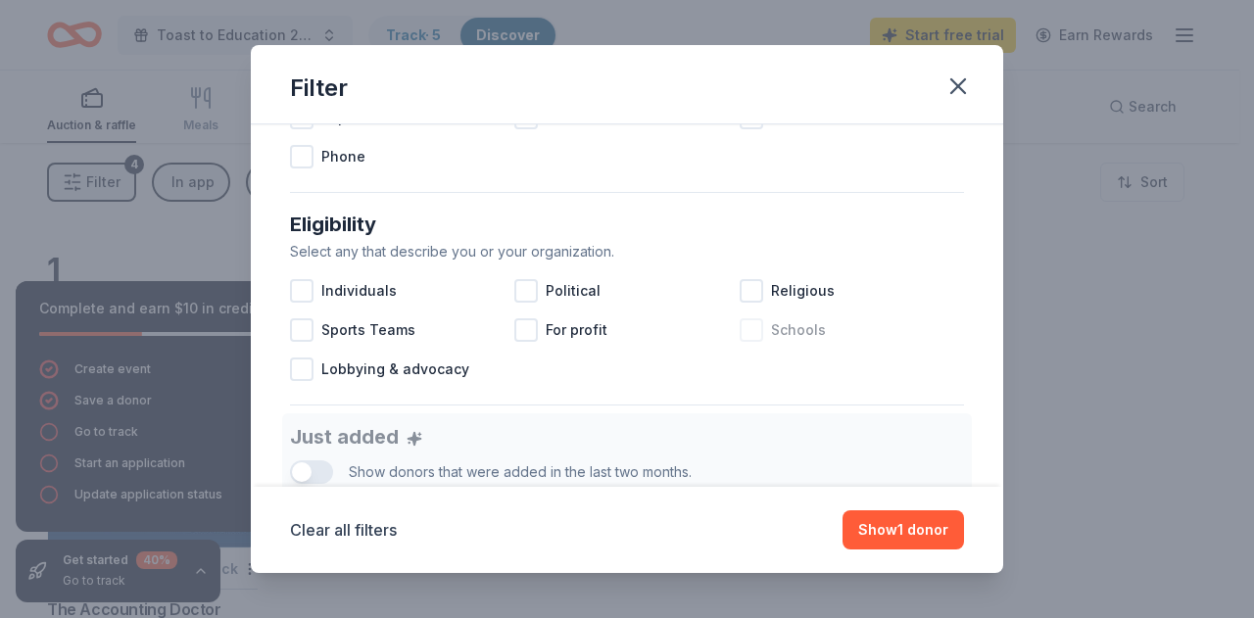
click at [739, 334] on div at bounding box center [751, 330] width 24 height 24
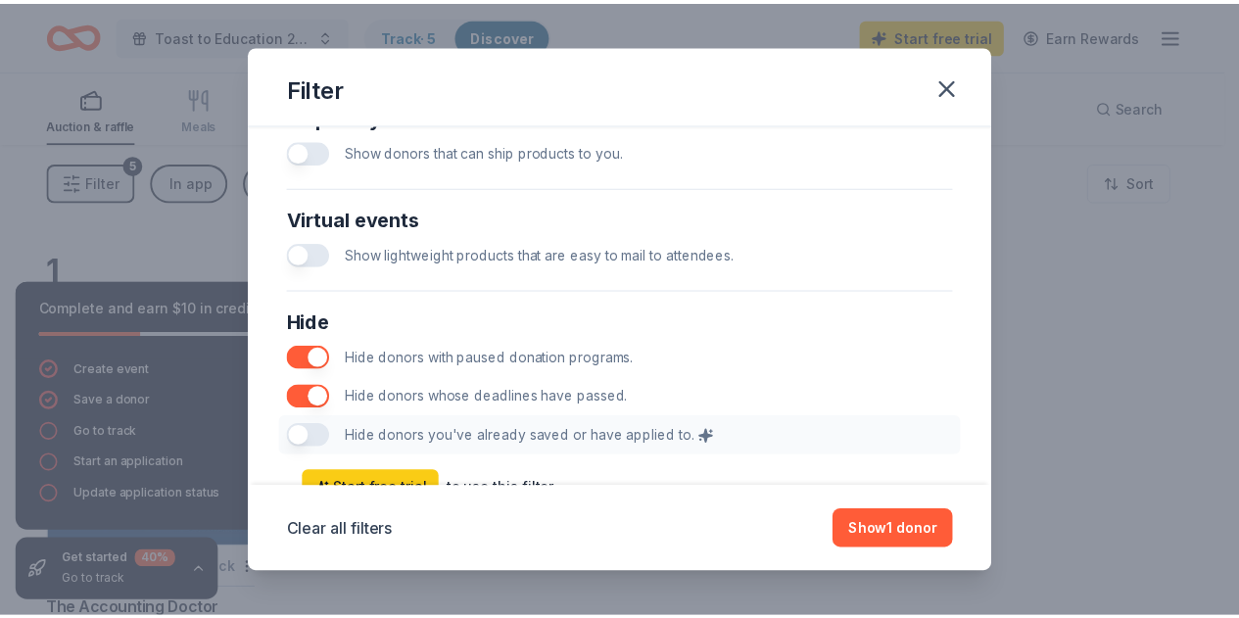
scroll to position [1059, 0]
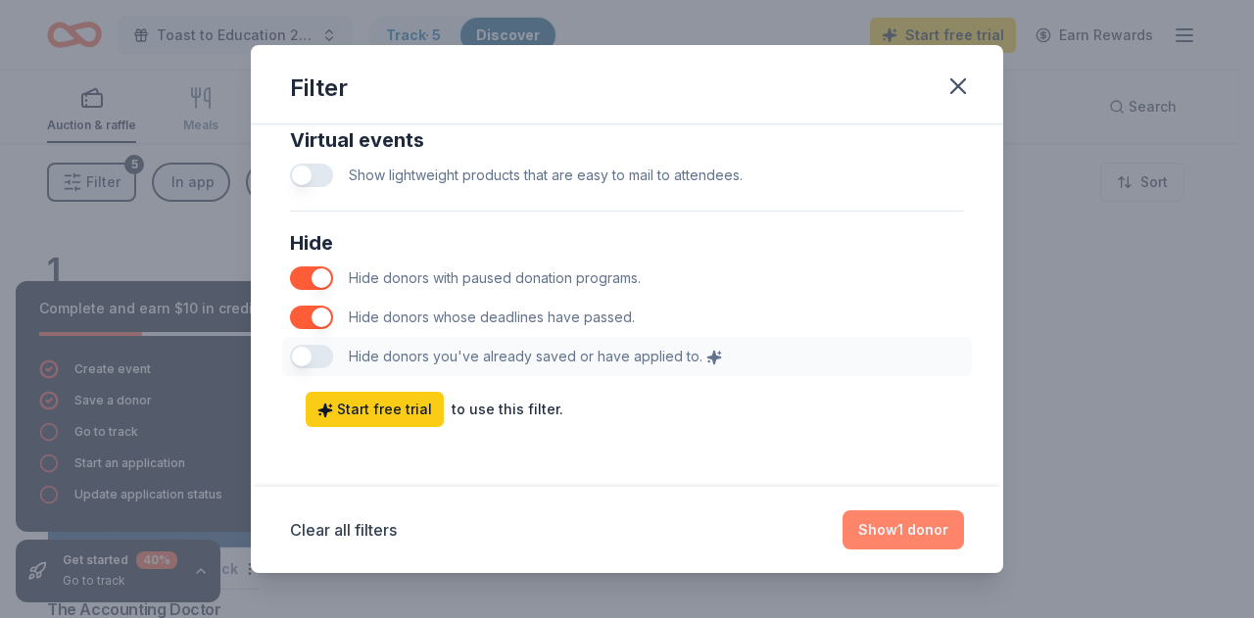
click at [900, 525] on button "Show 1 donor" at bounding box center [902, 529] width 121 height 39
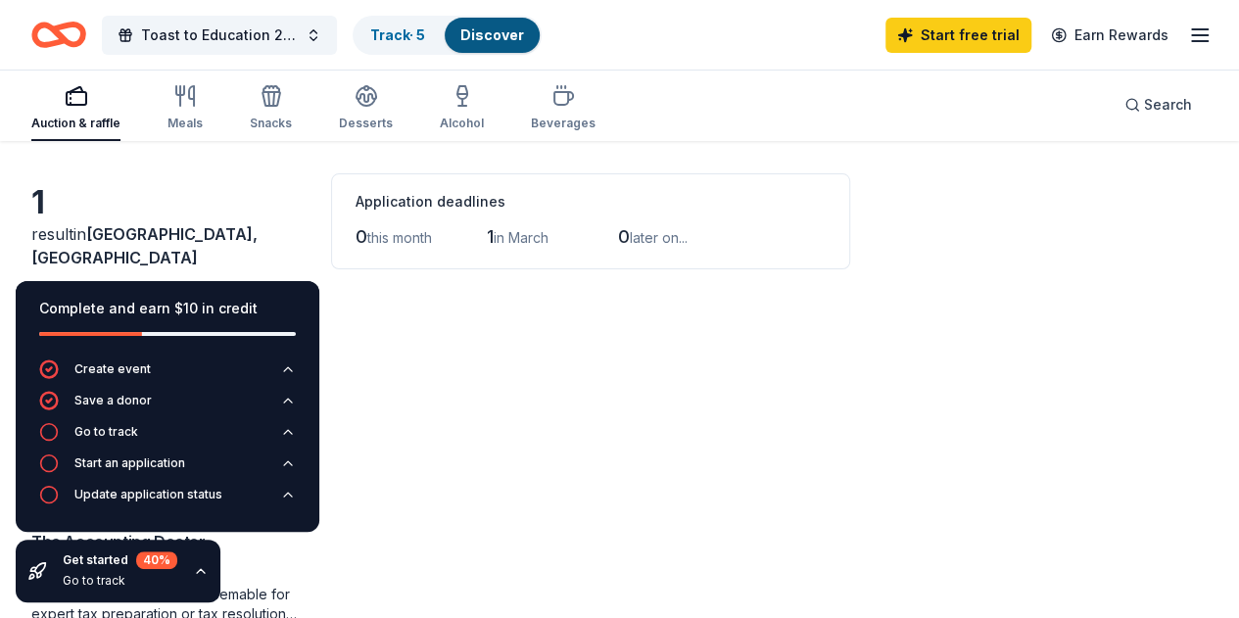
scroll to position [0, 0]
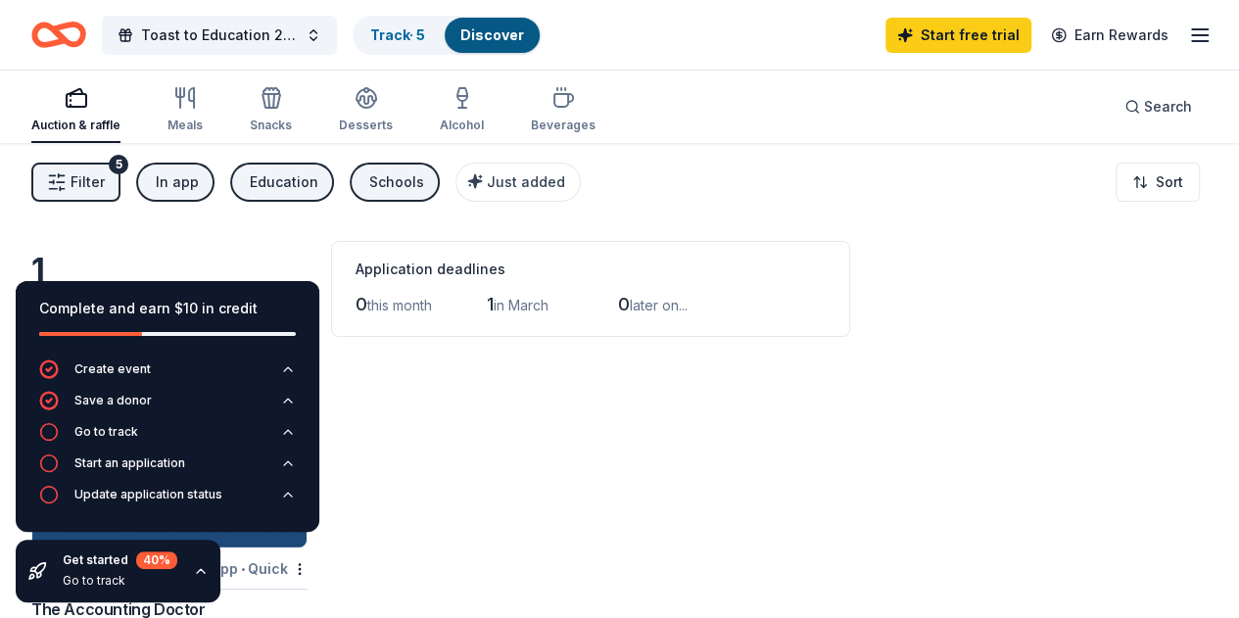
click at [418, 187] on div "Schools" at bounding box center [396, 182] width 55 height 24
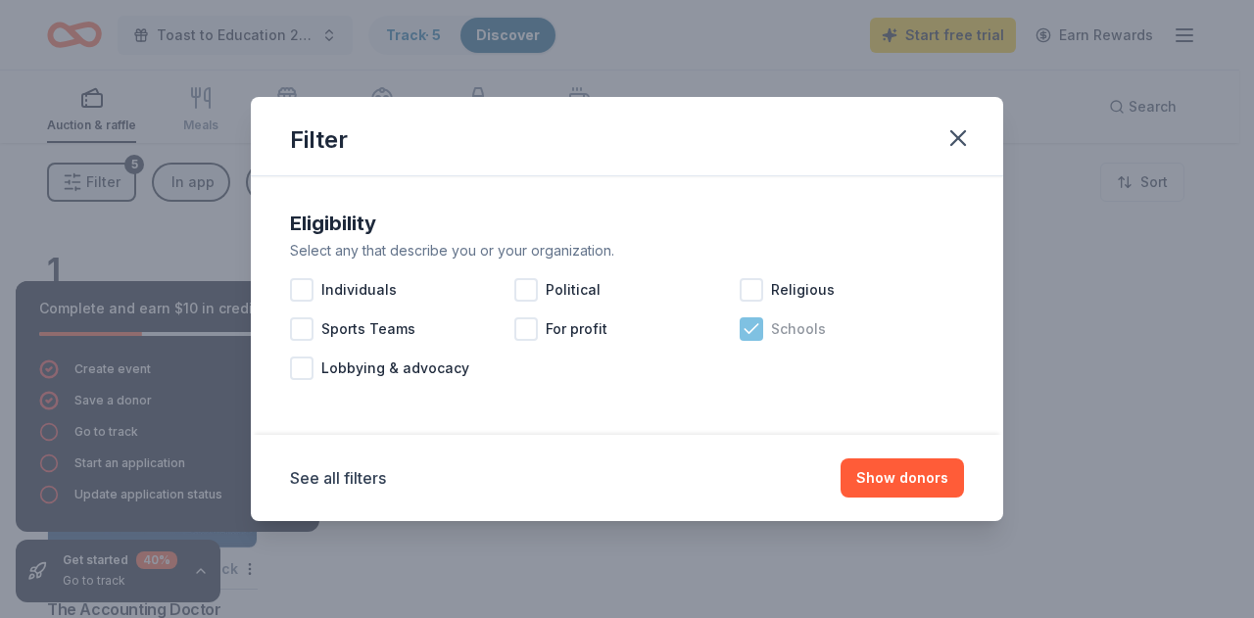
click at [745, 326] on icon at bounding box center [751, 329] width 20 height 20
click at [884, 459] on button "Show donors" at bounding box center [901, 477] width 123 height 39
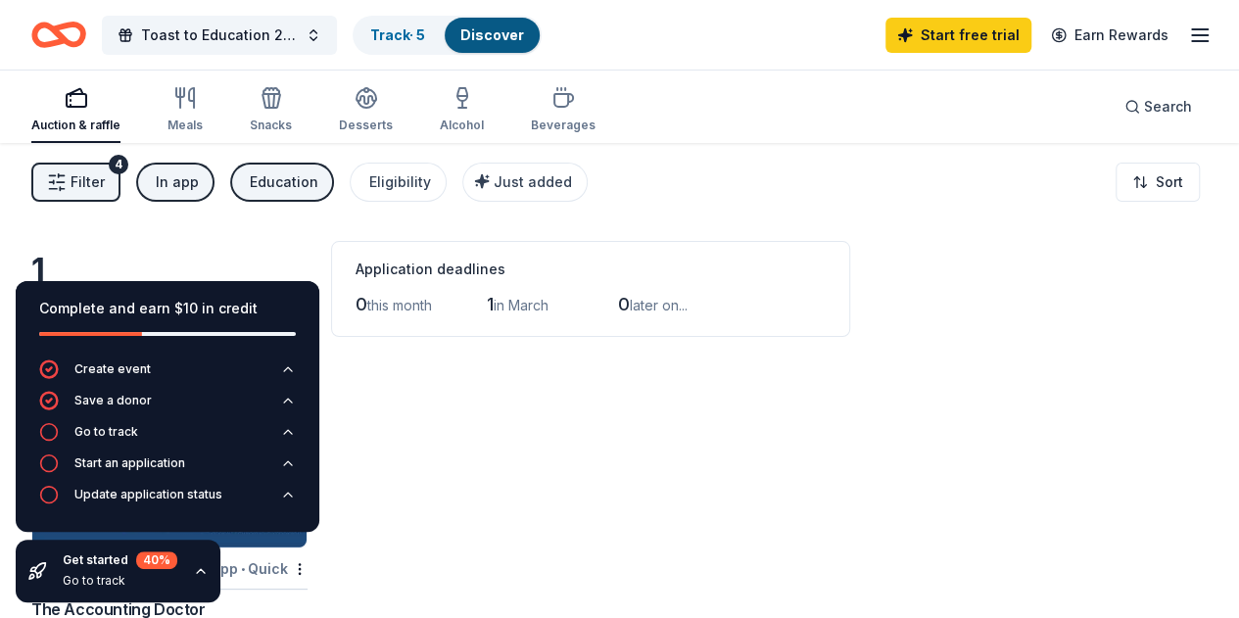
click at [200, 572] on icon "button" at bounding box center [201, 571] width 16 height 16
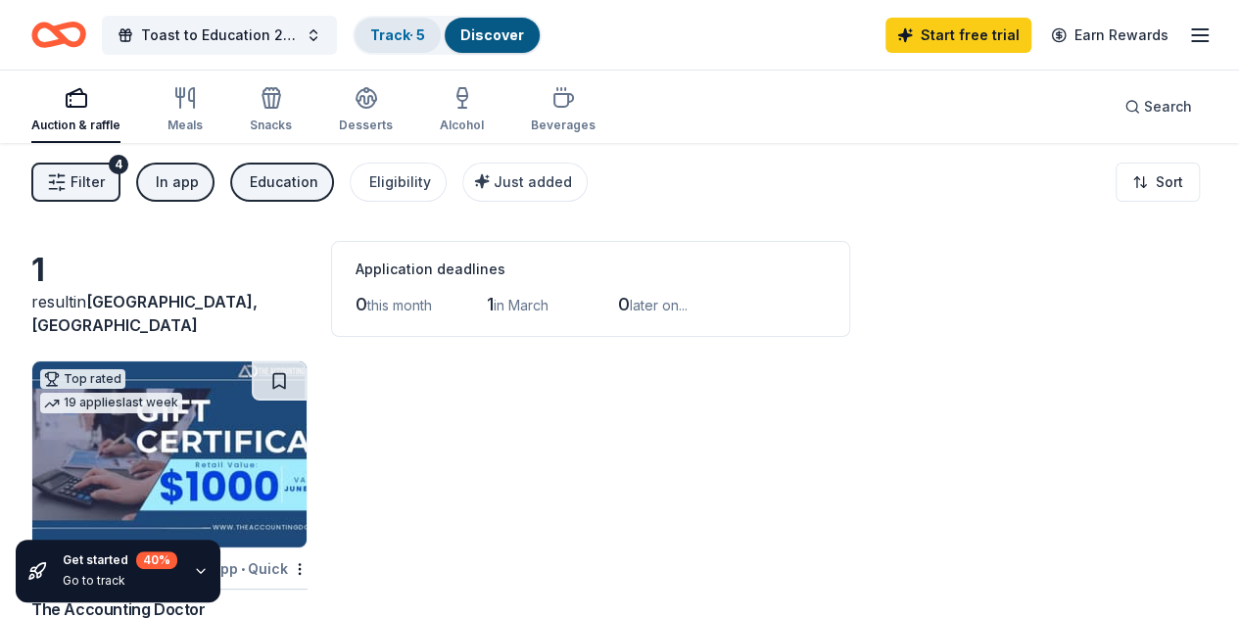
click at [412, 36] on link "Track · 5" at bounding box center [397, 34] width 55 height 17
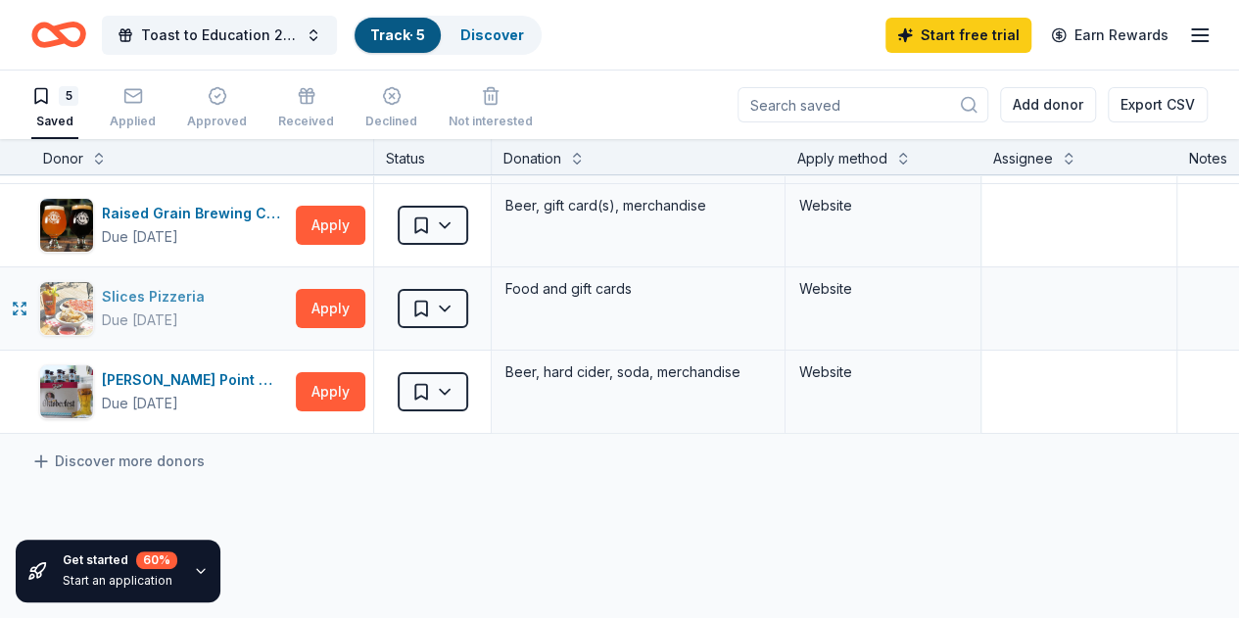
scroll to position [196, 0]
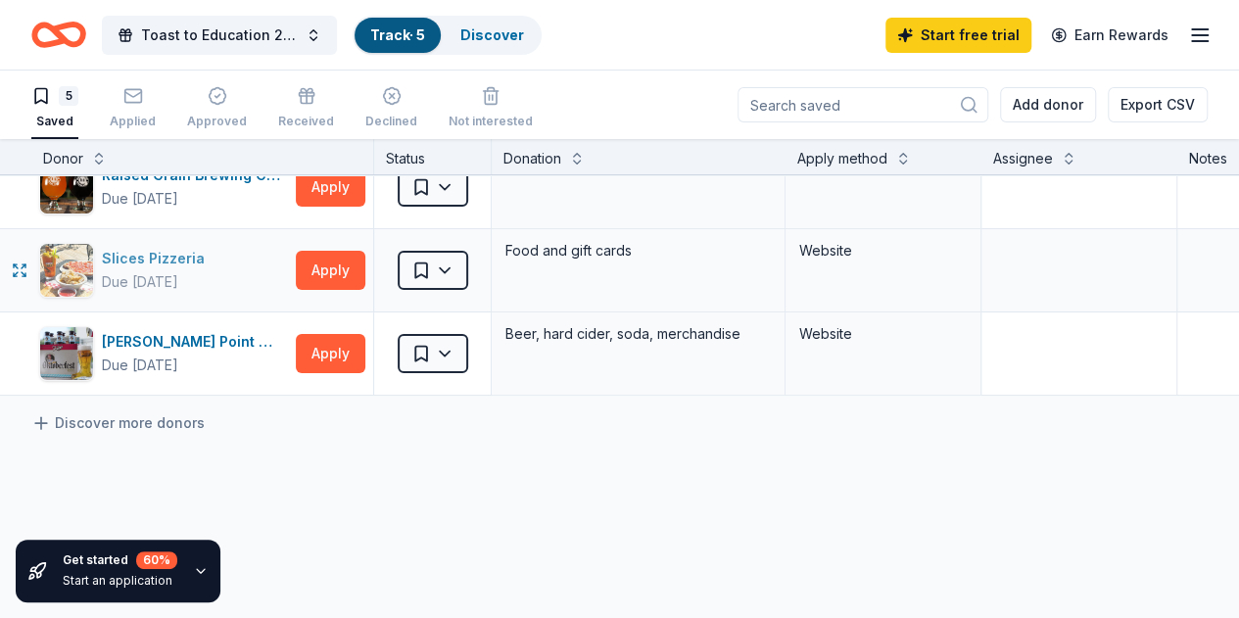
click at [155, 261] on div "Slices Pizzeria" at bounding box center [157, 259] width 111 height 24
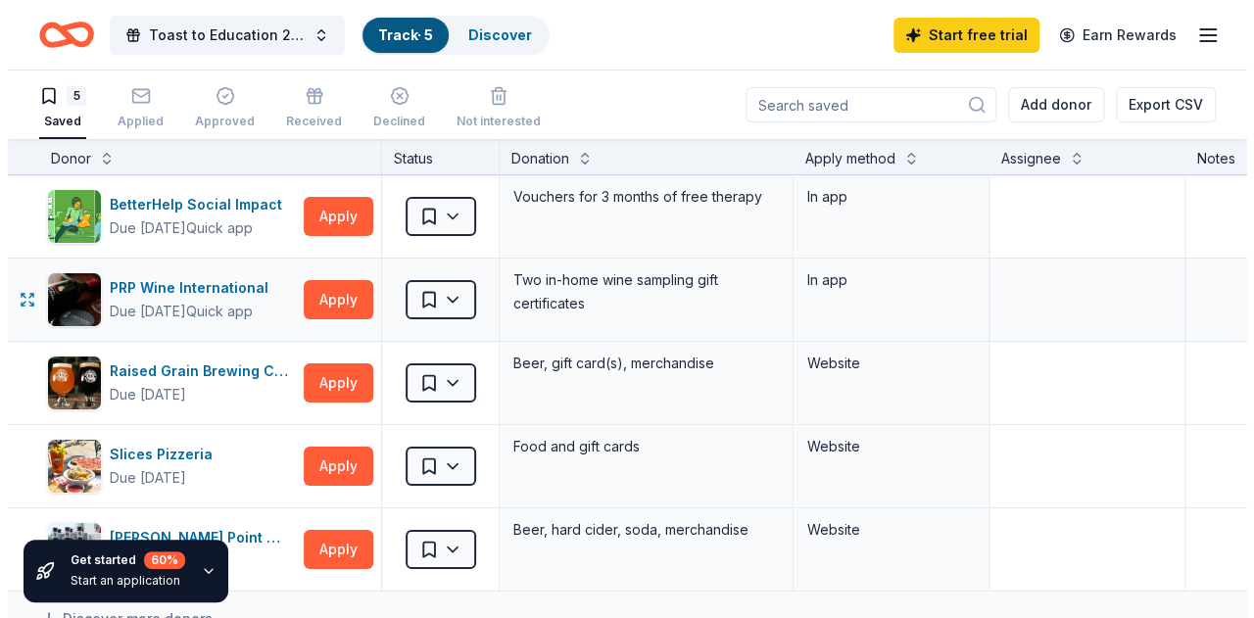
scroll to position [98, 0]
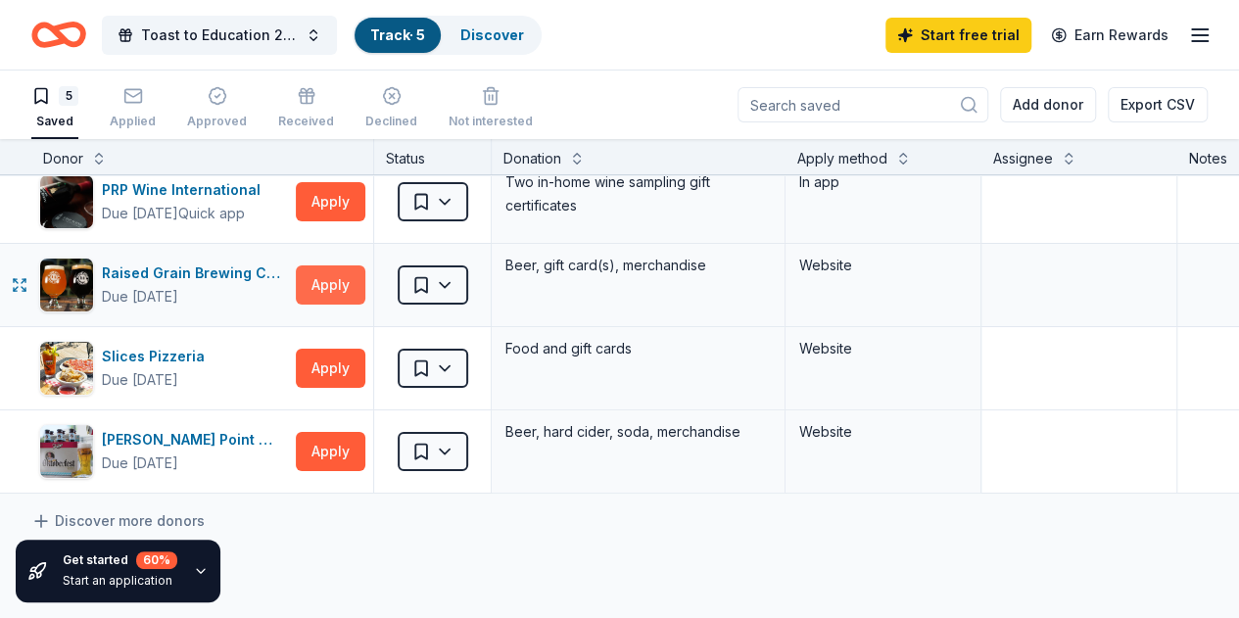
click at [331, 279] on button "Apply" at bounding box center [331, 284] width 70 height 39
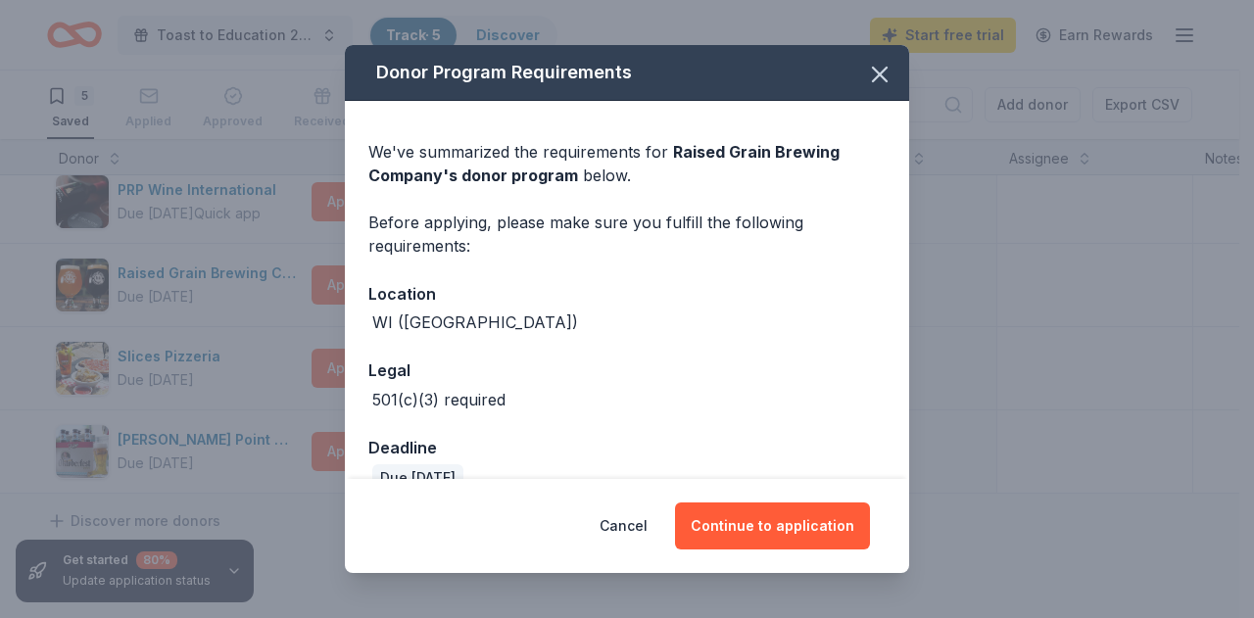
scroll to position [35, 0]
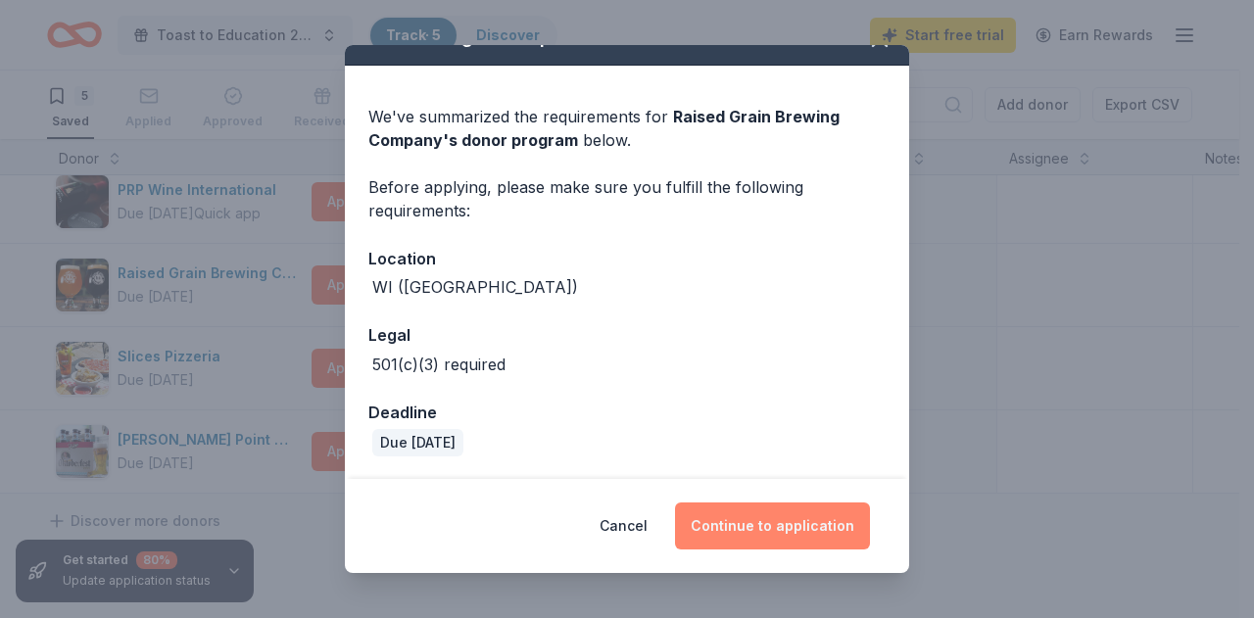
click at [741, 517] on button "Continue to application" at bounding box center [772, 525] width 195 height 47
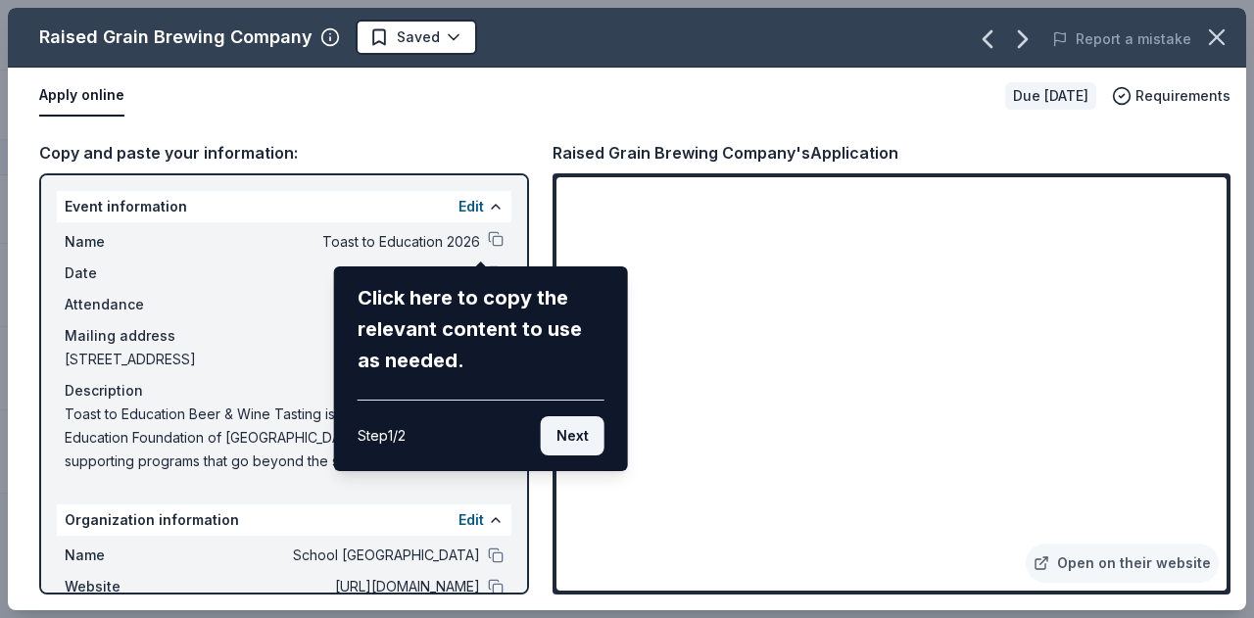
click at [570, 434] on button "Next" at bounding box center [573, 435] width 64 height 39
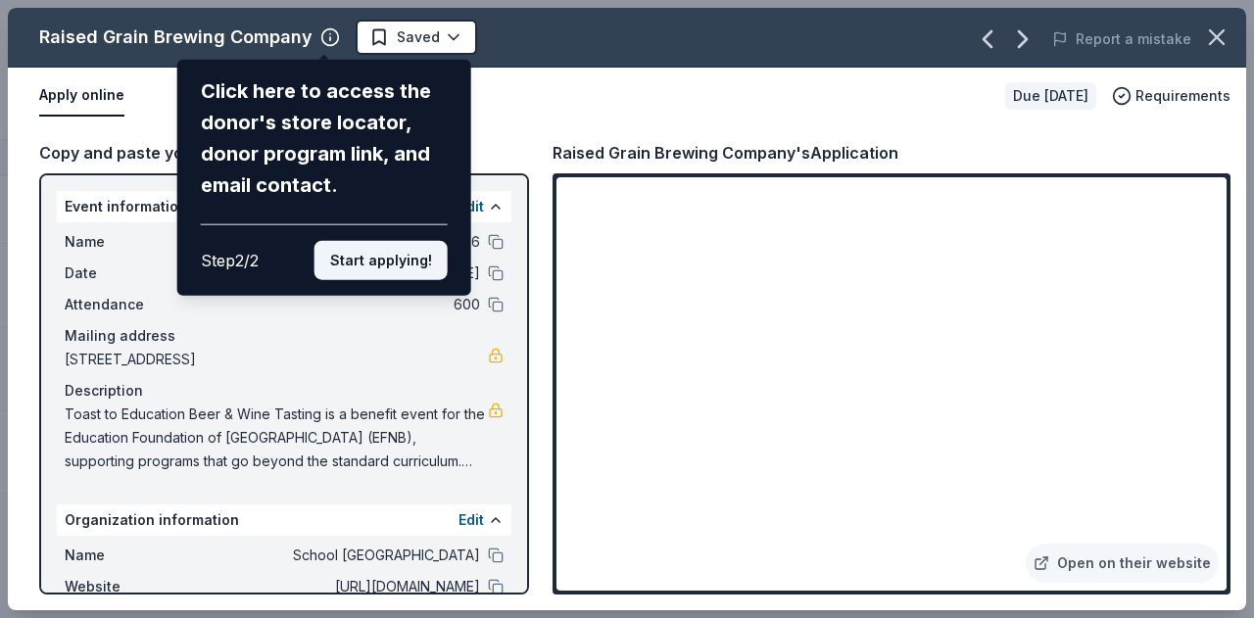
click at [380, 258] on button "Start applying!" at bounding box center [380, 260] width 133 height 39
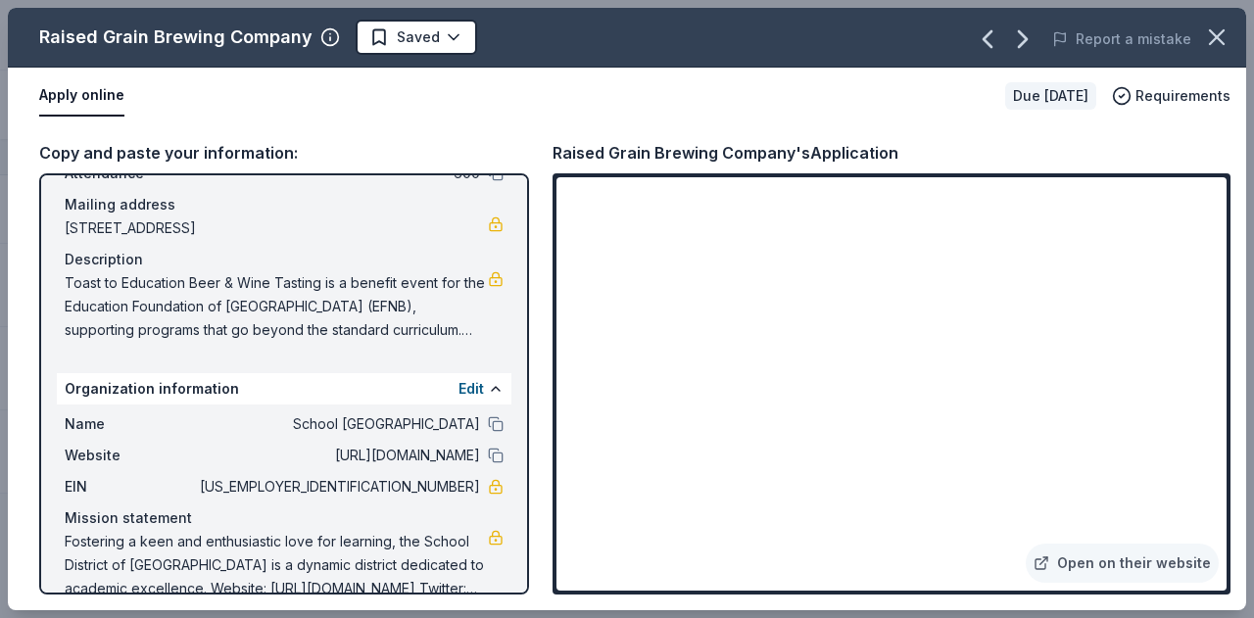
scroll to position [163, 0]
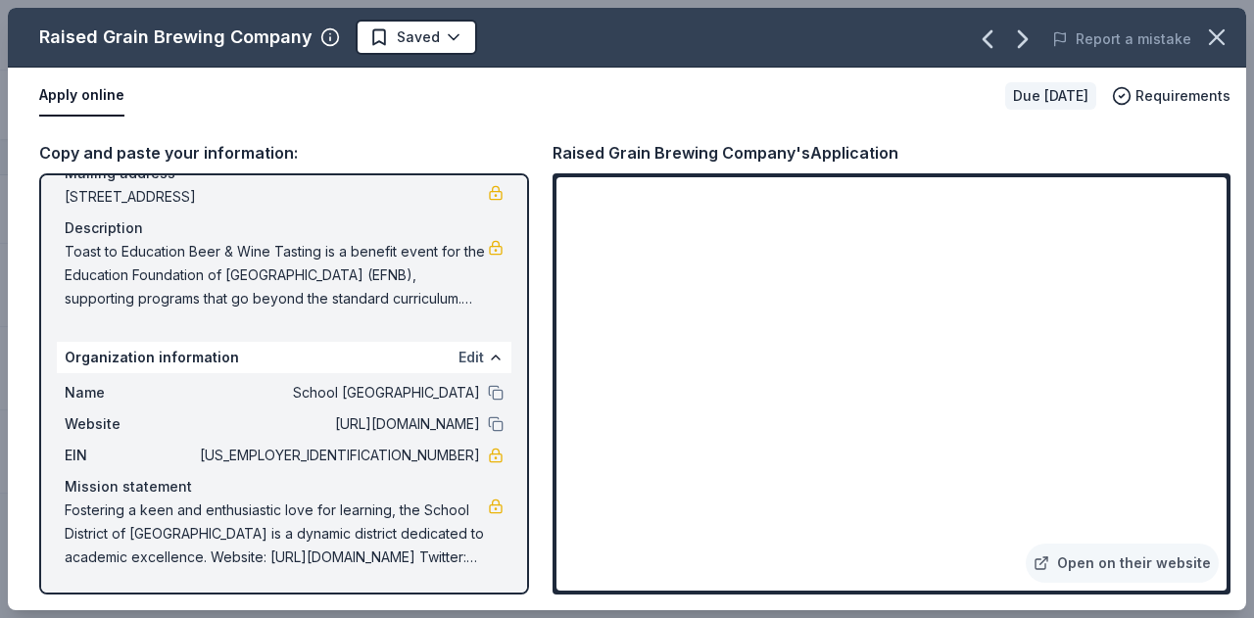
click at [458, 357] on button "Edit" at bounding box center [470, 358] width 25 height 24
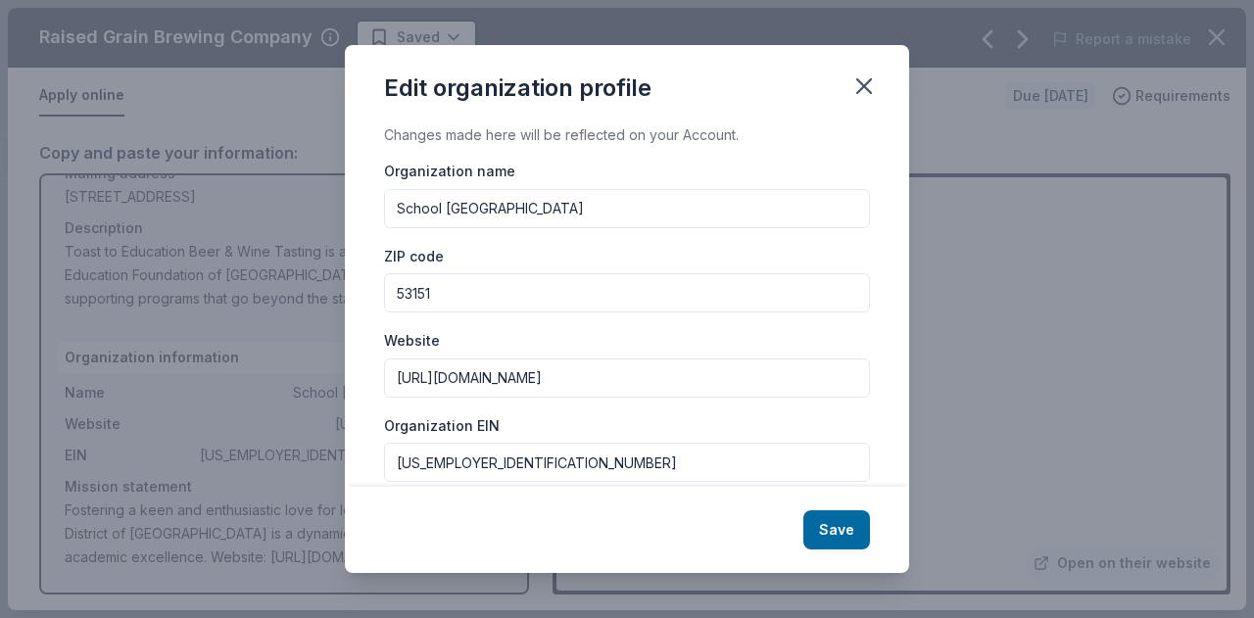
click at [448, 211] on input "School [GEOGRAPHIC_DATA]" at bounding box center [627, 208] width 486 height 39
drag, startPoint x: 595, startPoint y: 205, endPoint x: 447, endPoint y: 199, distance: 149.0
click at [447, 199] on input "School [GEOGRAPHIC_DATA]" at bounding box center [627, 208] width 486 height 39
click at [405, 209] on input "School [GEOGRAPHIC_DATA]" at bounding box center [627, 208] width 486 height 39
drag, startPoint x: 486, startPoint y: 206, endPoint x: 71, endPoint y: 152, distance: 417.8
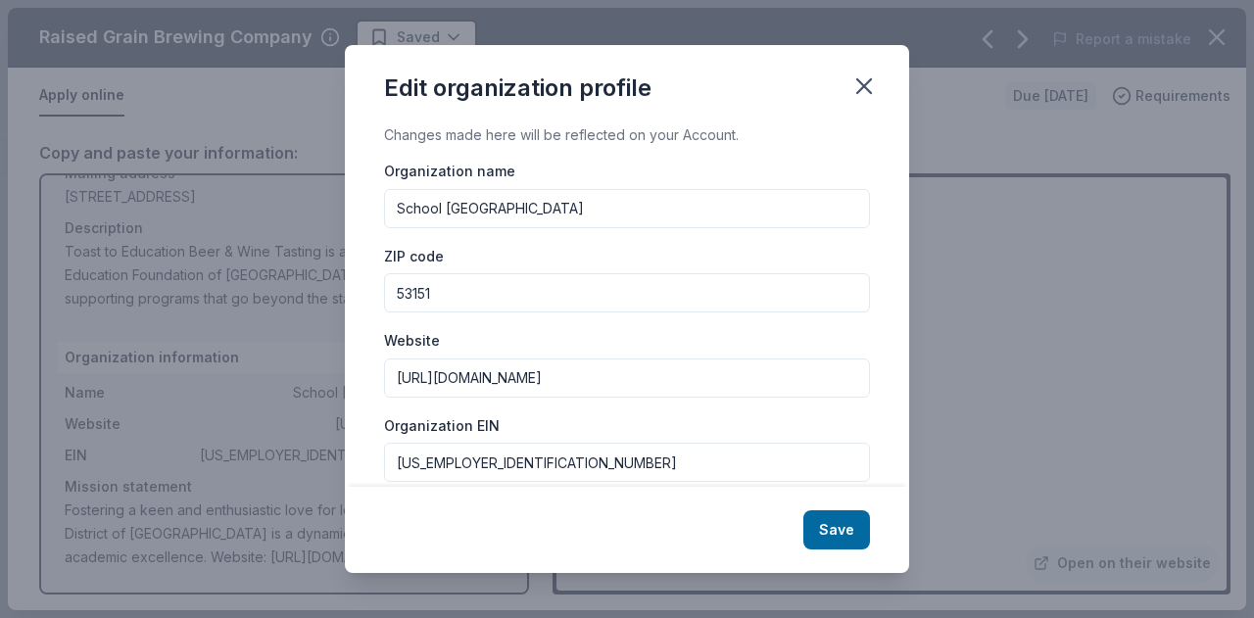
click at [71, 154] on div "Edit organization profile Changes made here will be reflected on your Account. …" at bounding box center [627, 309] width 1254 height 618
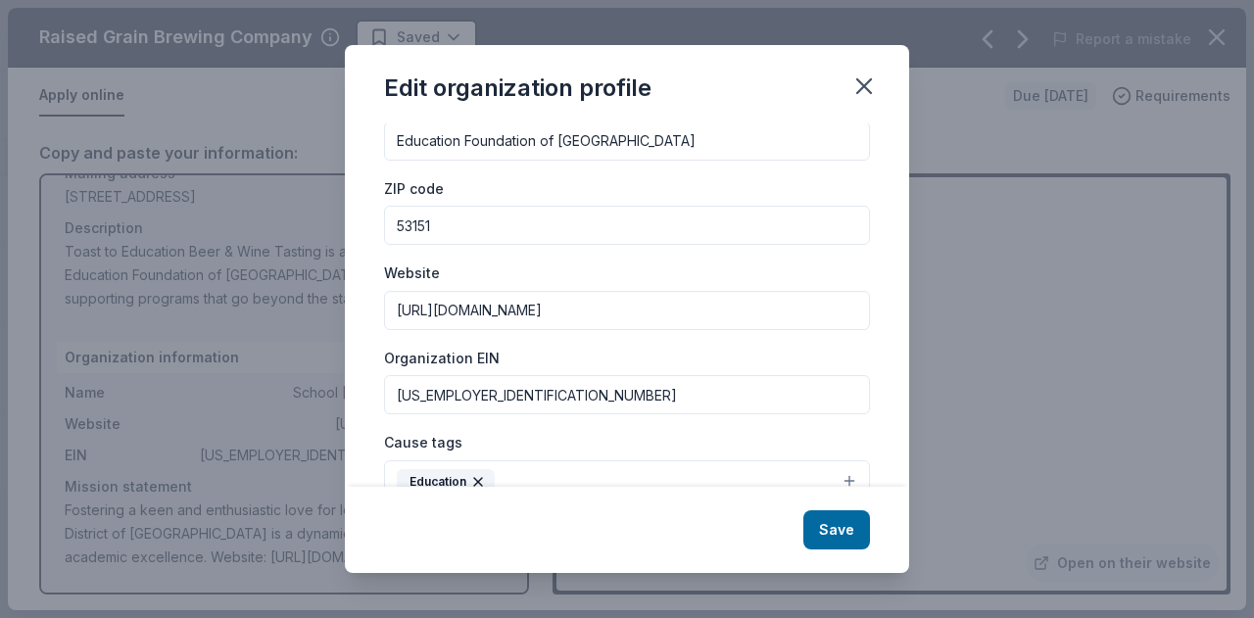
scroll to position [98, 0]
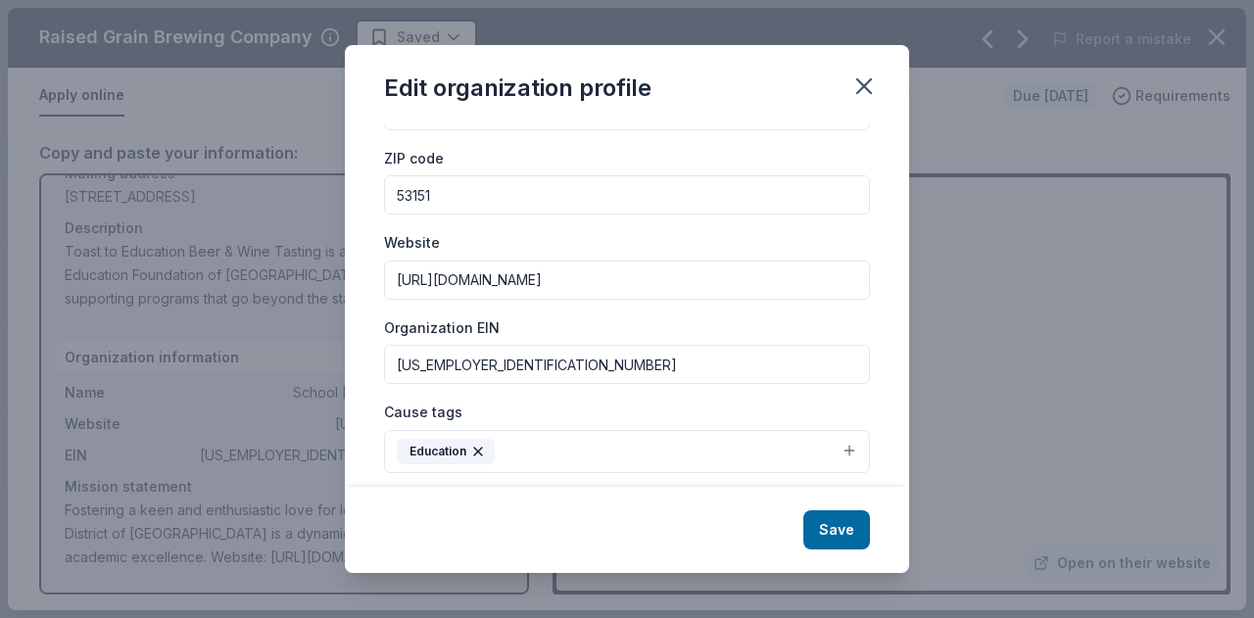
type input "Education Foundation of [GEOGRAPHIC_DATA]"
drag, startPoint x: 672, startPoint y: 285, endPoint x: 110, endPoint y: 275, distance: 562.3
click at [112, 279] on div "Edit organization profile Changes made here will be reflected on your Account. …" at bounding box center [627, 309] width 1254 height 618
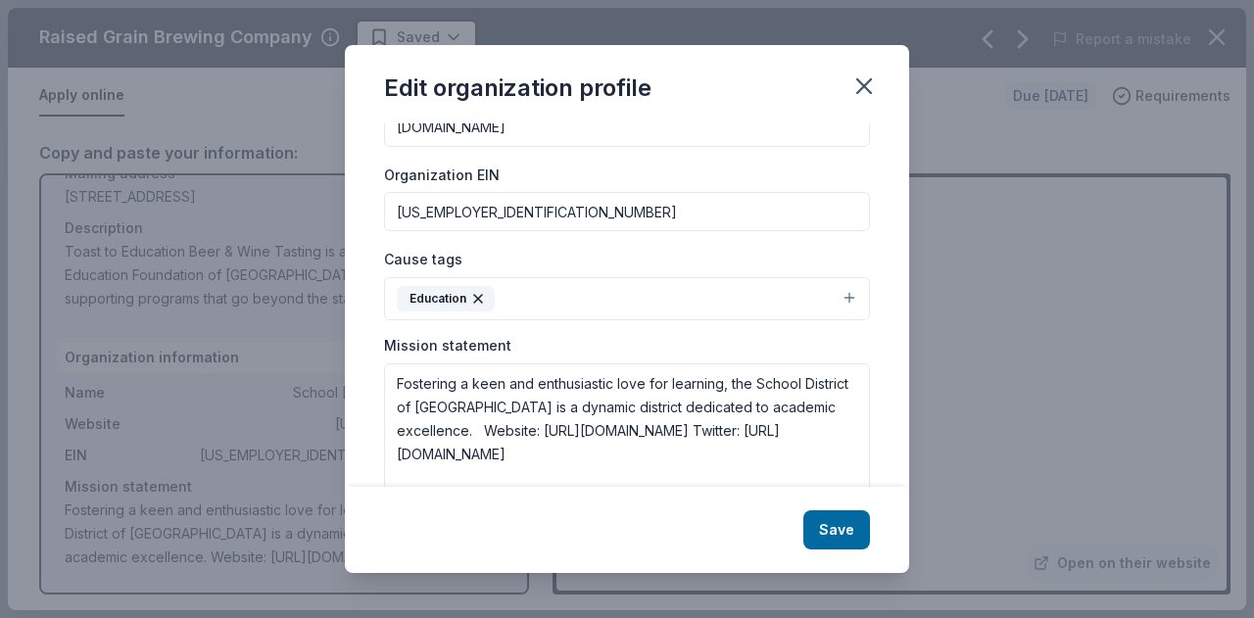
scroll to position [289, 0]
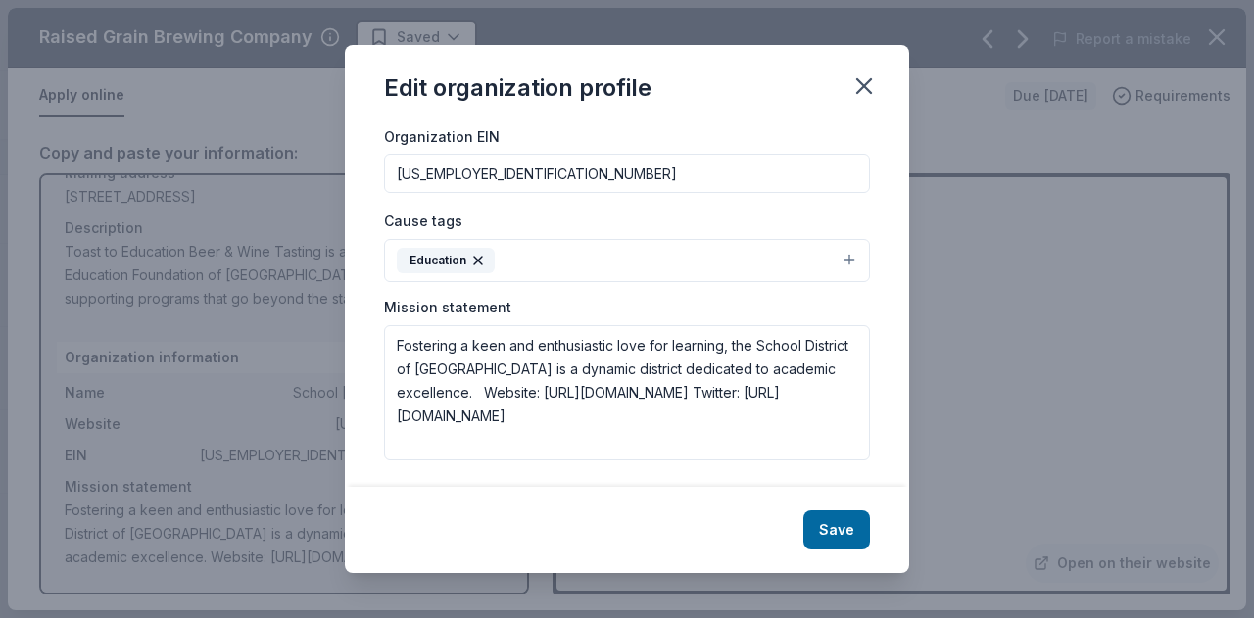
type input "[DOMAIN_NAME]"
click at [839, 258] on button "Education" at bounding box center [627, 260] width 486 height 43
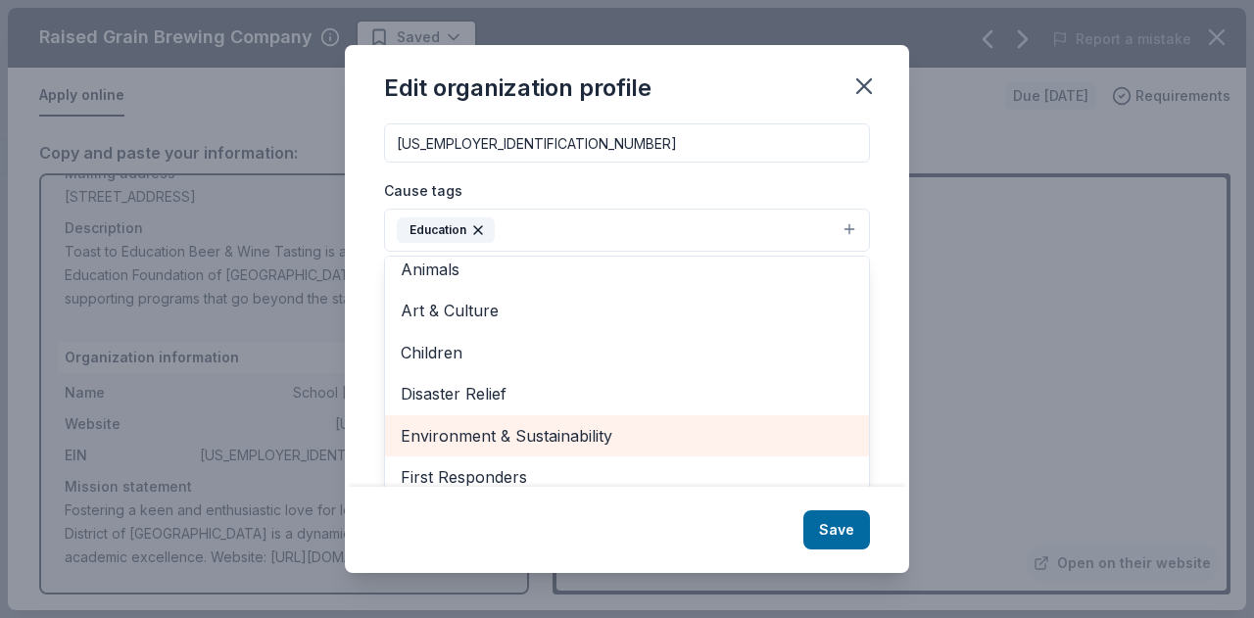
scroll to position [0, 0]
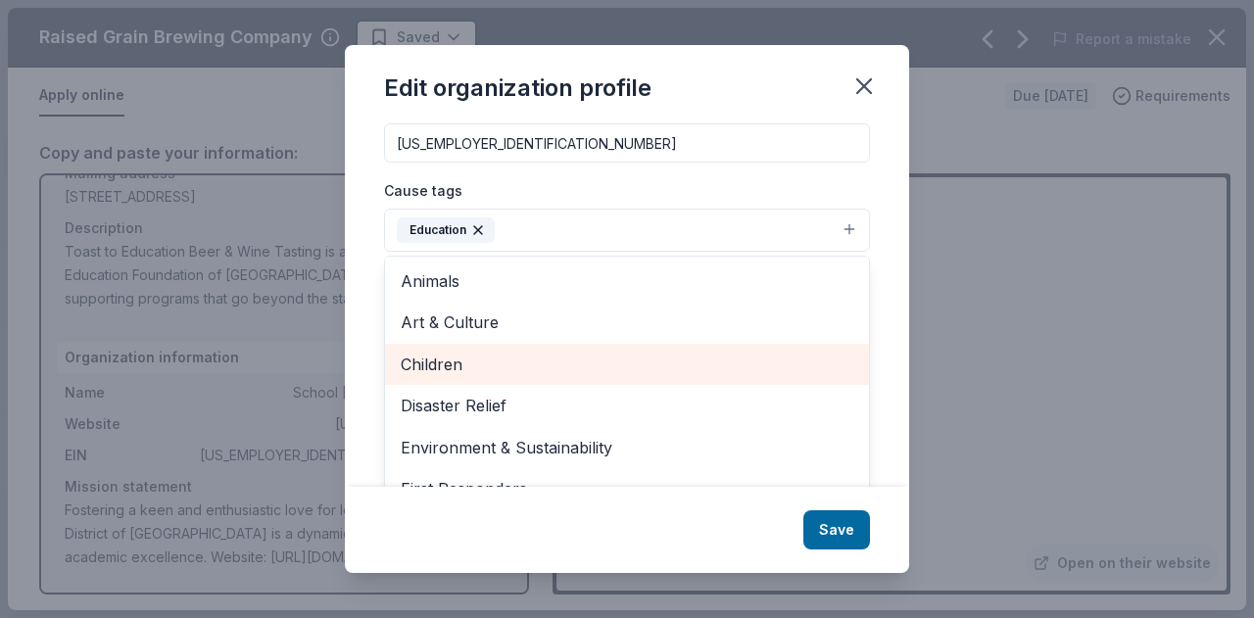
click at [485, 371] on span "Children" at bounding box center [627, 364] width 452 height 25
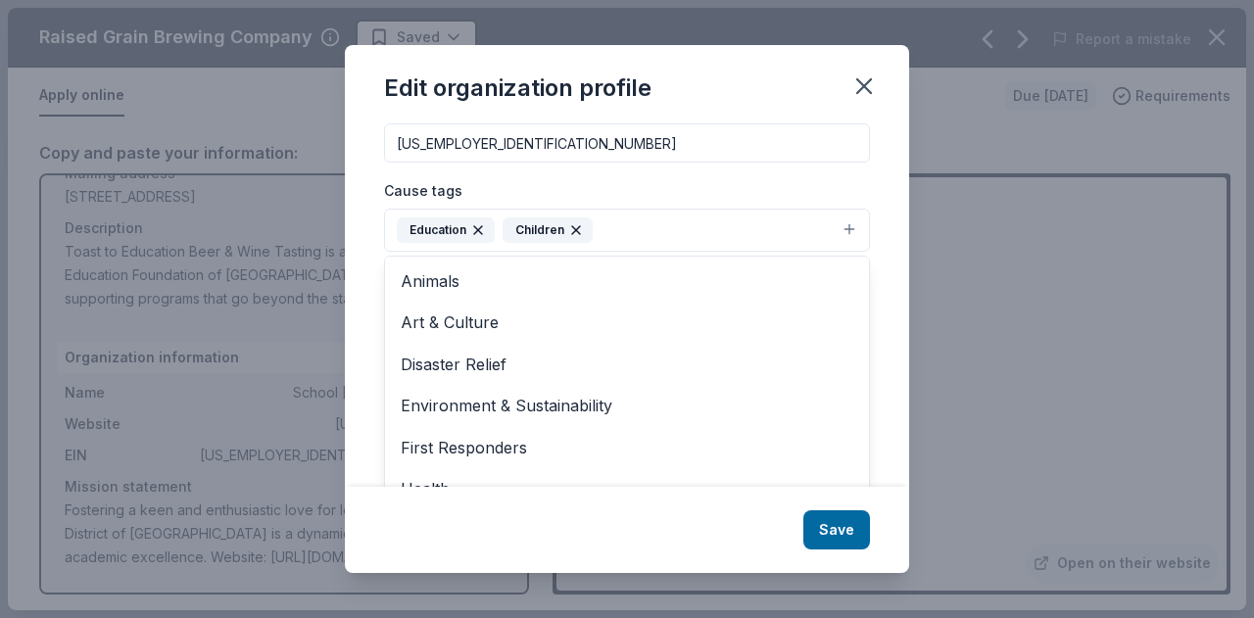
click at [366, 191] on div "Changes made here will be reflected on your Account. Organization name Educatio…" at bounding box center [627, 304] width 564 height 363
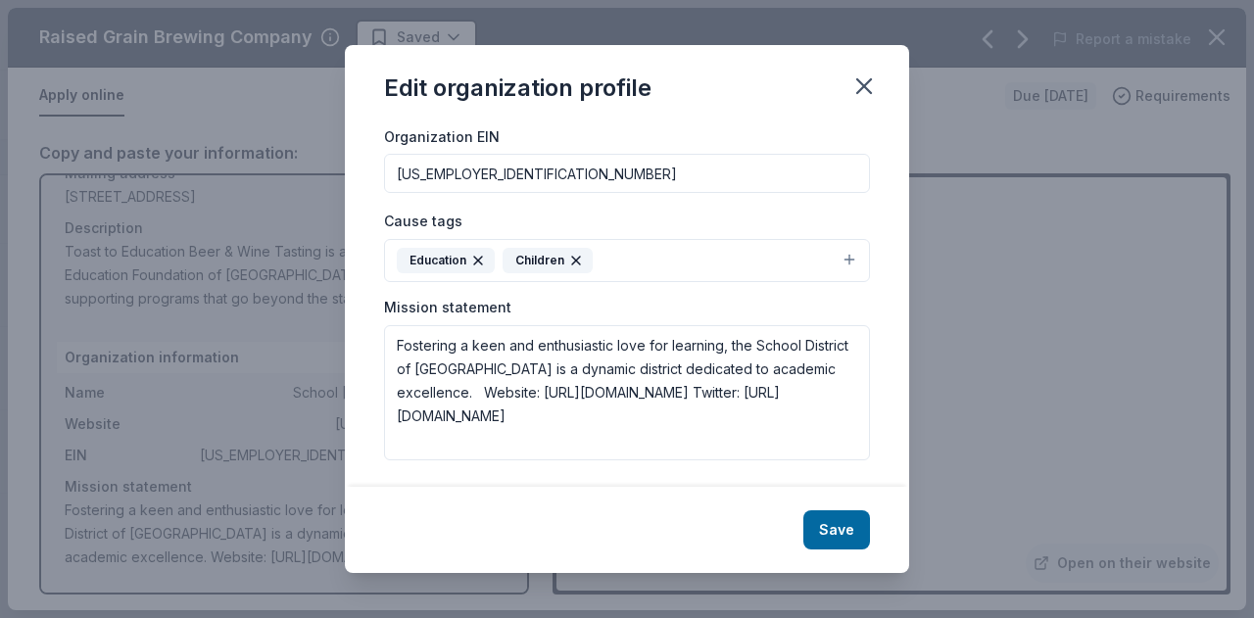
scroll to position [308, 0]
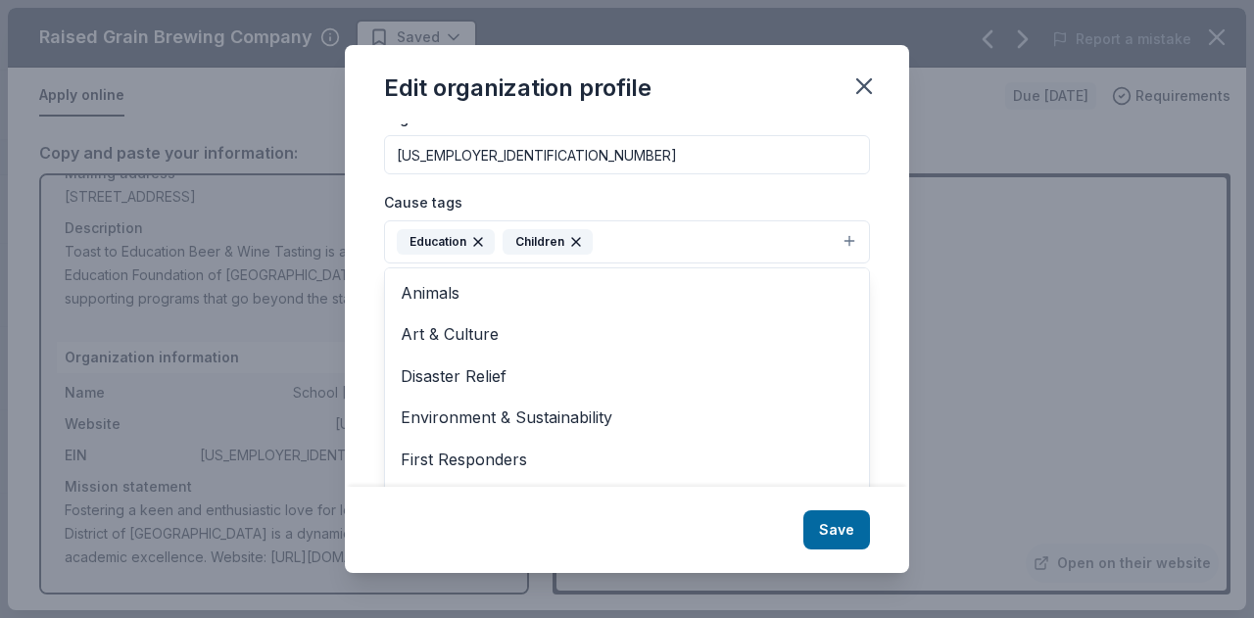
click at [673, 249] on button "Education Children" at bounding box center [627, 241] width 486 height 43
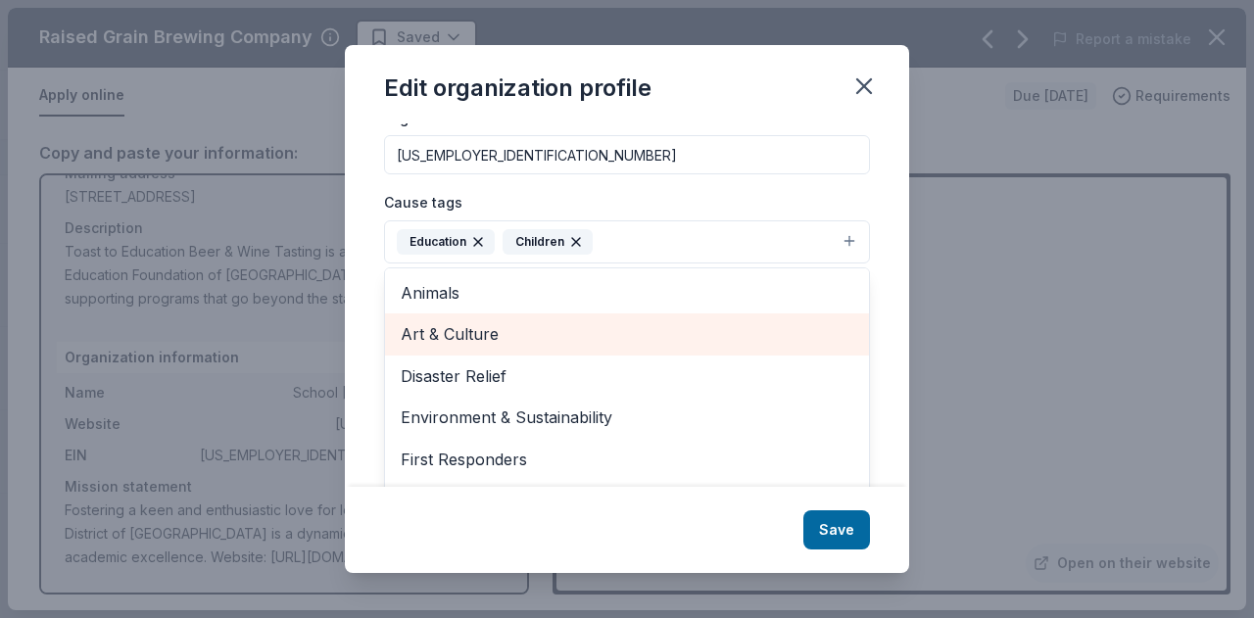
click at [513, 328] on span "Art & Culture" at bounding box center [627, 333] width 452 height 25
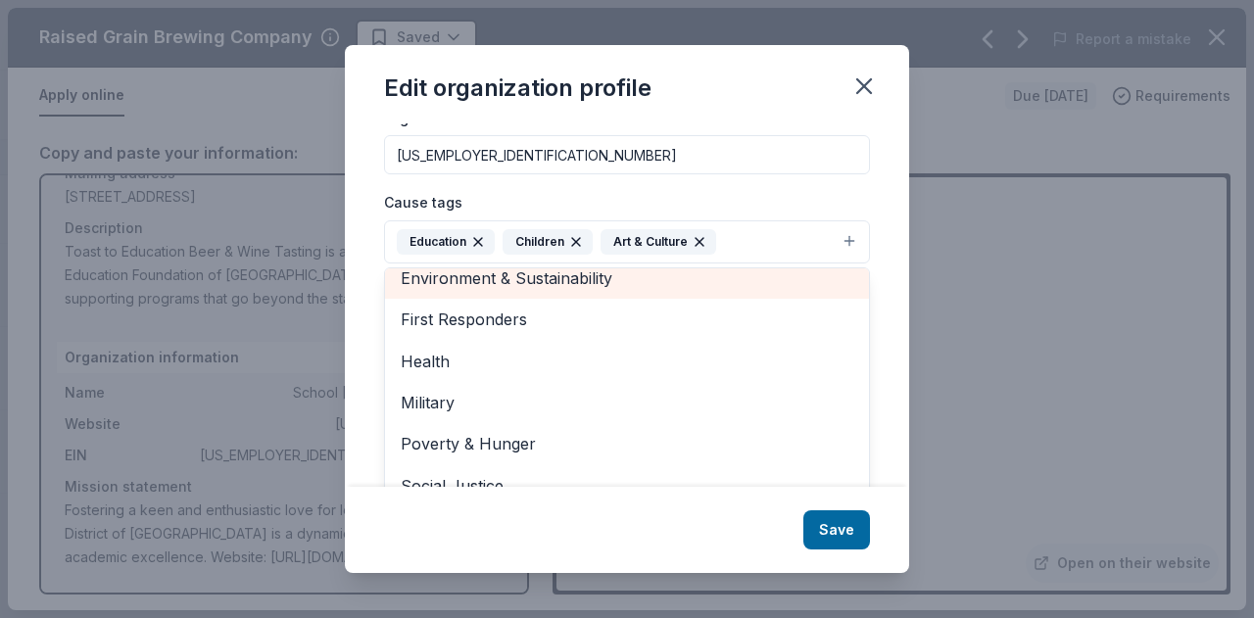
scroll to position [147, 0]
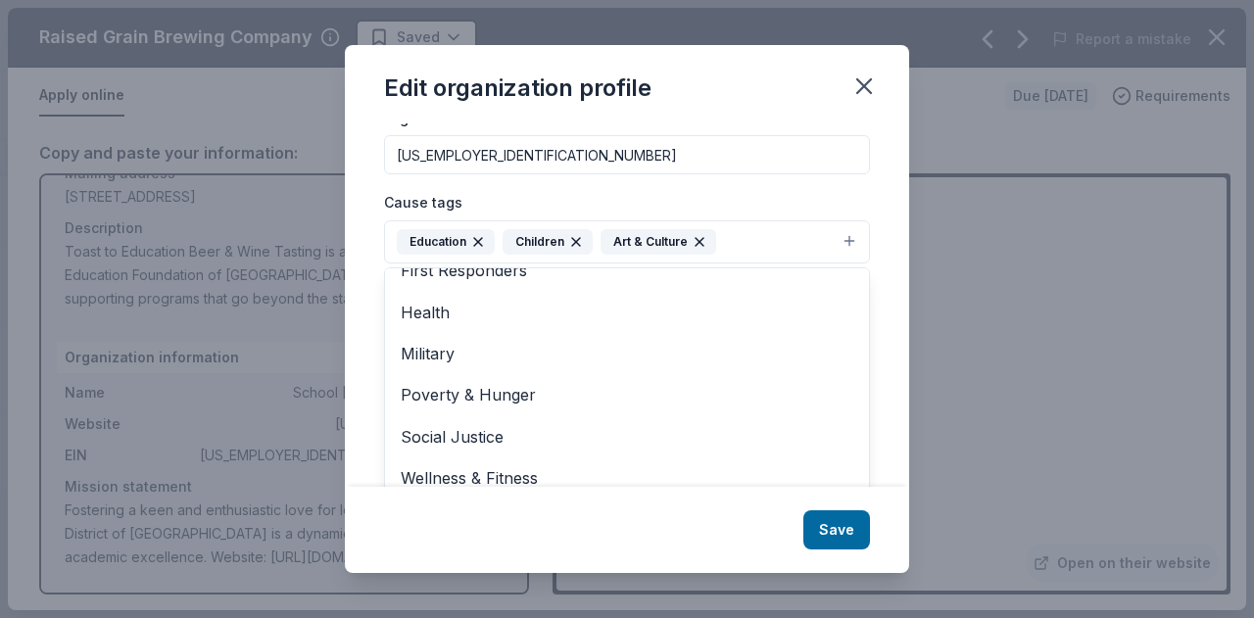
click at [873, 193] on div "Changes made here will be reflected on your Account. Organization name Educatio…" at bounding box center [627, 304] width 564 height 363
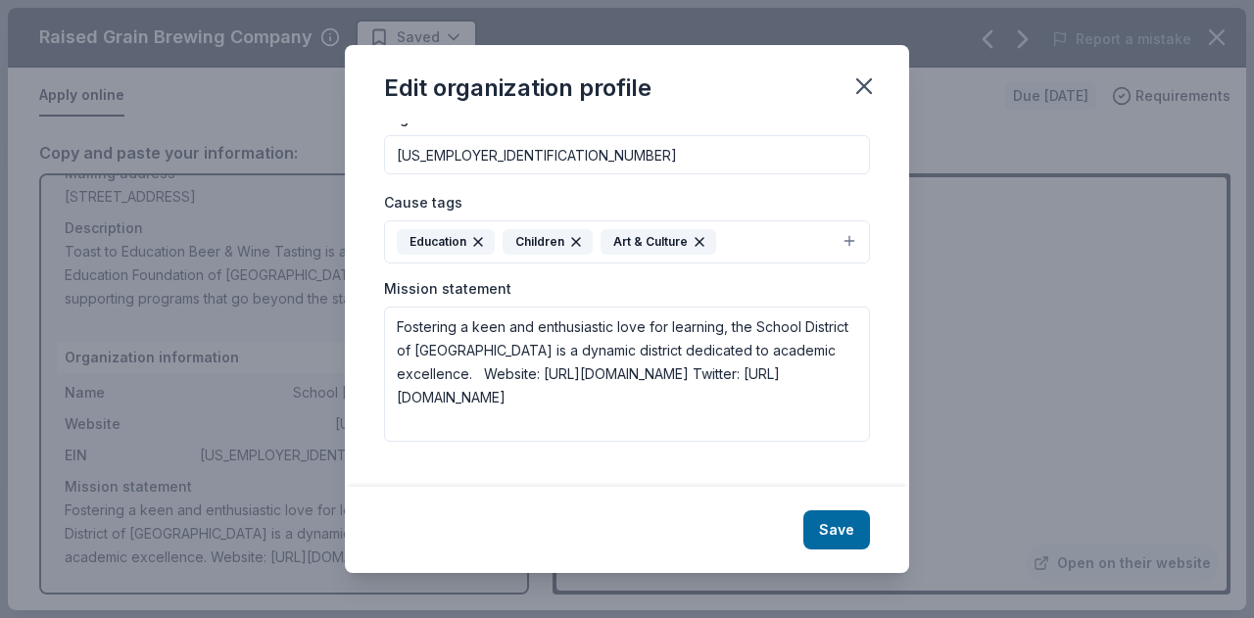
scroll to position [289, 0]
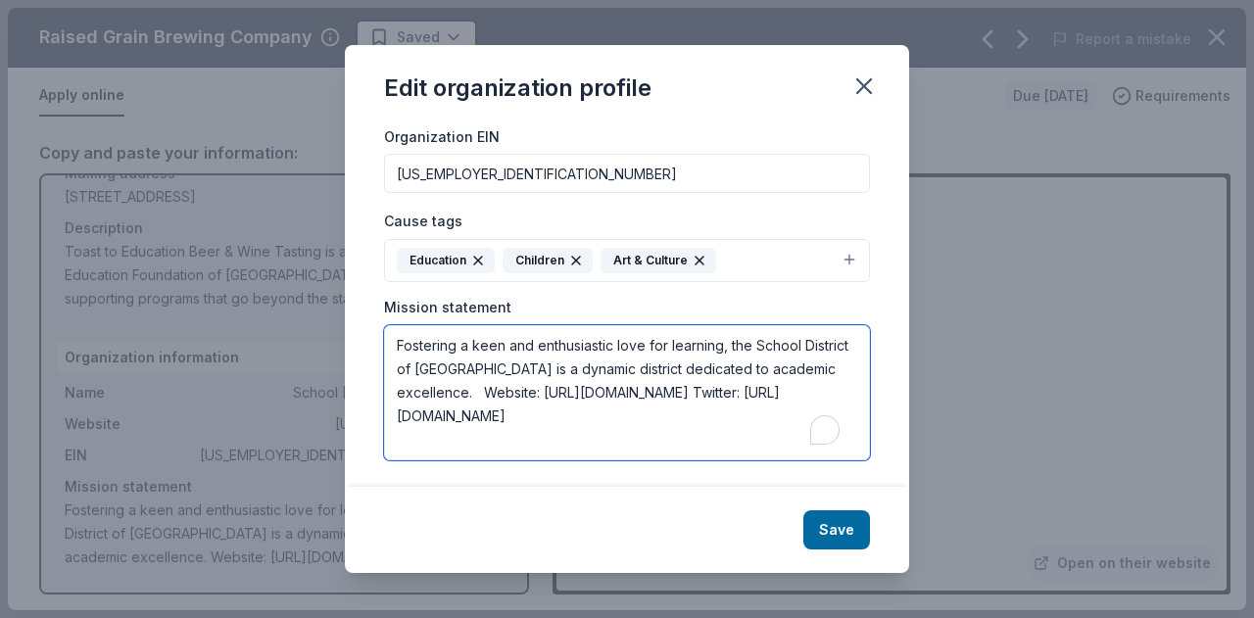
drag, startPoint x: 601, startPoint y: 408, endPoint x: 337, endPoint y: 284, distance: 292.2
click at [337, 284] on div "Edit organization profile Changes made here will be reflected on your Account. …" at bounding box center [627, 309] width 1254 height 618
paste textarea "To support and strengthen excellence in education, athletics and extra-curricul…"
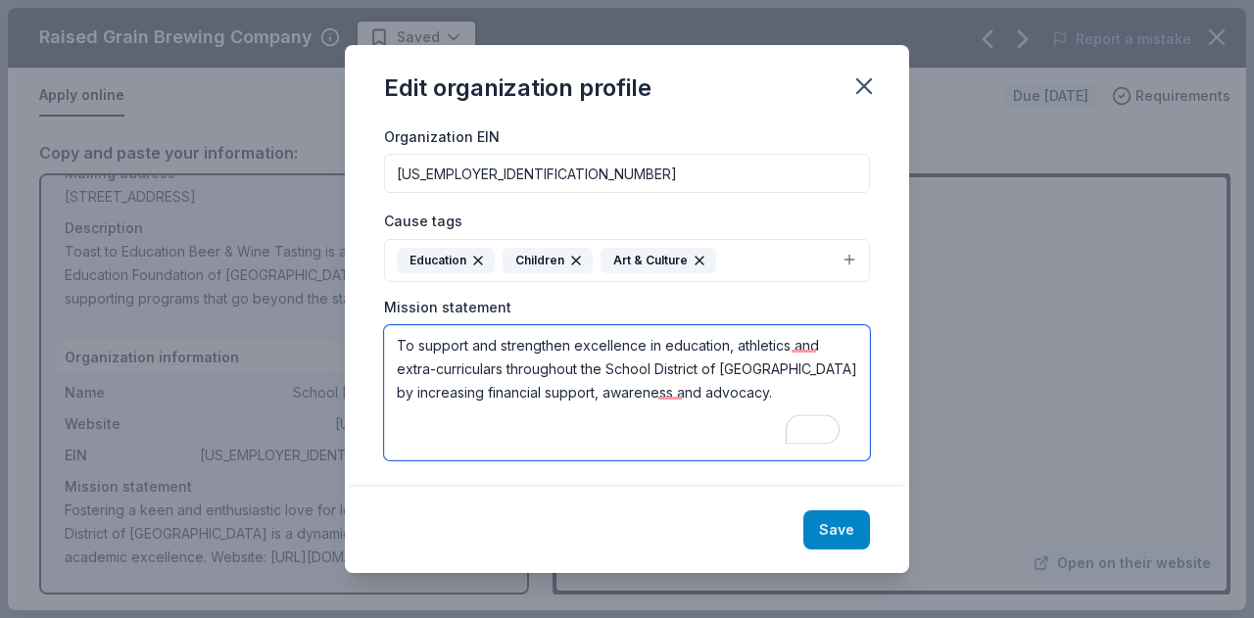
type textarea "To support and strengthen excellence in education, athletics and extra-curricul…"
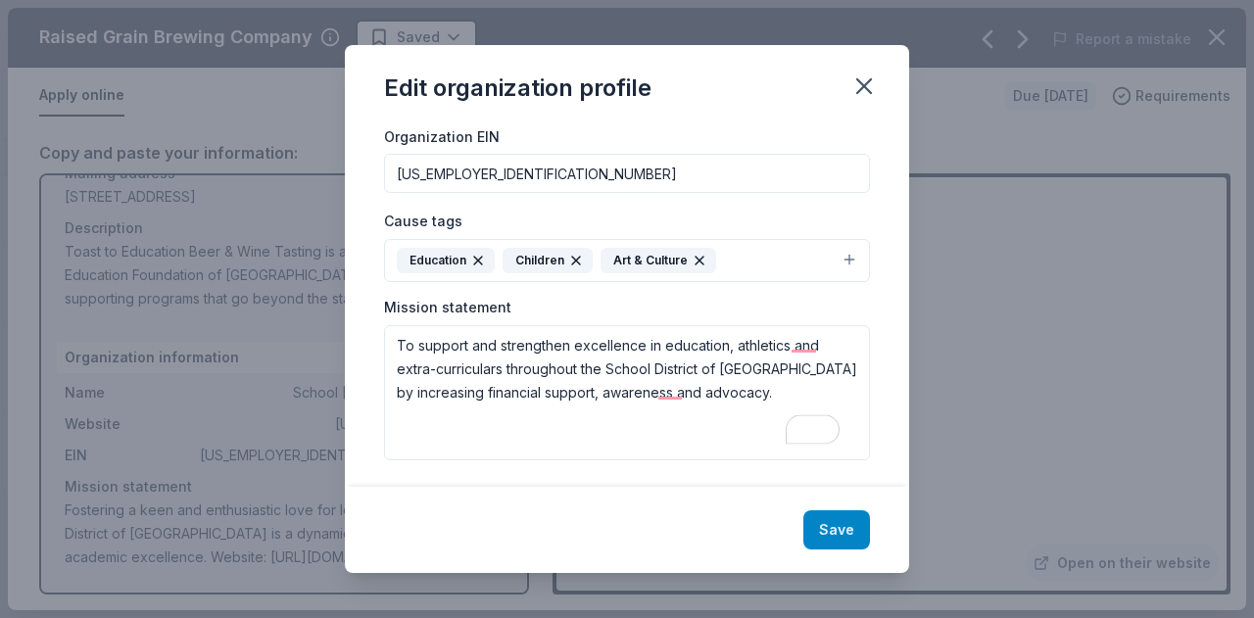
click at [827, 530] on button "Save" at bounding box center [836, 529] width 67 height 39
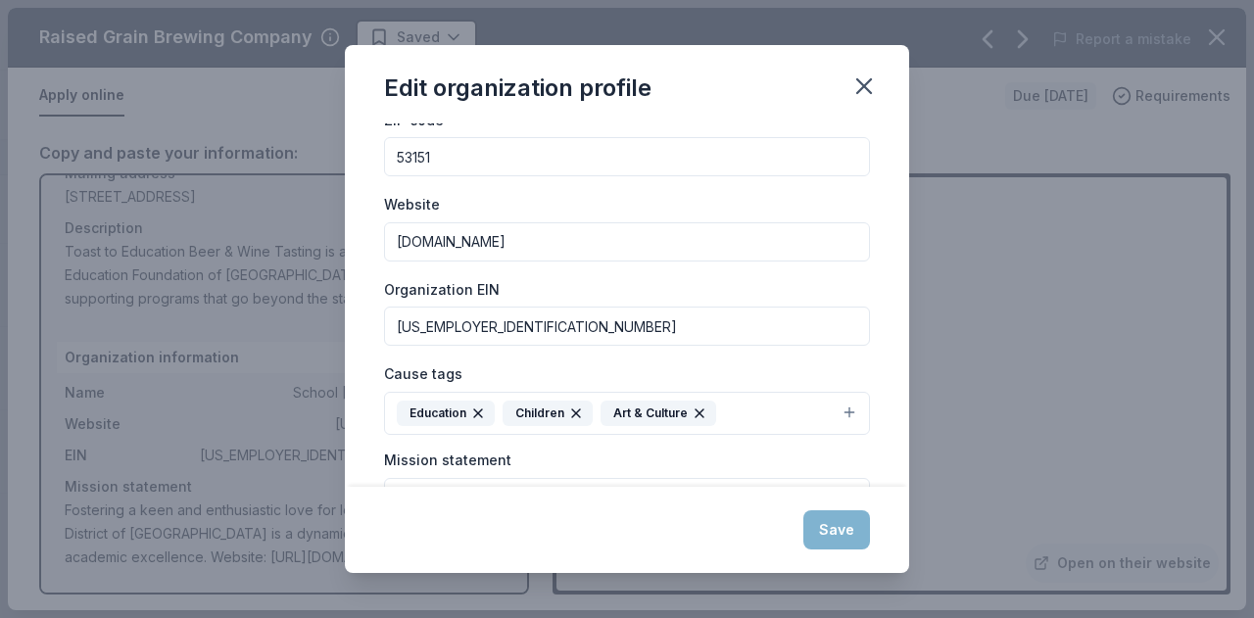
scroll to position [0, 0]
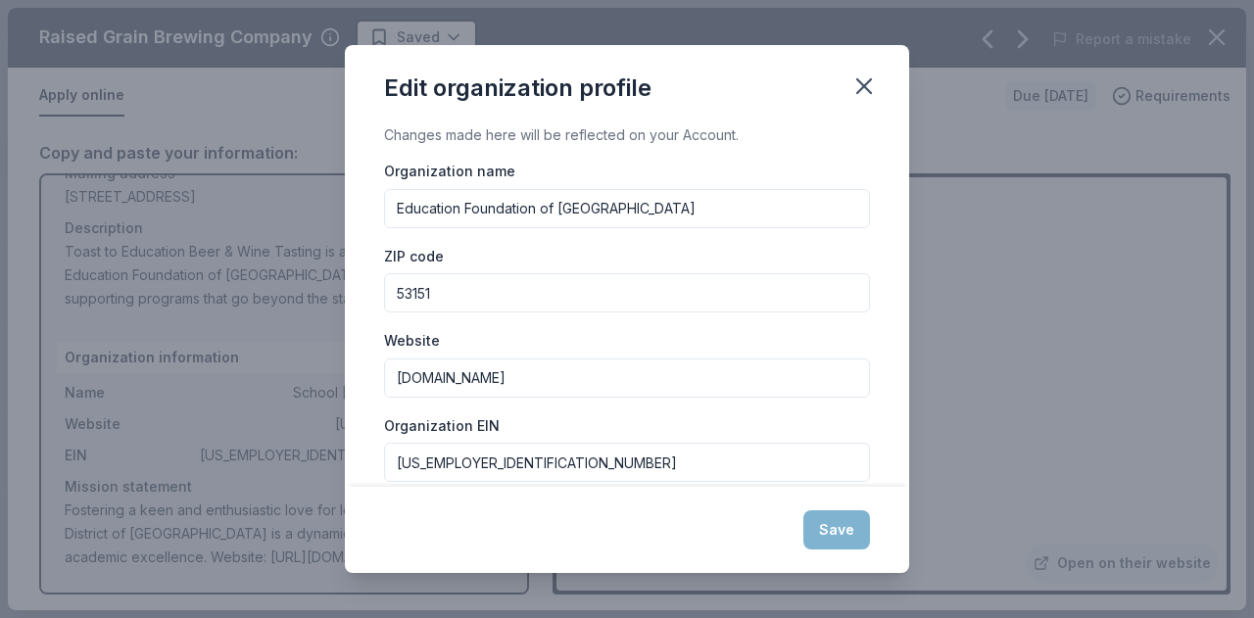
click at [666, 335] on div "Website [DOMAIN_NAME]" at bounding box center [627, 363] width 486 height 70
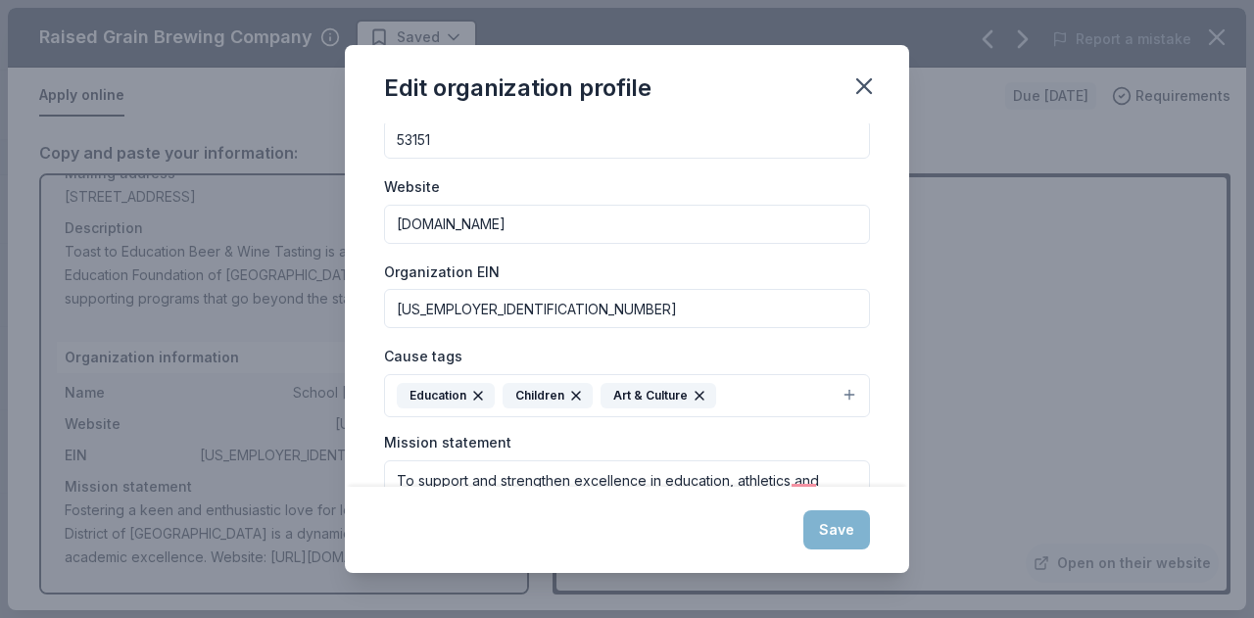
scroll to position [289, 0]
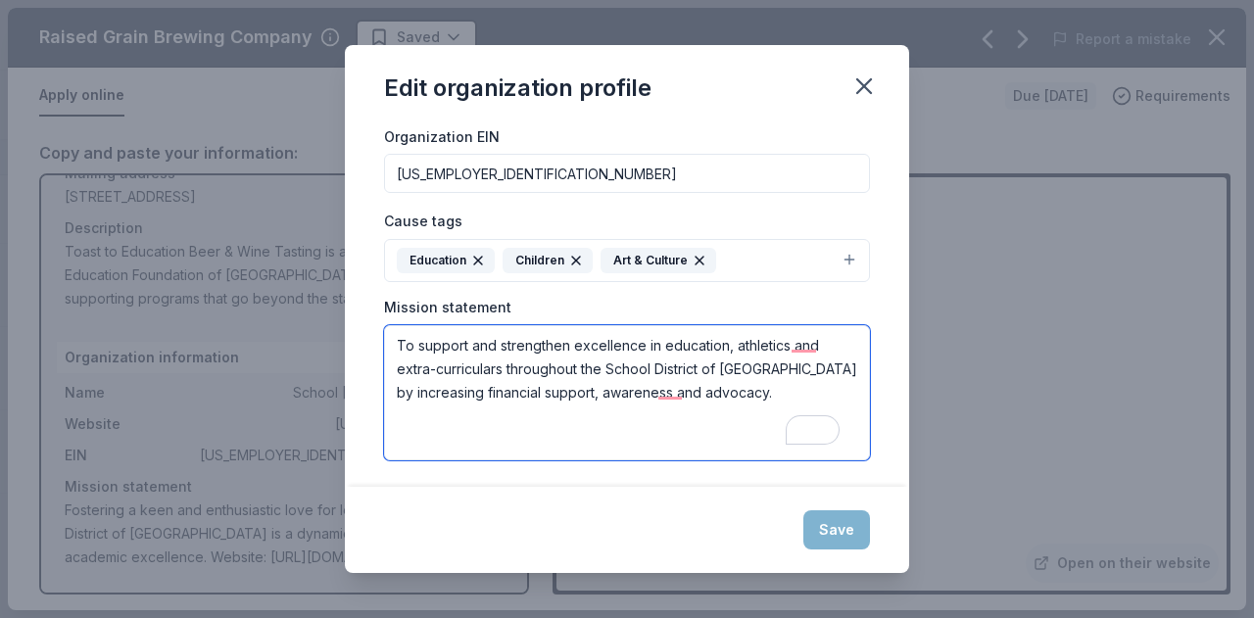
click at [783, 395] on textarea "To support and strengthen excellence in education, athletics and extra-curricul…" at bounding box center [627, 392] width 486 height 135
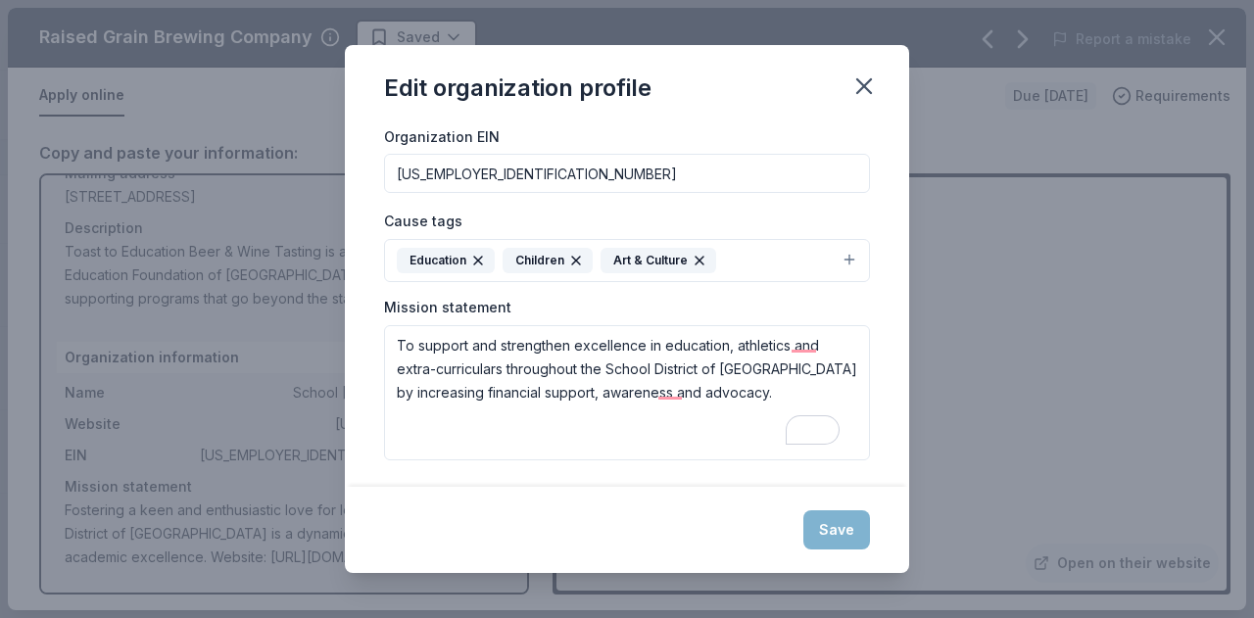
click at [827, 530] on div "Save" at bounding box center [627, 530] width 564 height 86
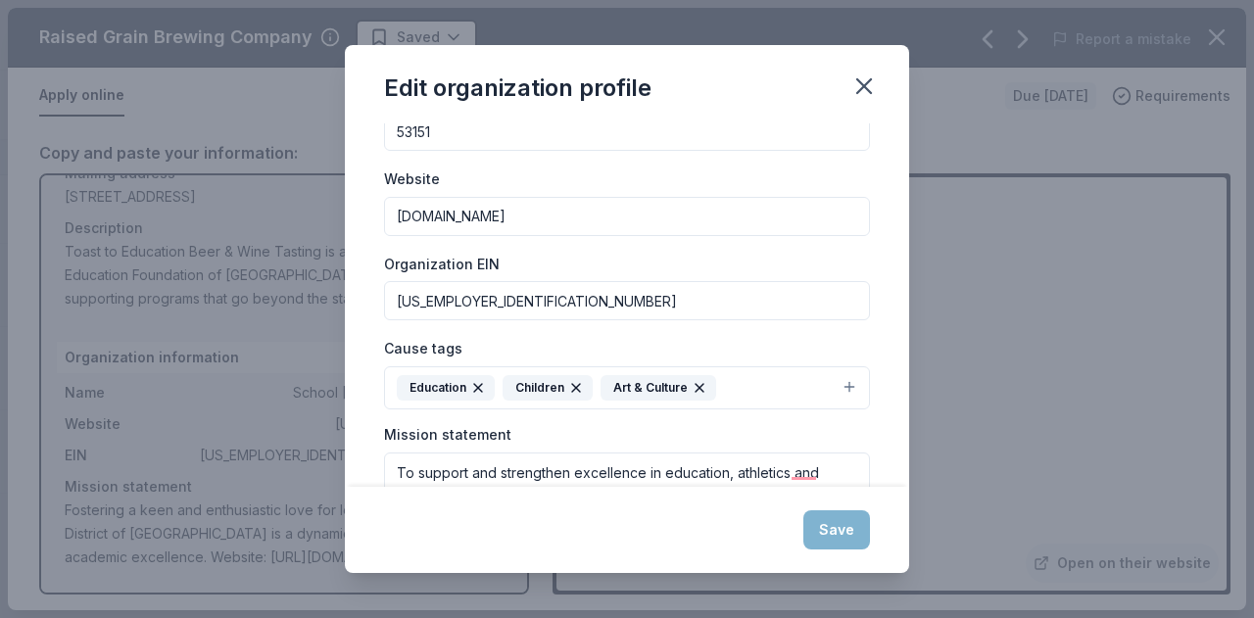
scroll to position [93, 0]
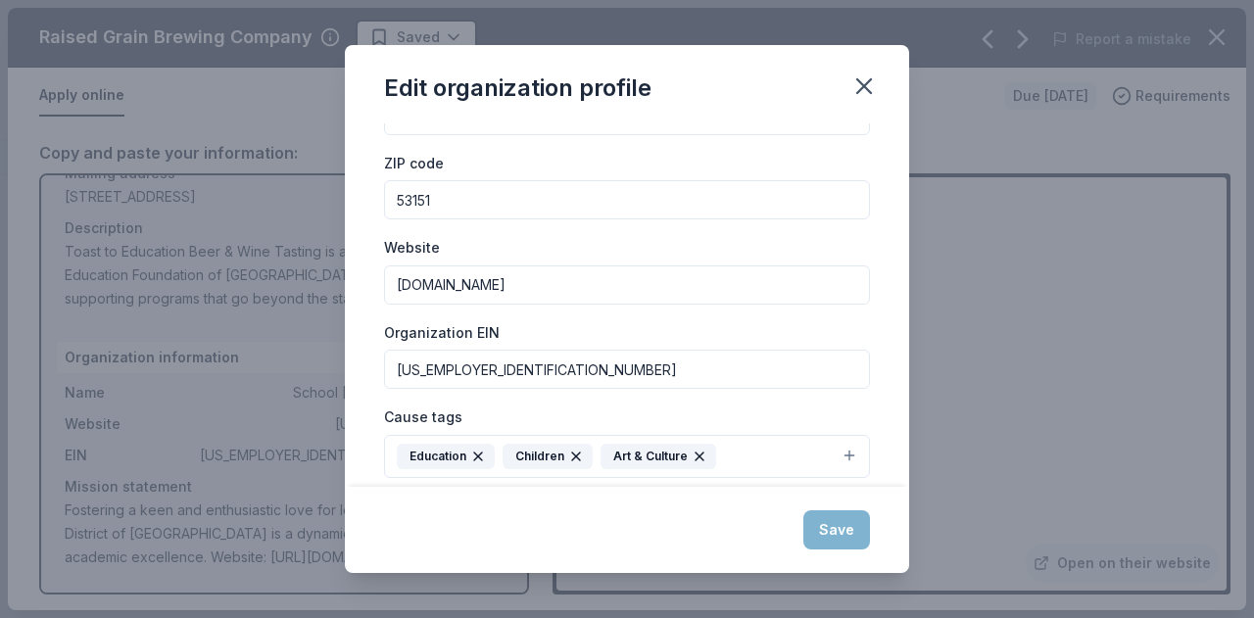
click at [636, 396] on div "Organization name Education Foundation of [GEOGRAPHIC_DATA] ZIP code 53151 Webs…" at bounding box center [627, 361] width 486 height 591
click at [633, 367] on input "[US_EMPLOYER_IDENTIFICATION_NUMBER]" at bounding box center [627, 369] width 486 height 39
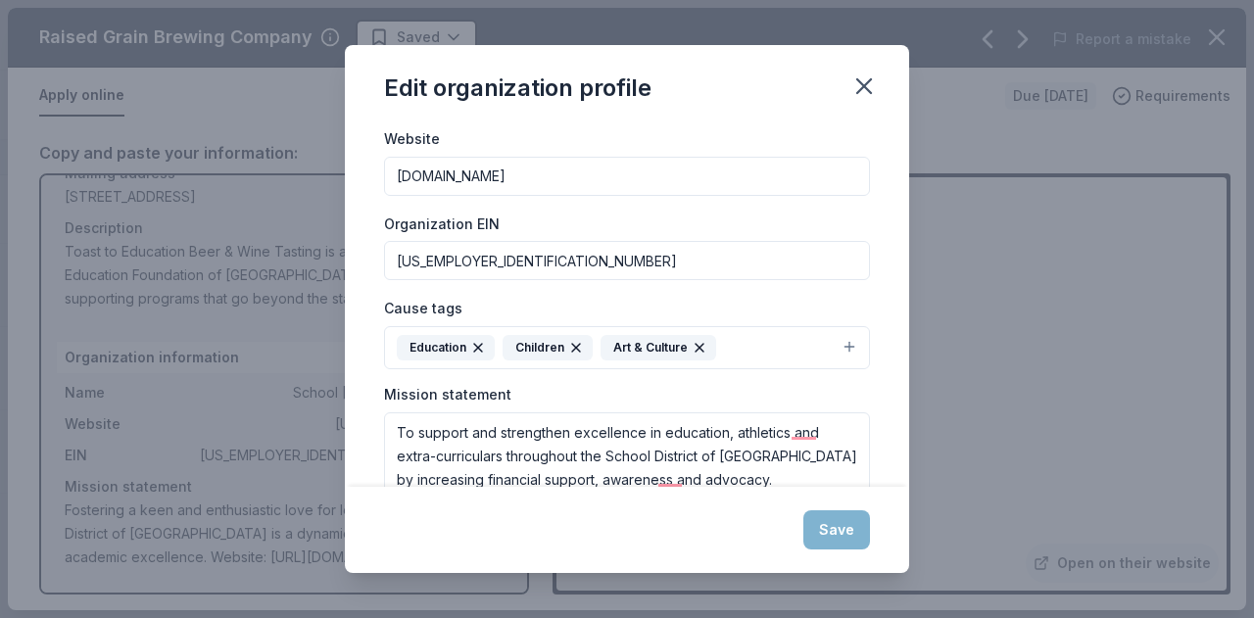
scroll to position [289, 0]
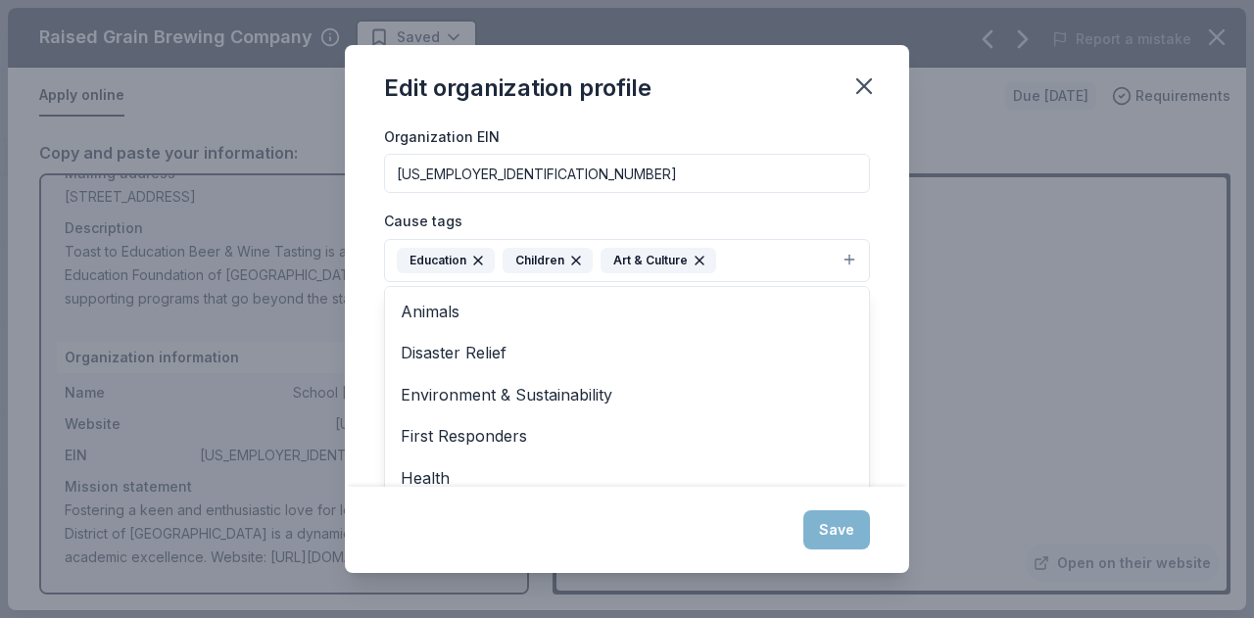
click at [746, 262] on button "Education Children Art & Culture" at bounding box center [627, 260] width 486 height 43
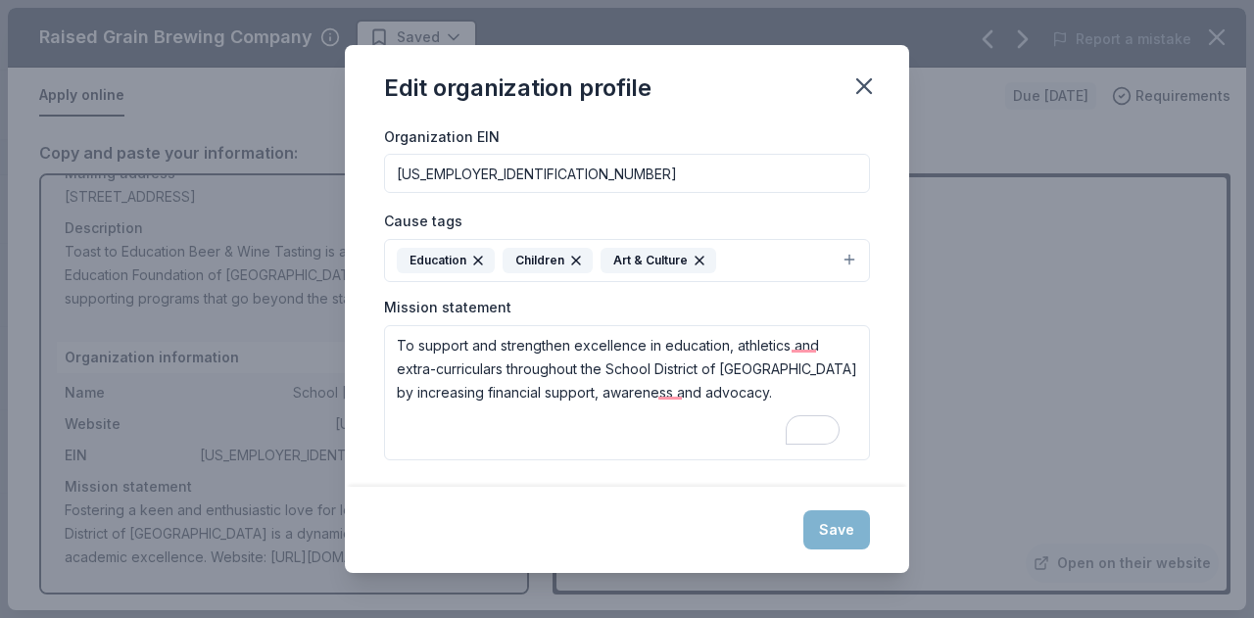
click at [746, 262] on button "Education Children Art & Culture" at bounding box center [627, 260] width 486 height 43
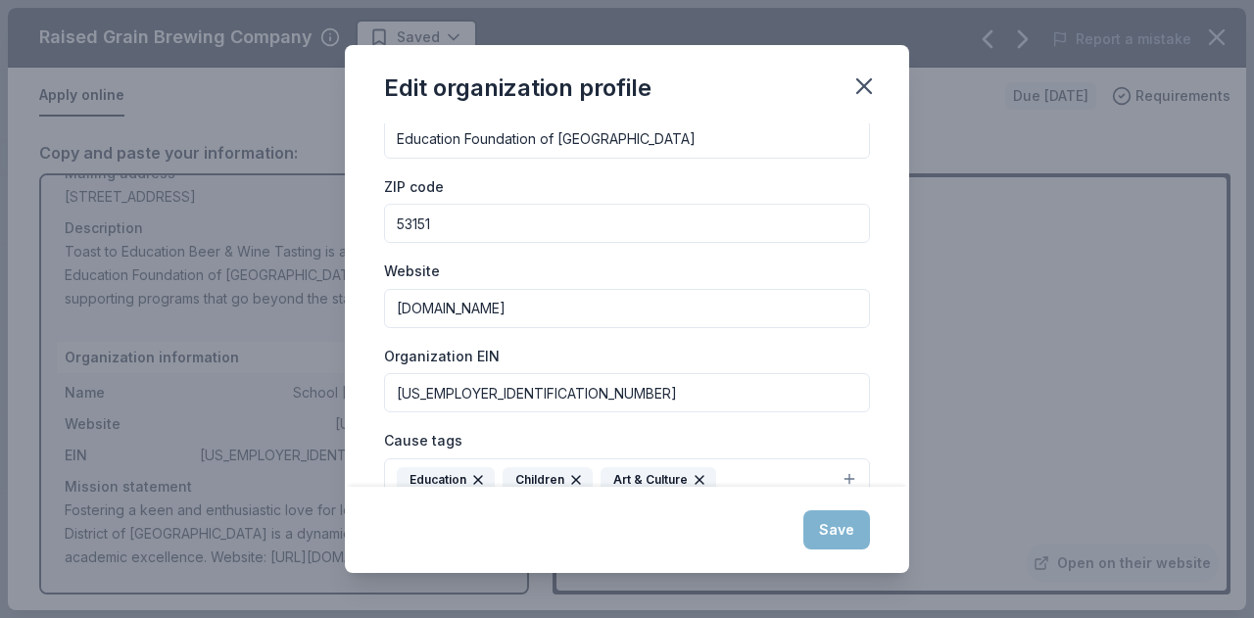
scroll to position [0, 0]
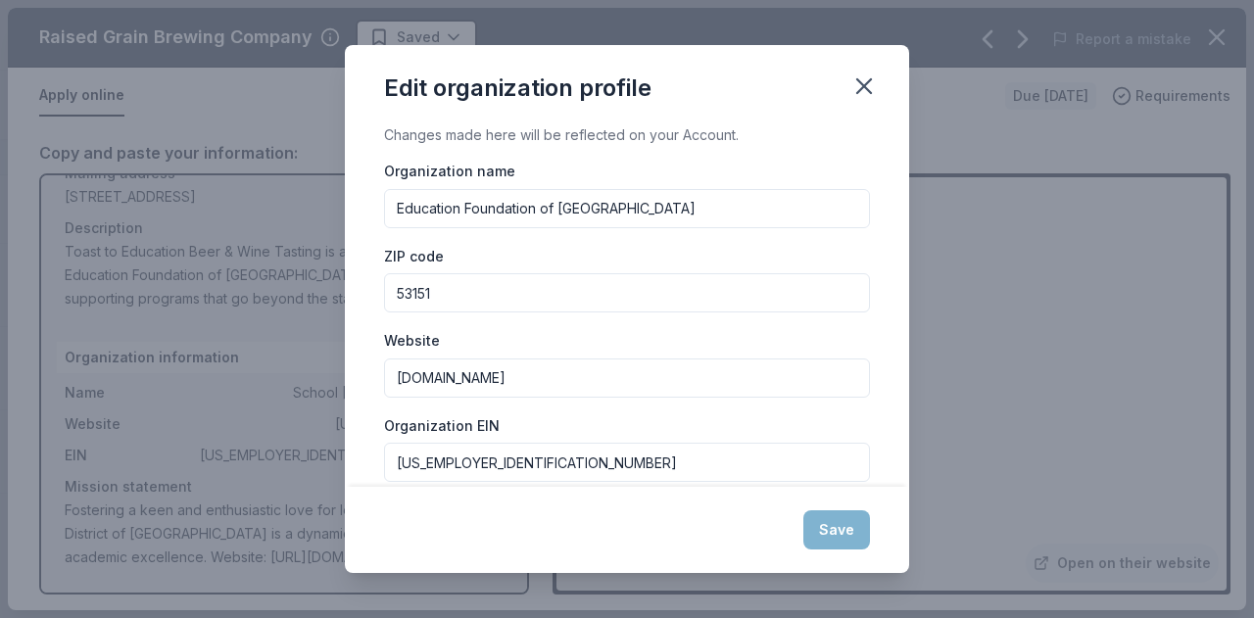
click at [537, 275] on input "53151" at bounding box center [627, 292] width 486 height 39
click at [519, 381] on input "[DOMAIN_NAME]" at bounding box center [627, 377] width 486 height 39
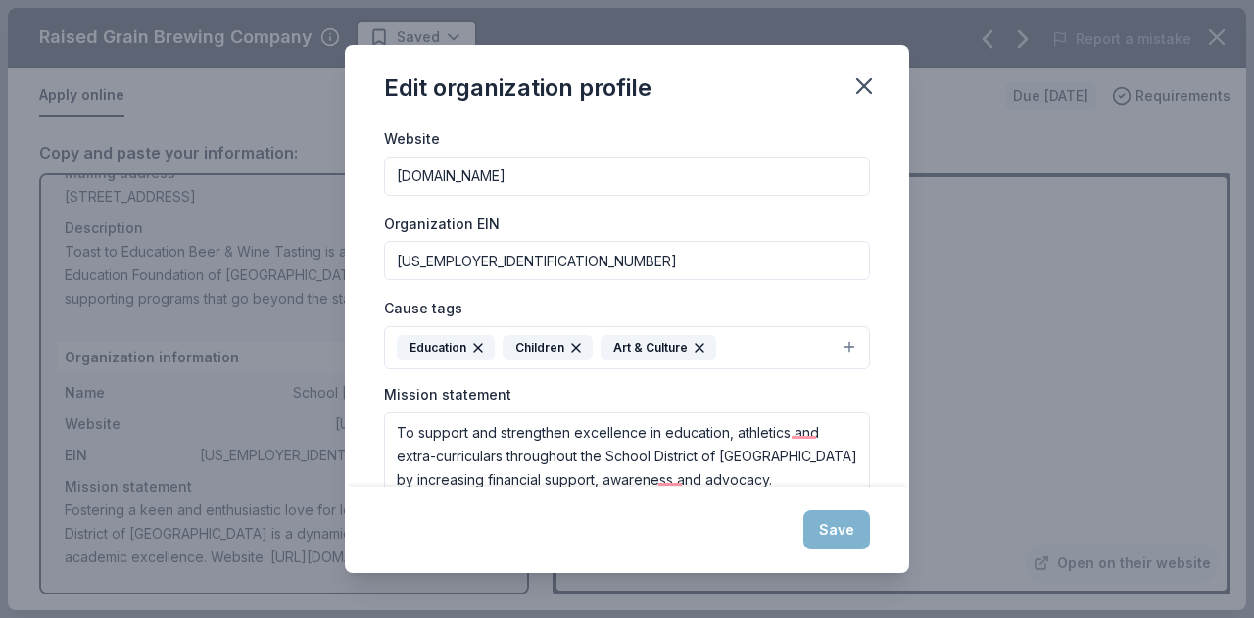
scroll to position [289, 0]
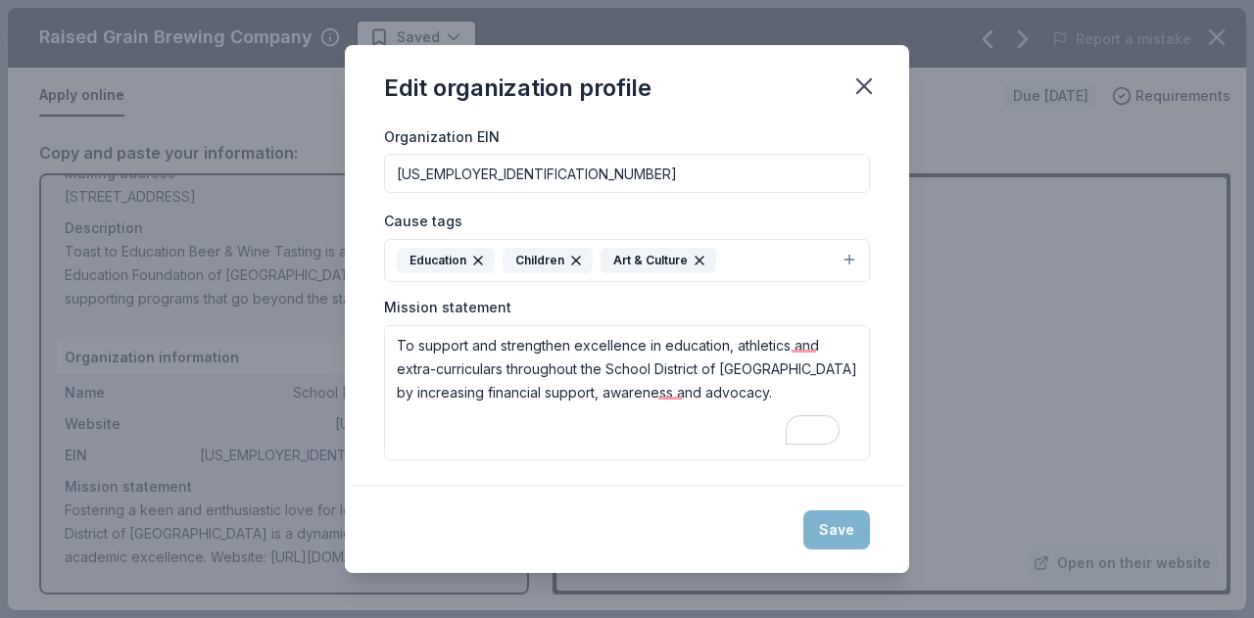
click at [829, 526] on div "Save" at bounding box center [627, 530] width 564 height 86
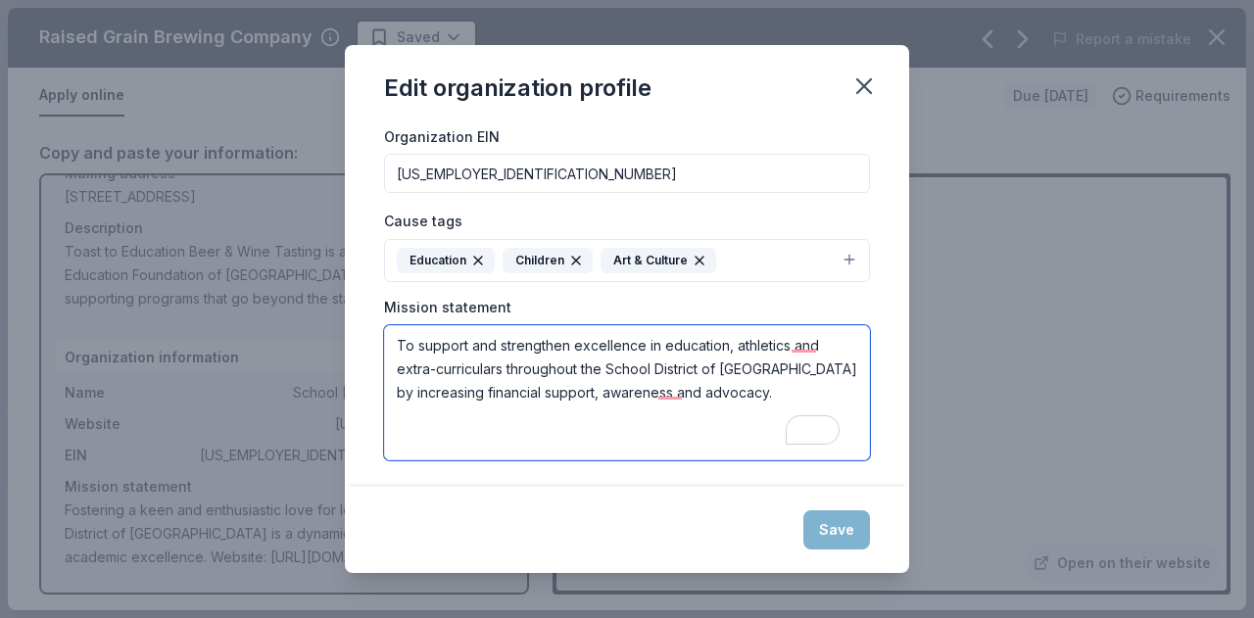
click at [592, 414] on textarea "To support and strengthen excellence in education, athletics and extra-curricul…" at bounding box center [627, 392] width 486 height 135
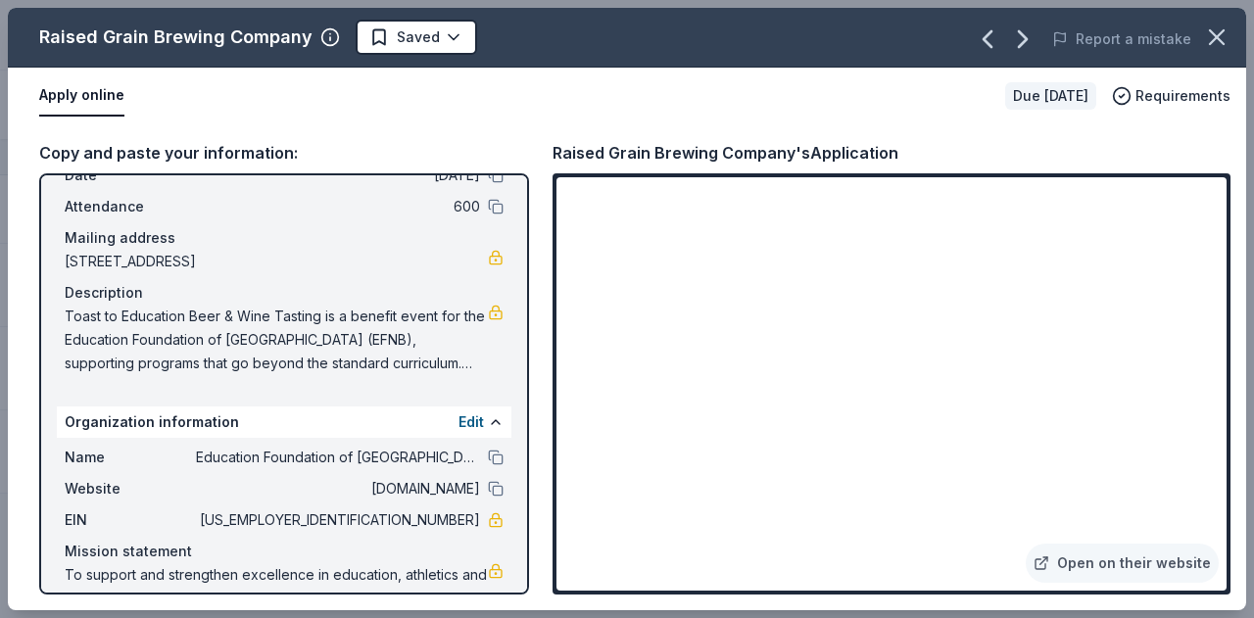
scroll to position [163, 0]
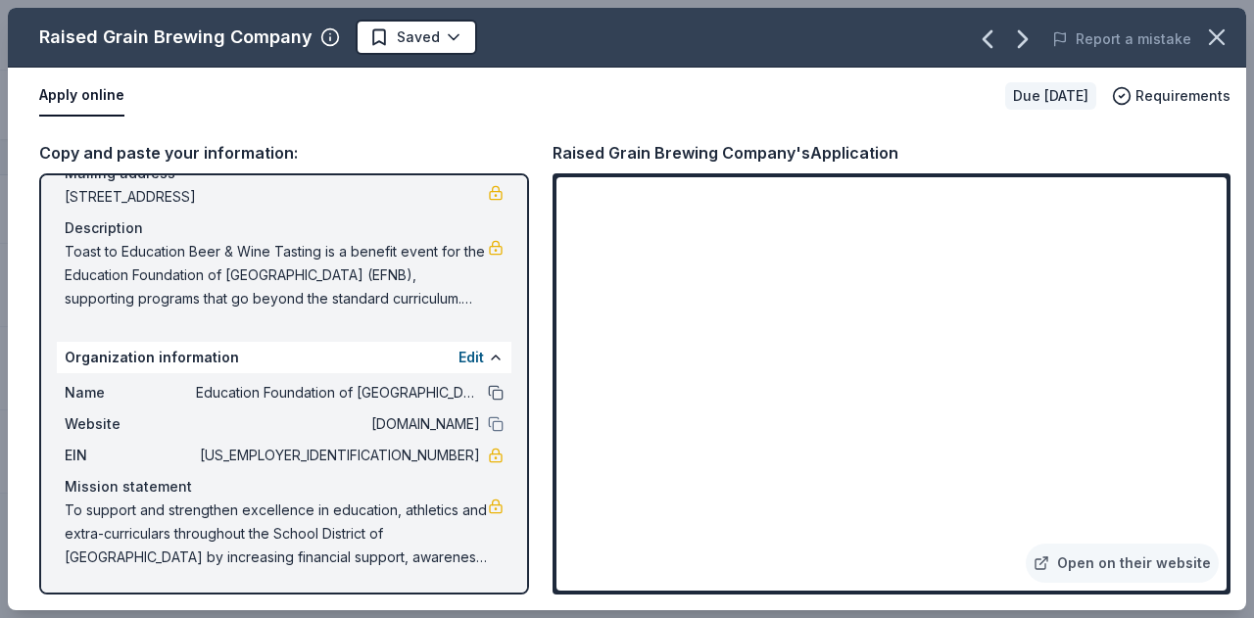
click at [488, 393] on button at bounding box center [496, 393] width 16 height 16
click at [233, 288] on span "Toast to Education Beer & Wine Tasting is a benefit event for the Education Fou…" at bounding box center [276, 275] width 423 height 71
click at [421, 291] on span "Toast to Education Beer & Wine Tasting is a benefit event for the Education Fou…" at bounding box center [276, 275] width 423 height 71
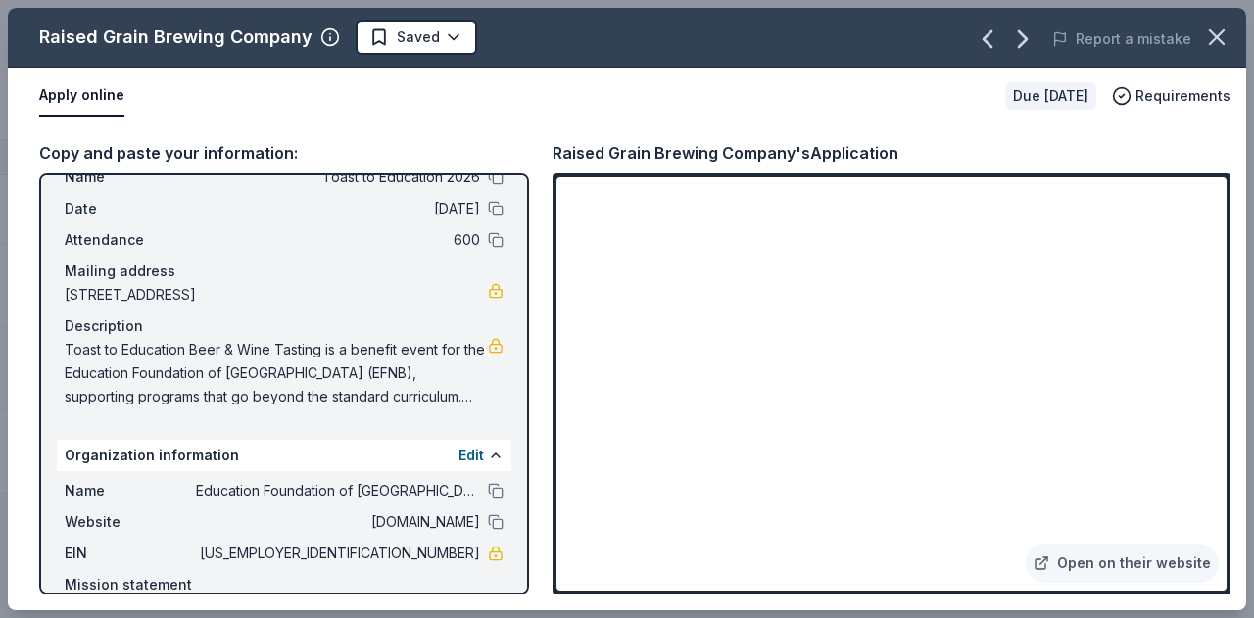
click at [91, 334] on div "Description" at bounding box center [284, 326] width 439 height 24
drag, startPoint x: 75, startPoint y: 340, endPoint x: 222, endPoint y: 358, distance: 148.1
click at [222, 358] on span "Toast to Education Beer & Wine Tasting is a benefit event for the Education Fou…" at bounding box center [276, 373] width 423 height 71
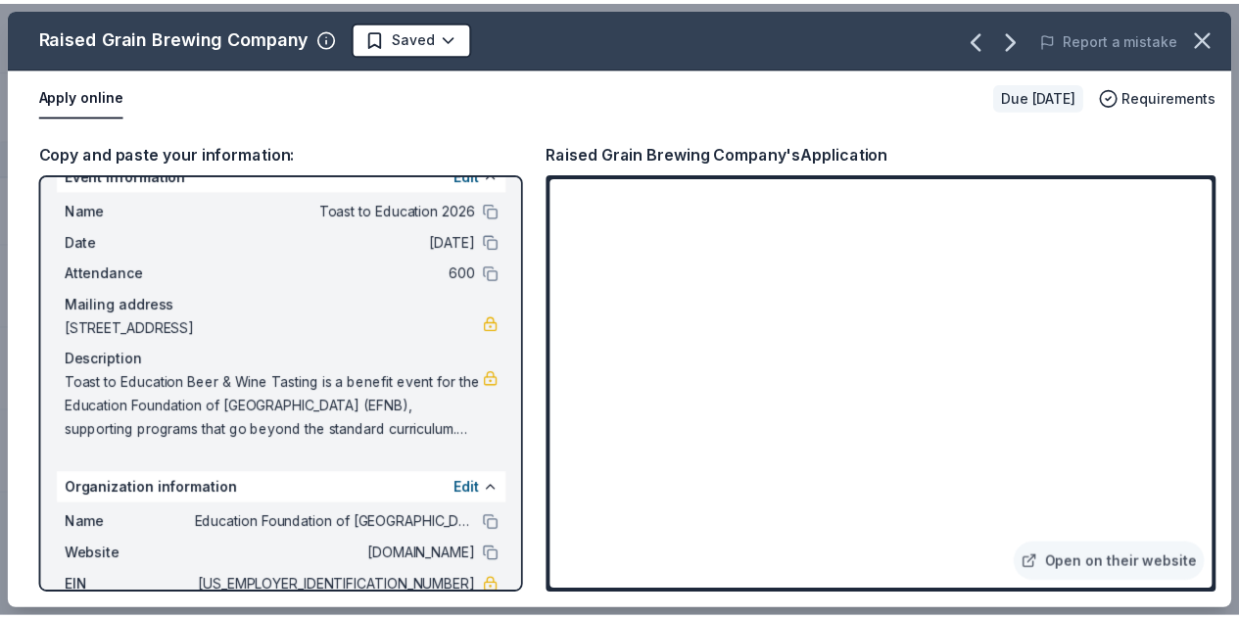
scroll to position [0, 0]
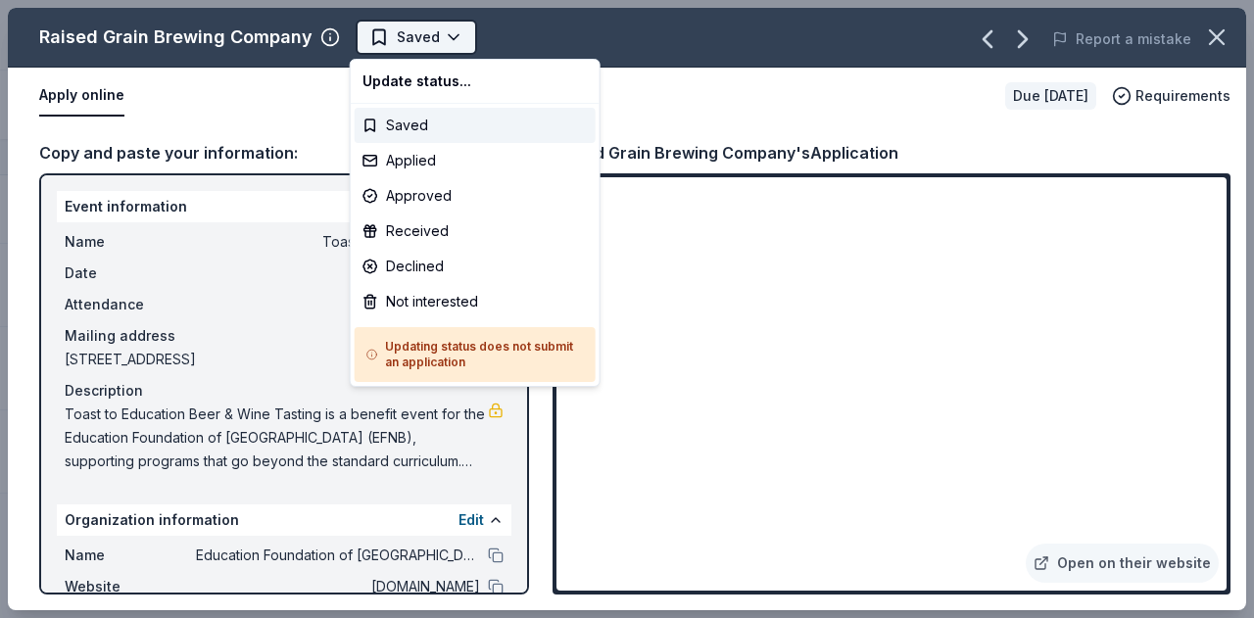
click at [422, 30] on html "Toast to Education 2026 Track · 5 Discover Start free trial Earn Rewards 5 Save…" at bounding box center [627, 309] width 1254 height 618
click at [448, 159] on div "Applied" at bounding box center [475, 160] width 241 height 35
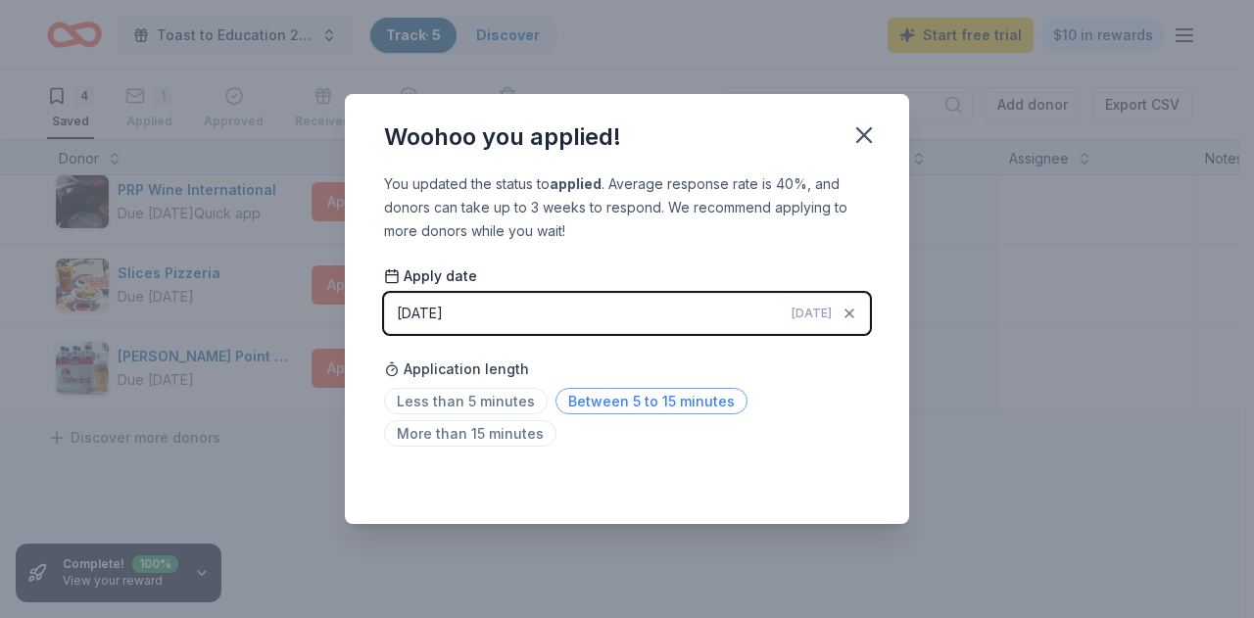
click at [687, 405] on span "Between 5 to 15 minutes" at bounding box center [651, 401] width 192 height 26
click at [873, 140] on icon "button" at bounding box center [863, 134] width 27 height 27
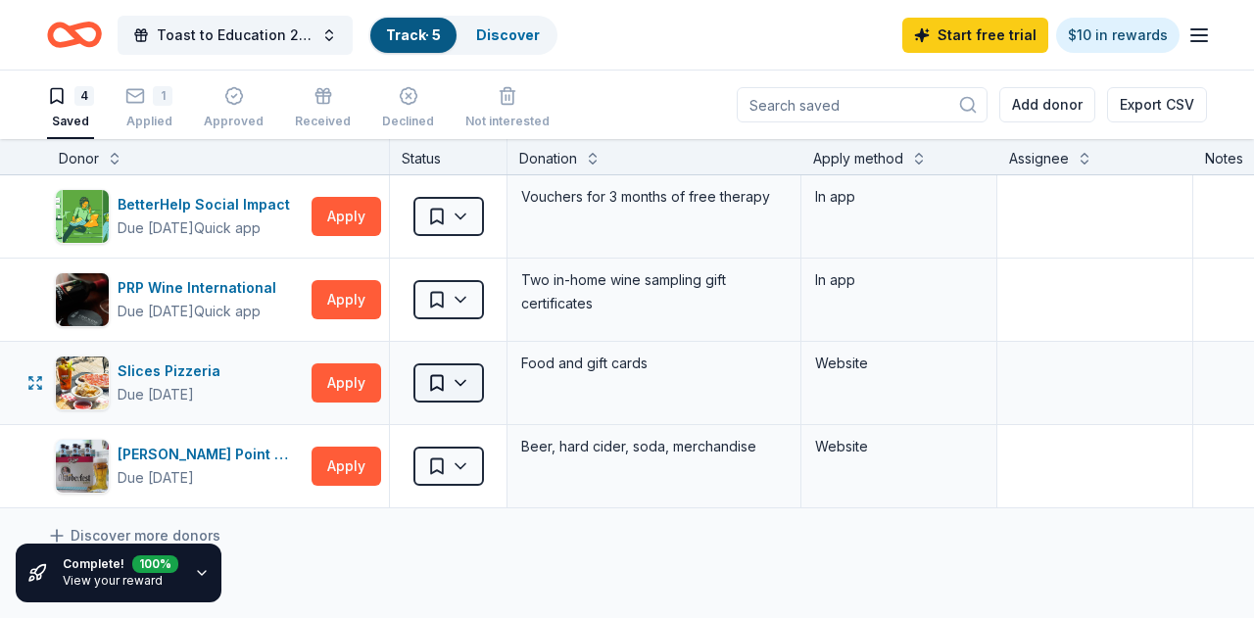
click at [472, 387] on html "Toast to Education 2026 Track · 5 Discover Start free trial $10 in rewards 4 Sa…" at bounding box center [627, 309] width 1254 height 618
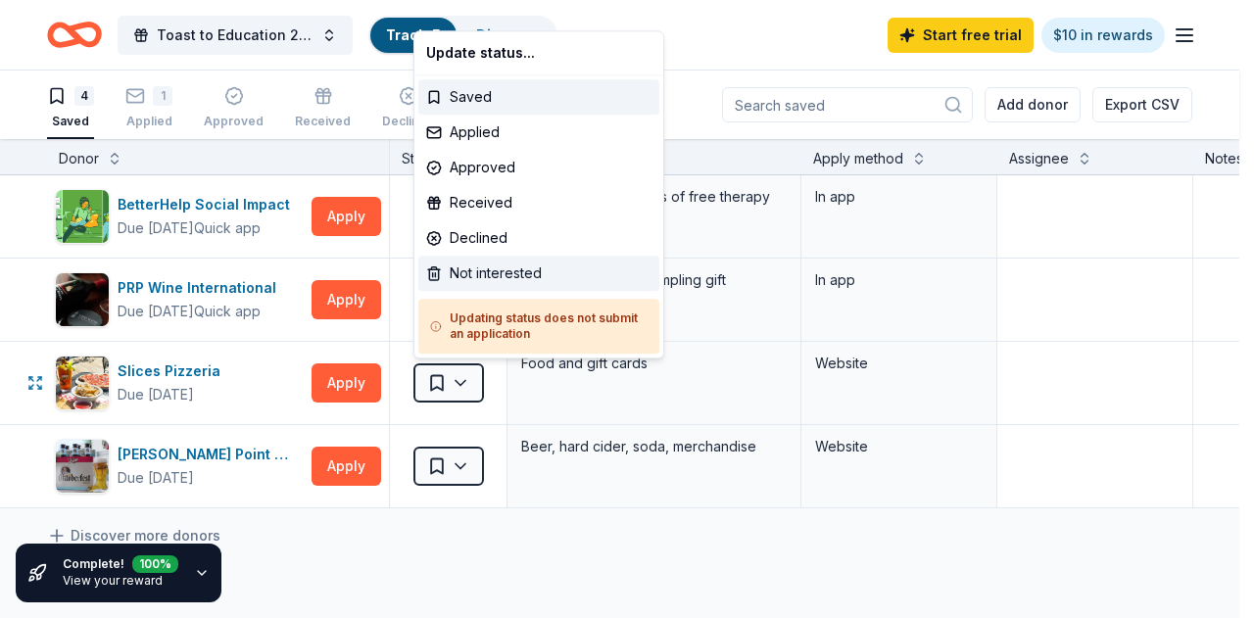
click at [480, 277] on div "Not interested" at bounding box center [538, 273] width 241 height 35
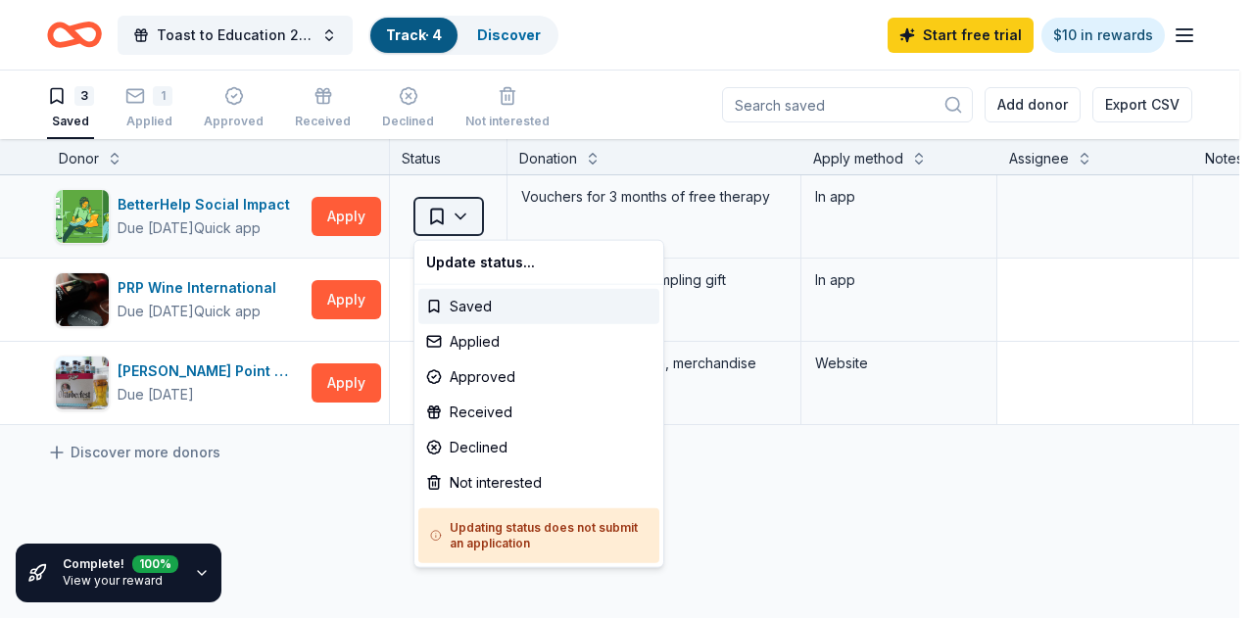
click at [454, 217] on html "Toast to Education 2026 Track · 4 Discover Start free trial $10 in rewards 3 Sa…" at bounding box center [627, 309] width 1254 height 618
click at [522, 481] on div "Not interested" at bounding box center [538, 482] width 241 height 35
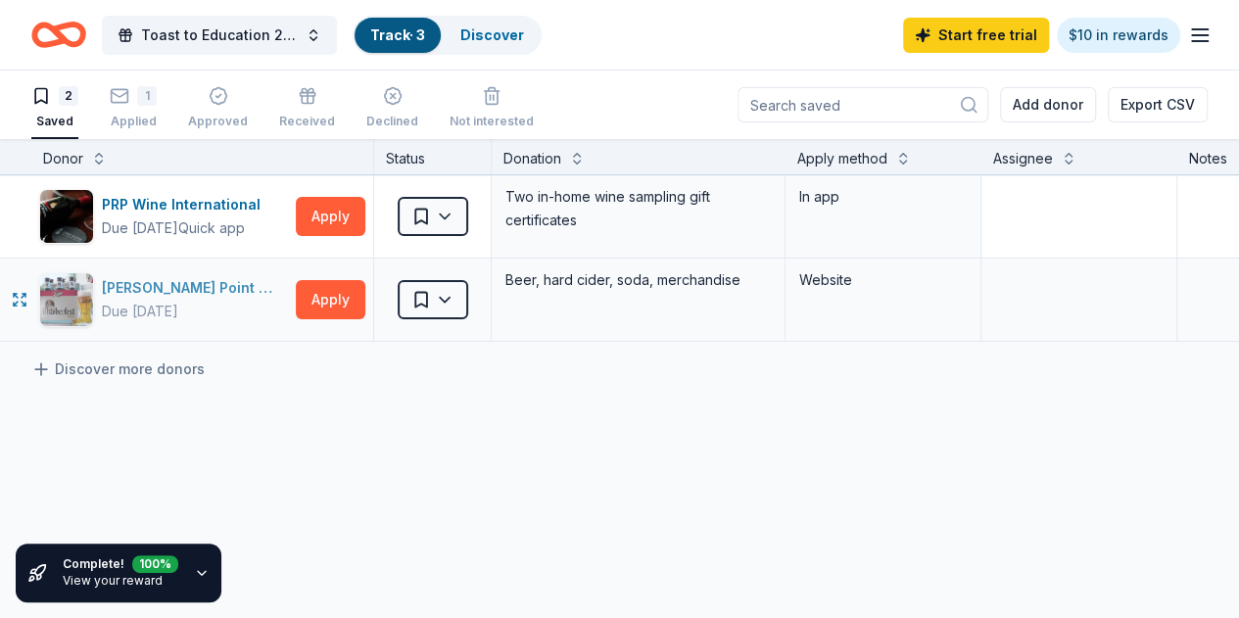
click at [221, 284] on div "[PERSON_NAME] Point Brewery" at bounding box center [195, 288] width 186 height 24
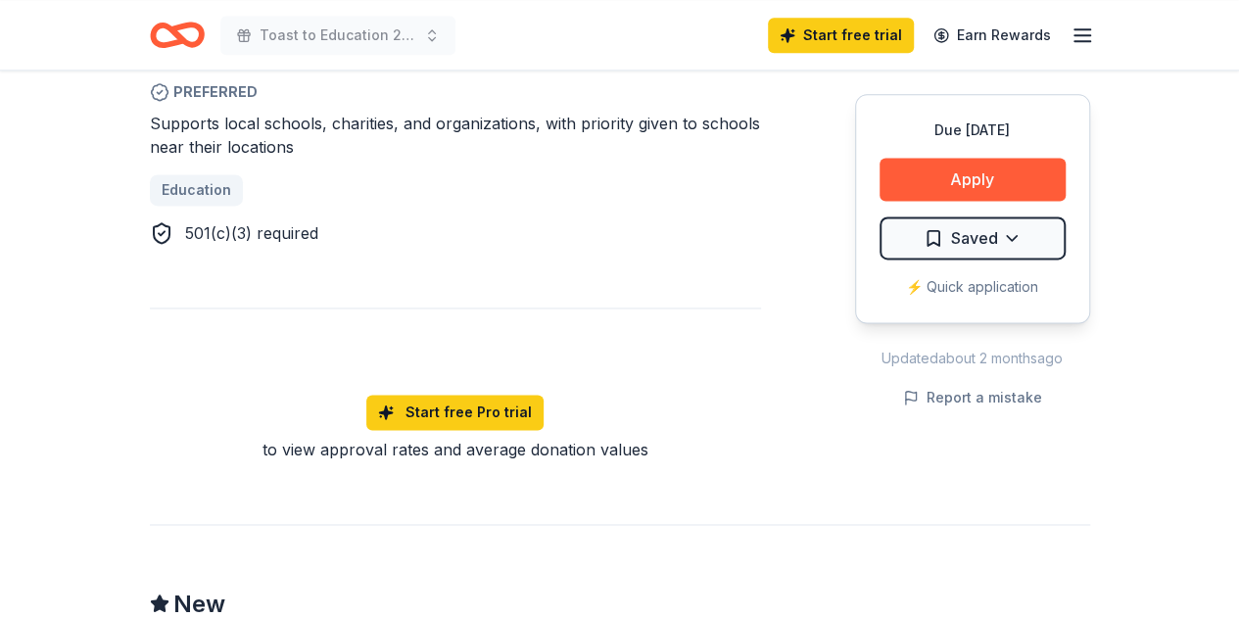
scroll to position [490, 0]
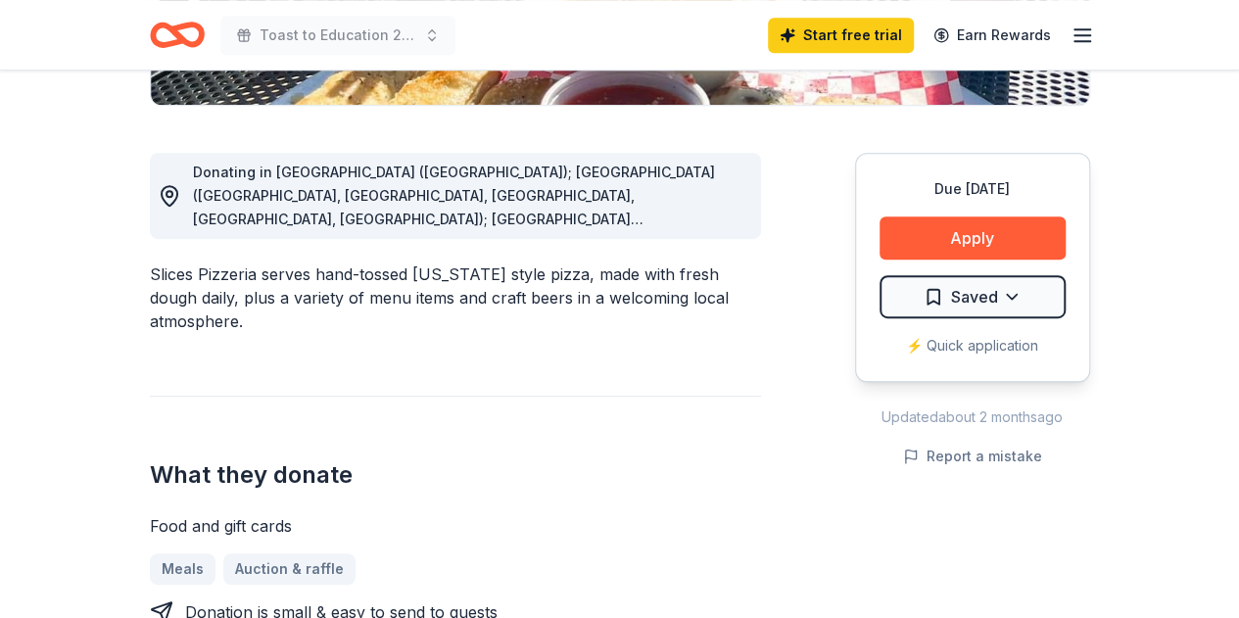
click at [677, 213] on span "Donating in AL (Huntsville); AZ (Scottsdale, Gilbert, Flagstaff, Chandler, Peor…" at bounding box center [454, 360] width 522 height 393
